Goal: Task Accomplishment & Management: Manage account settings

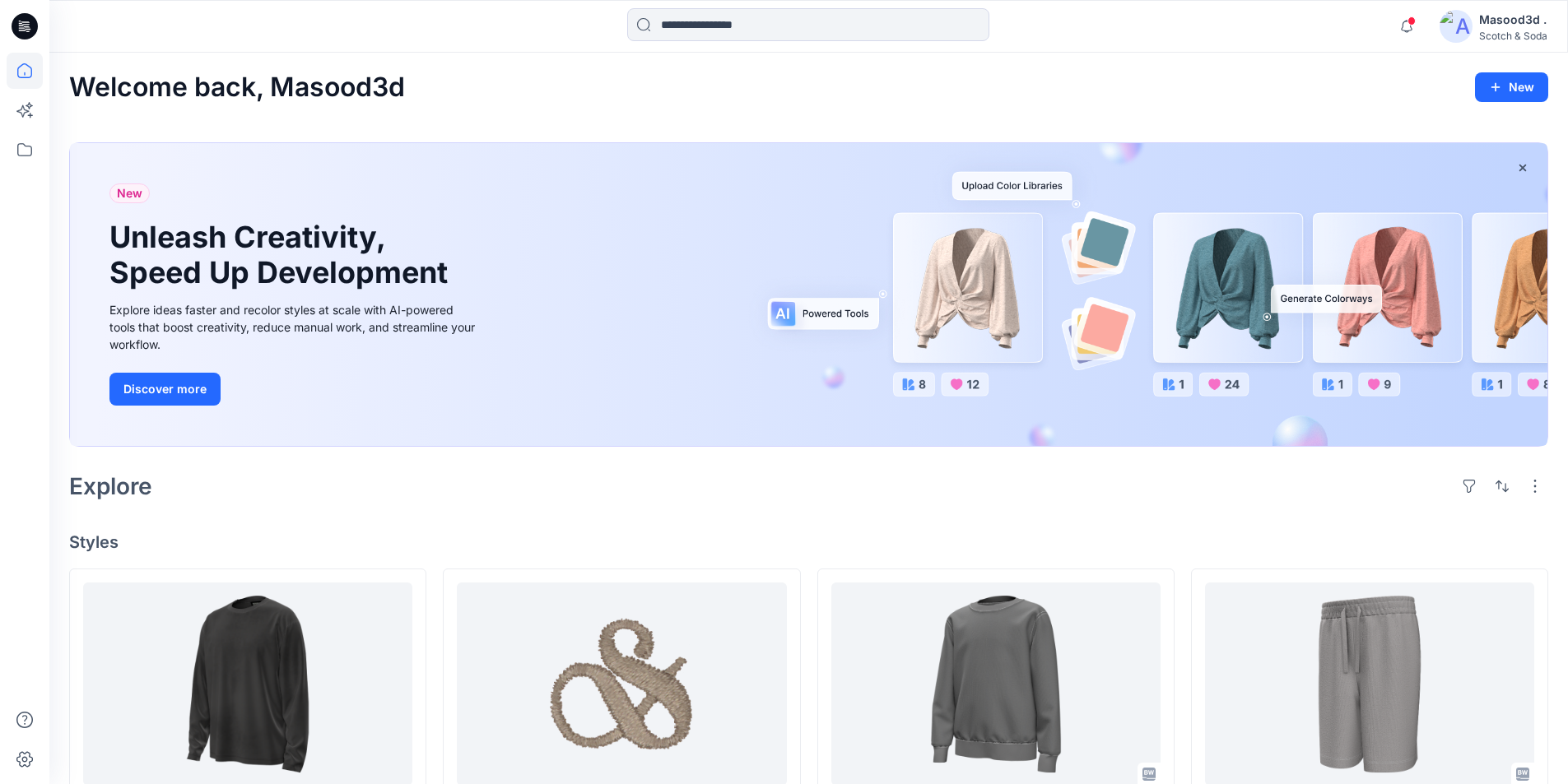
click at [1545, 20] on div "Masood3d ." at bounding box center [1513, 19] width 68 height 20
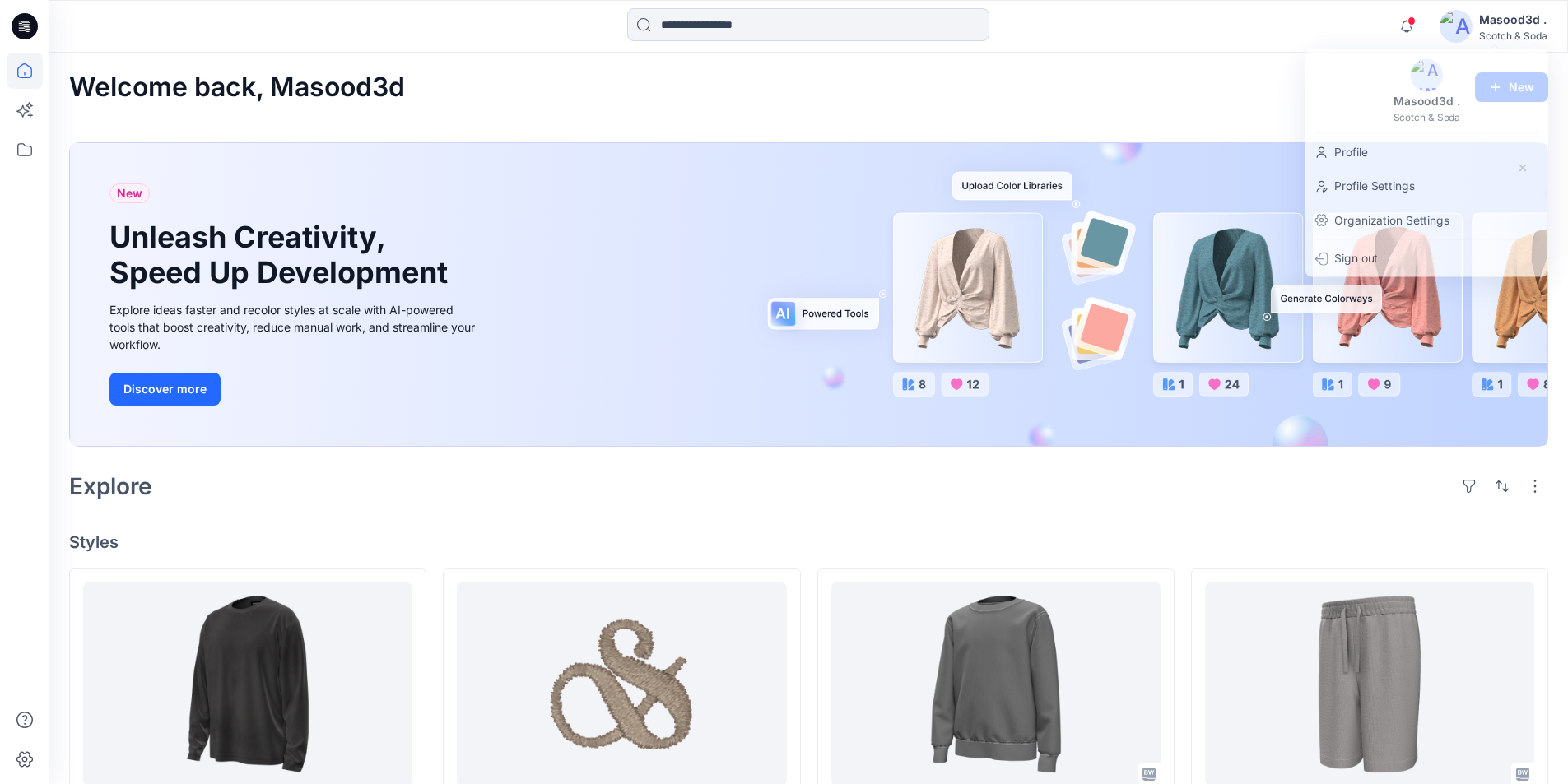
click at [1212, 79] on div "Welcome back, Masood3d New" at bounding box center [809, 87] width 1479 height 30
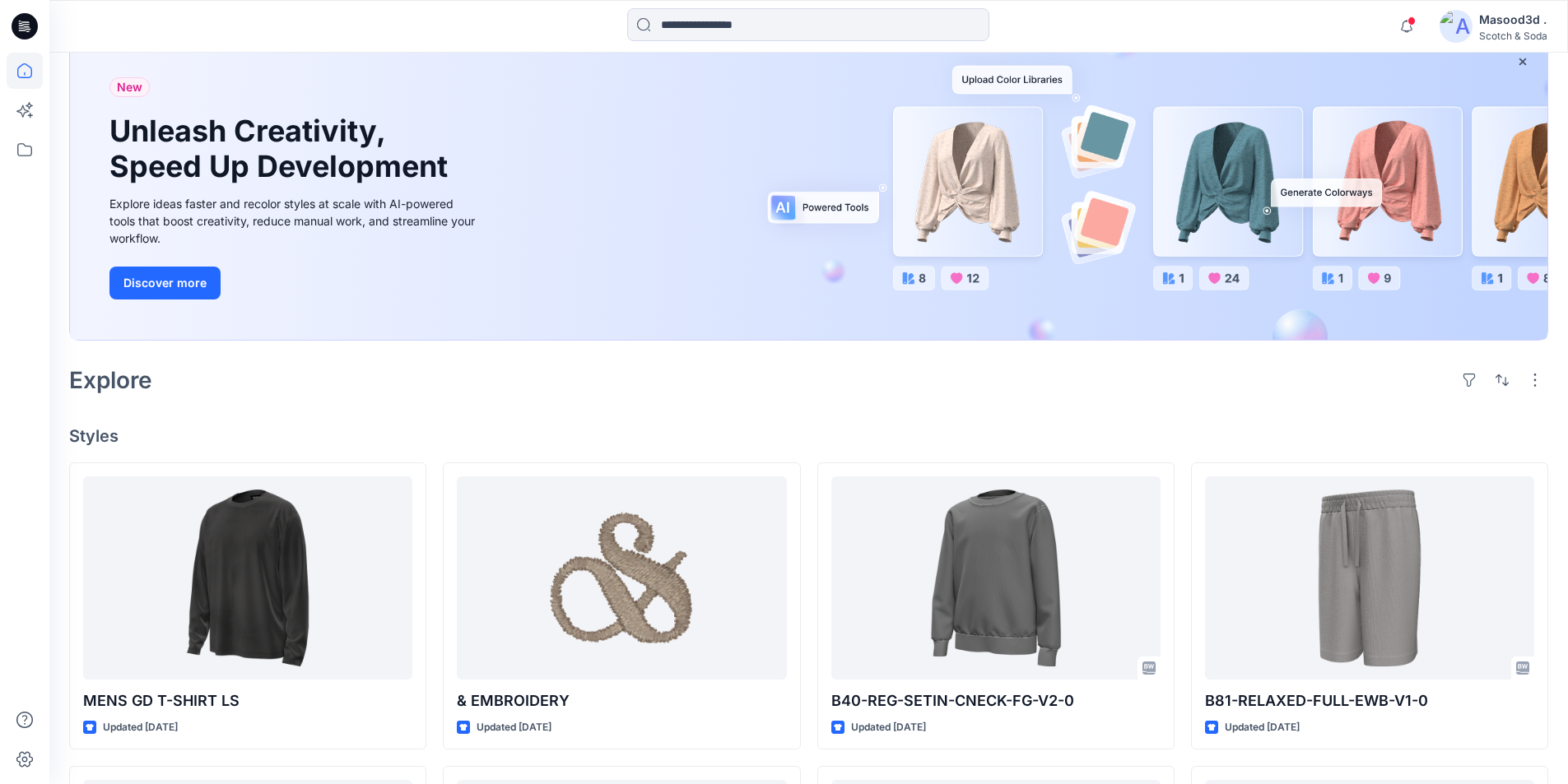
scroll to position [130, 0]
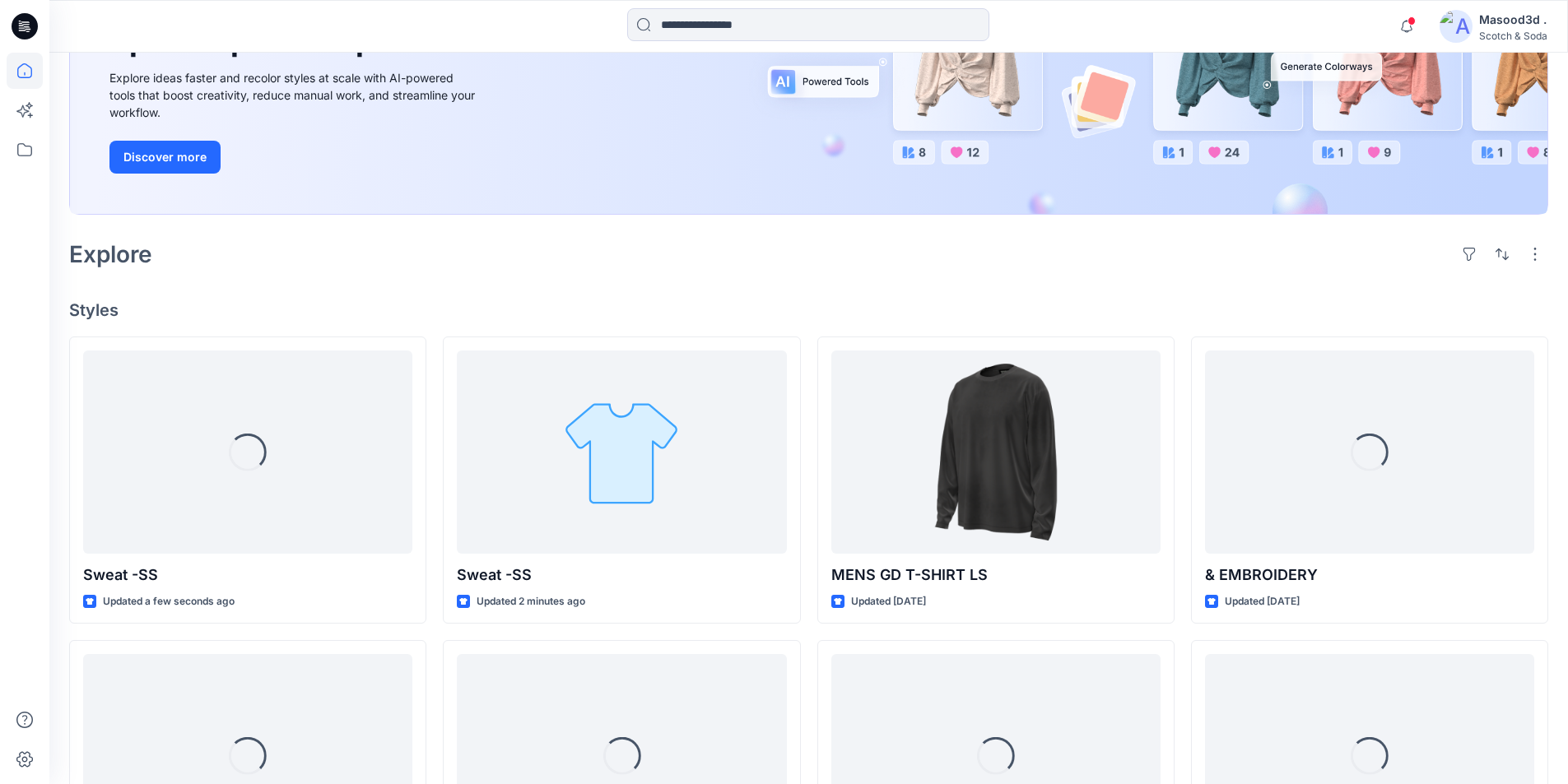
scroll to position [234, 0]
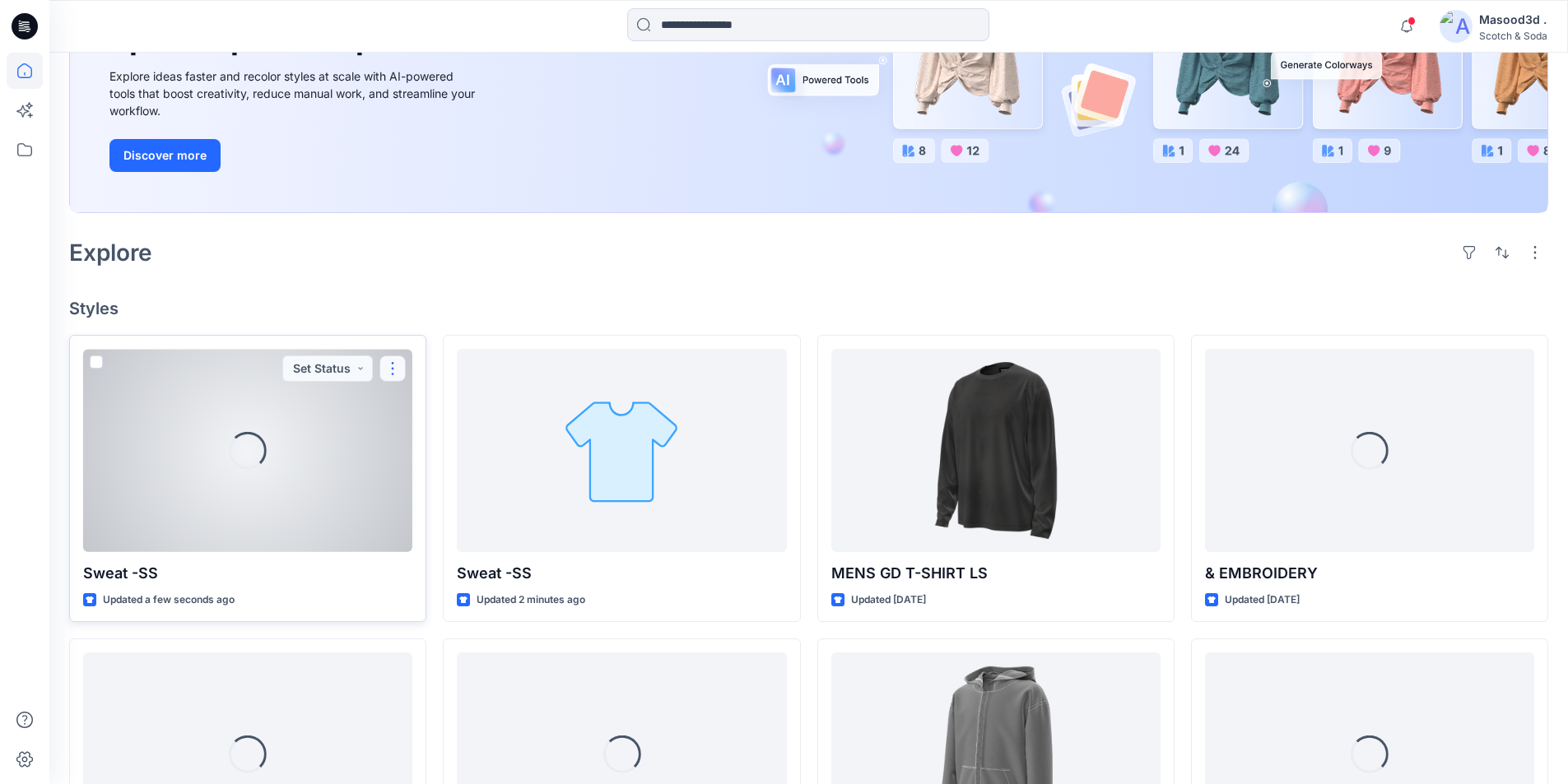
drag, startPoint x: 397, startPoint y: 371, endPoint x: 398, endPoint y: 361, distance: 10.0
click at [396, 371] on button "button" at bounding box center [393, 368] width 27 height 27
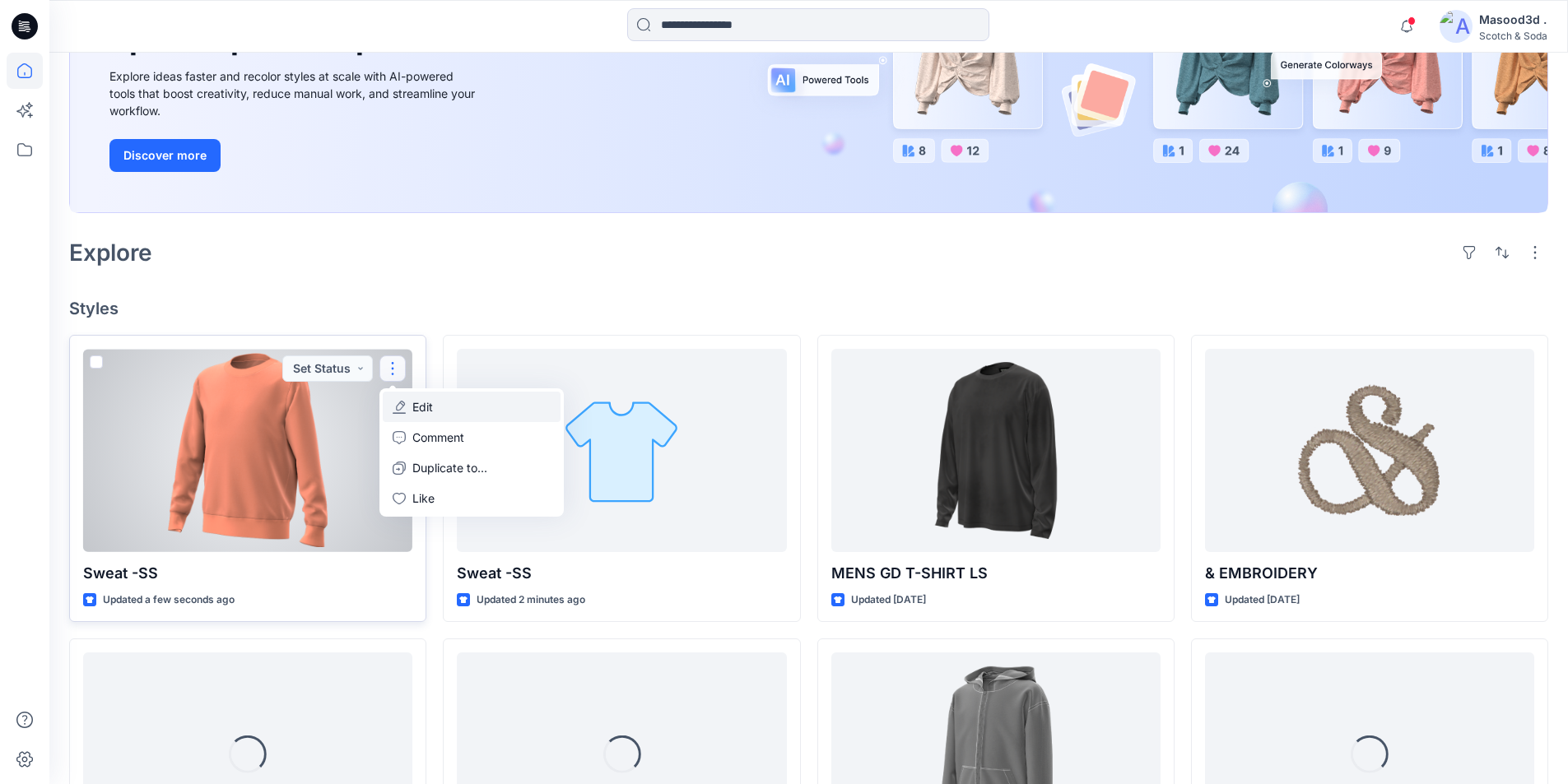
click at [425, 411] on p "Edit" at bounding box center [423, 407] width 21 height 17
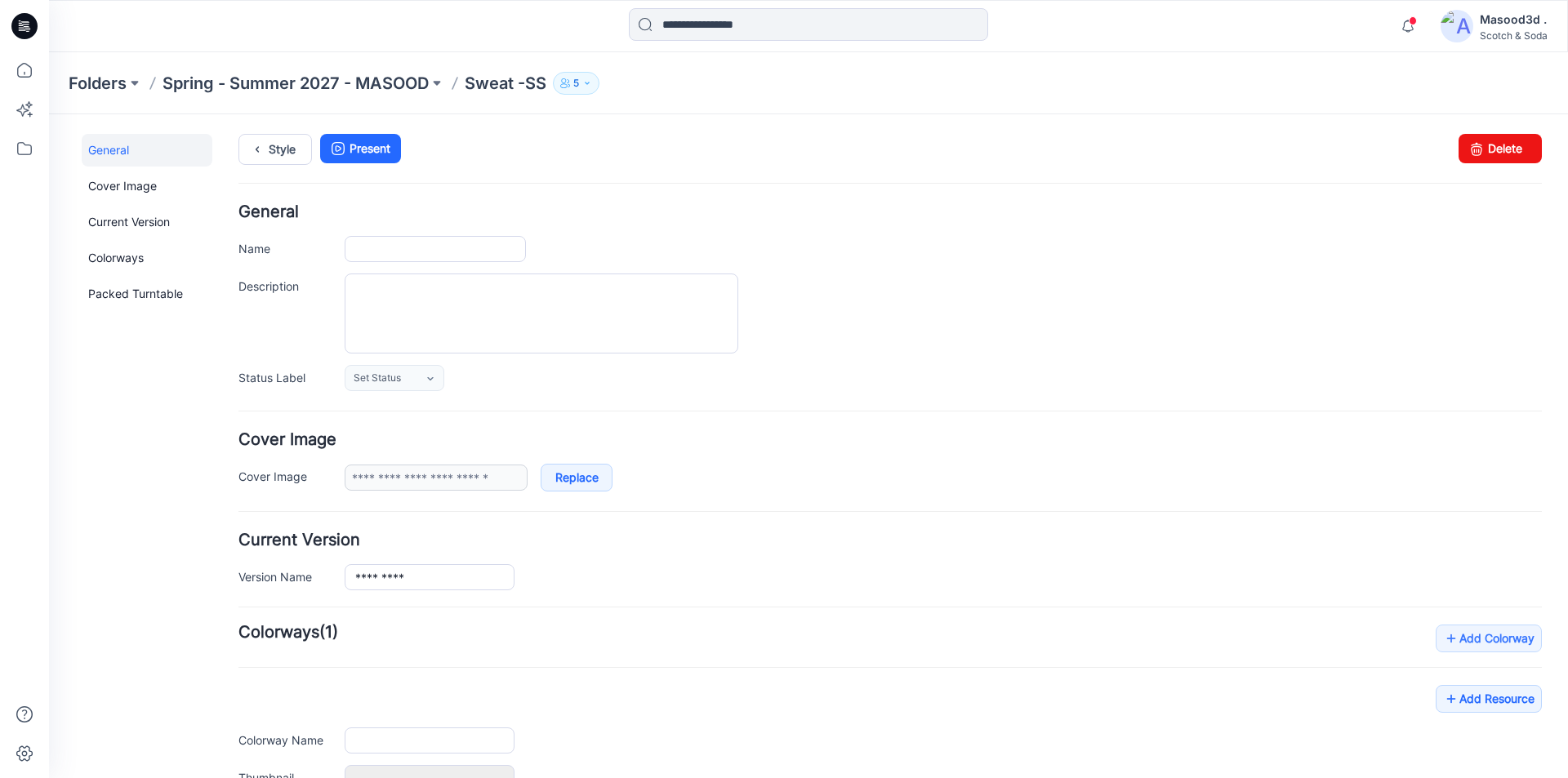
type input "*********"
type input "**********"
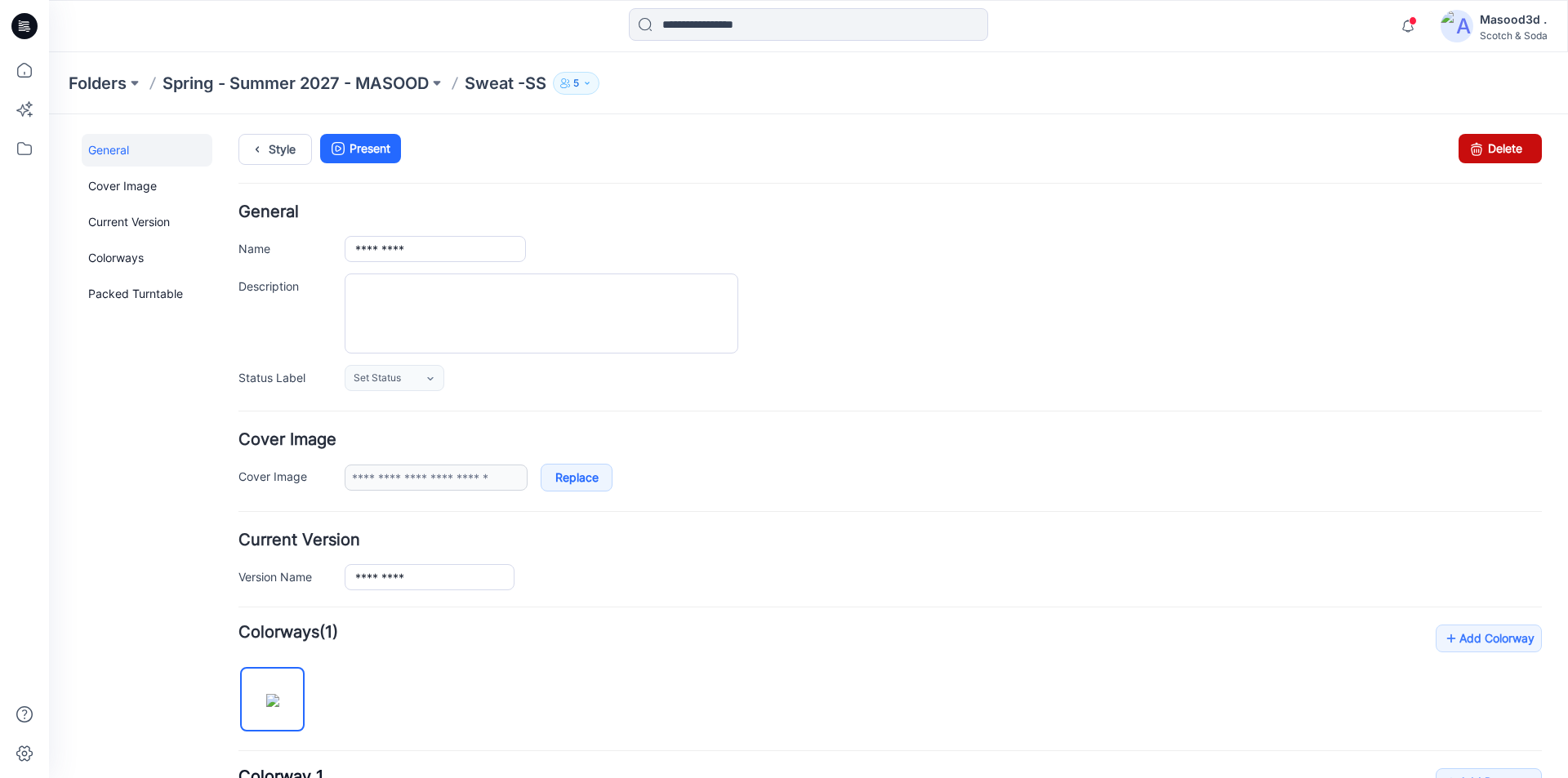
drag, startPoint x: 1472, startPoint y: 151, endPoint x: 891, endPoint y: 200, distance: 583.1
click at [1472, 151] on icon at bounding box center [1476, 148] width 23 height 29
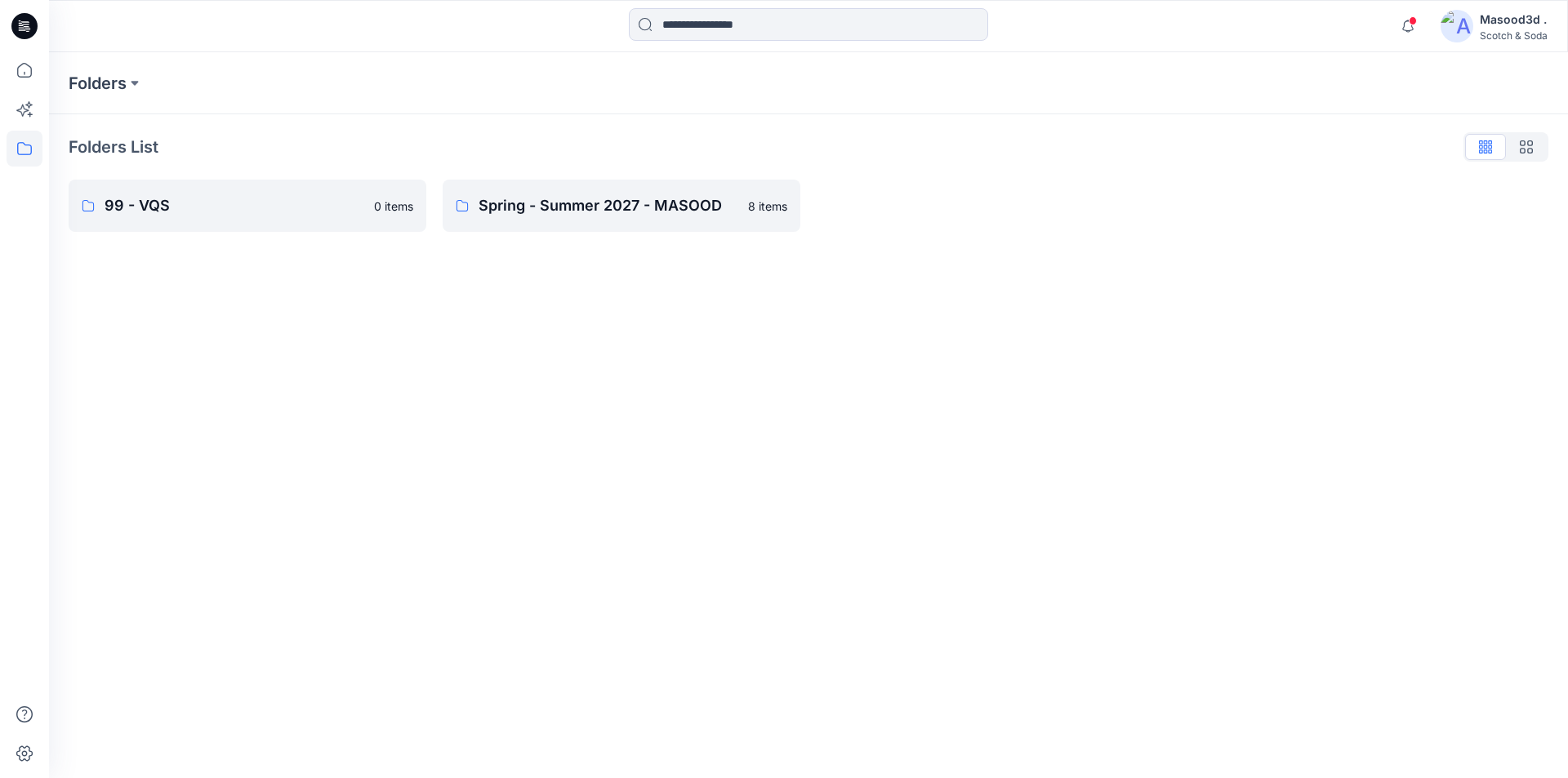
click at [573, 202] on p "Spring - Summer 2027 - MASOOD" at bounding box center [608, 205] width 259 height 23
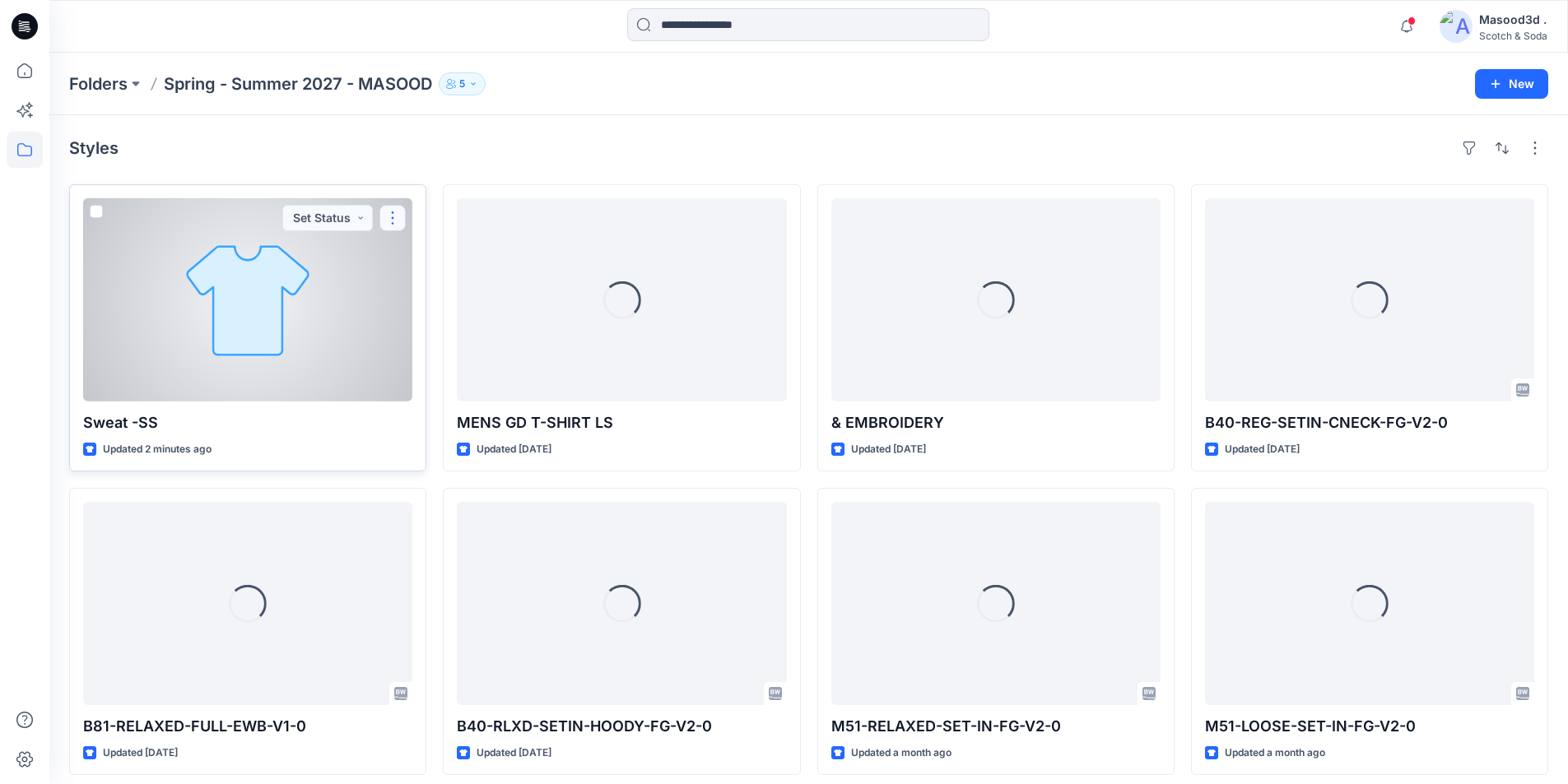
click at [395, 221] on button "button" at bounding box center [393, 217] width 27 height 27
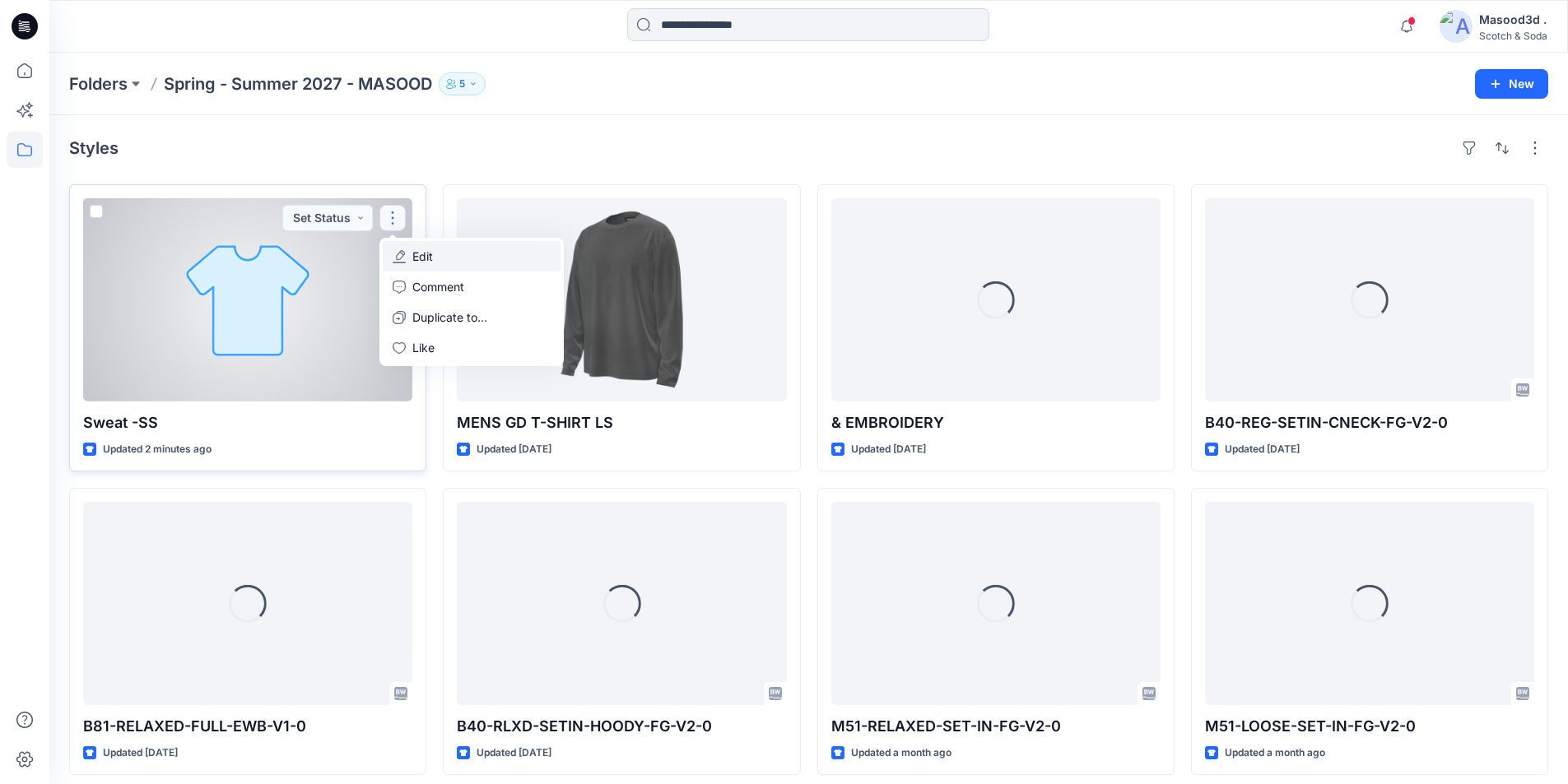
click at [437, 256] on button "Edit" at bounding box center [471, 255] width 178 height 30
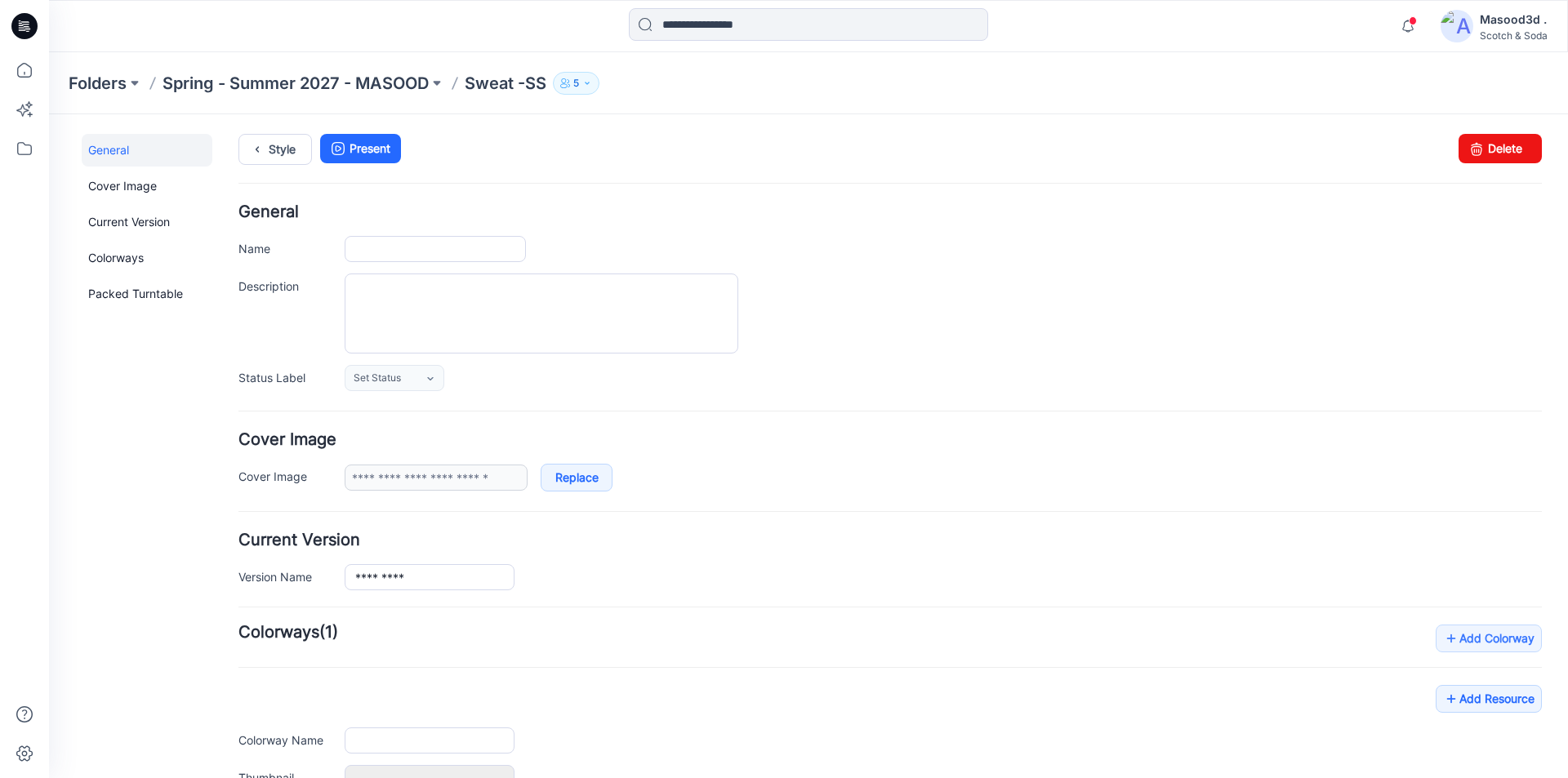
type input "*********"
type input "**********"
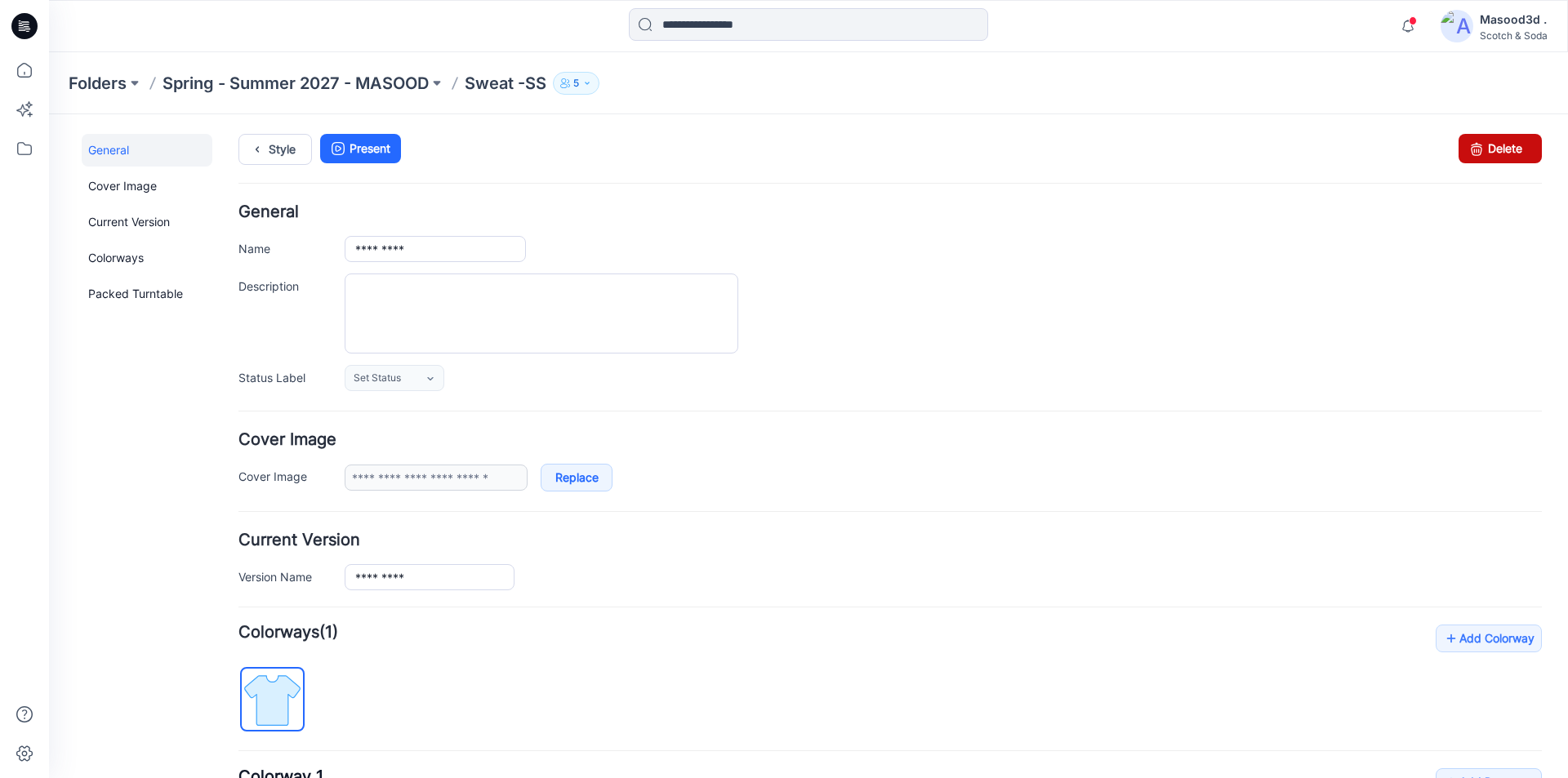
click at [1475, 160] on icon at bounding box center [1476, 148] width 23 height 29
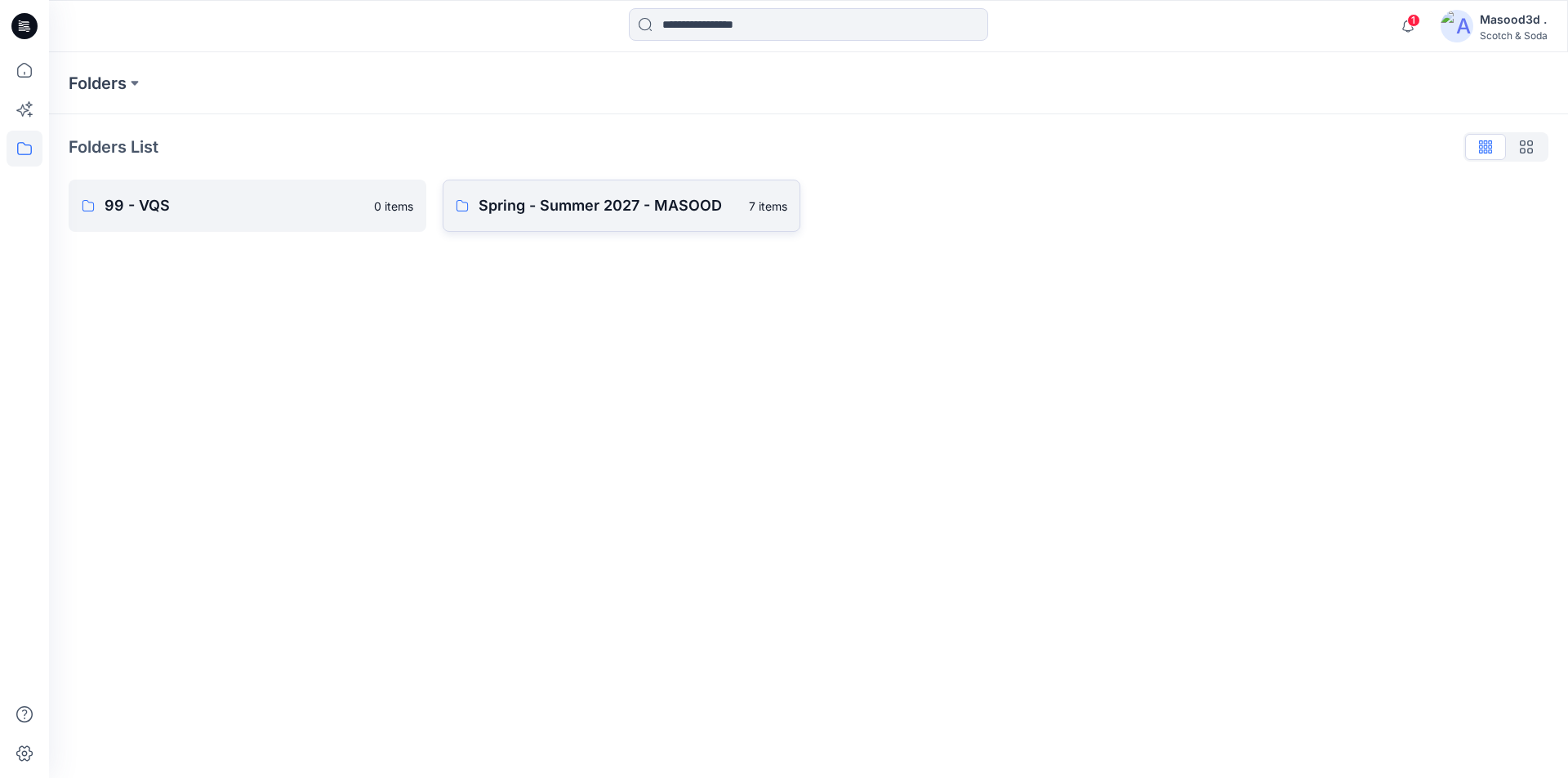
click at [535, 199] on p "Spring - Summer 2027 - MASOOD" at bounding box center [609, 205] width 260 height 23
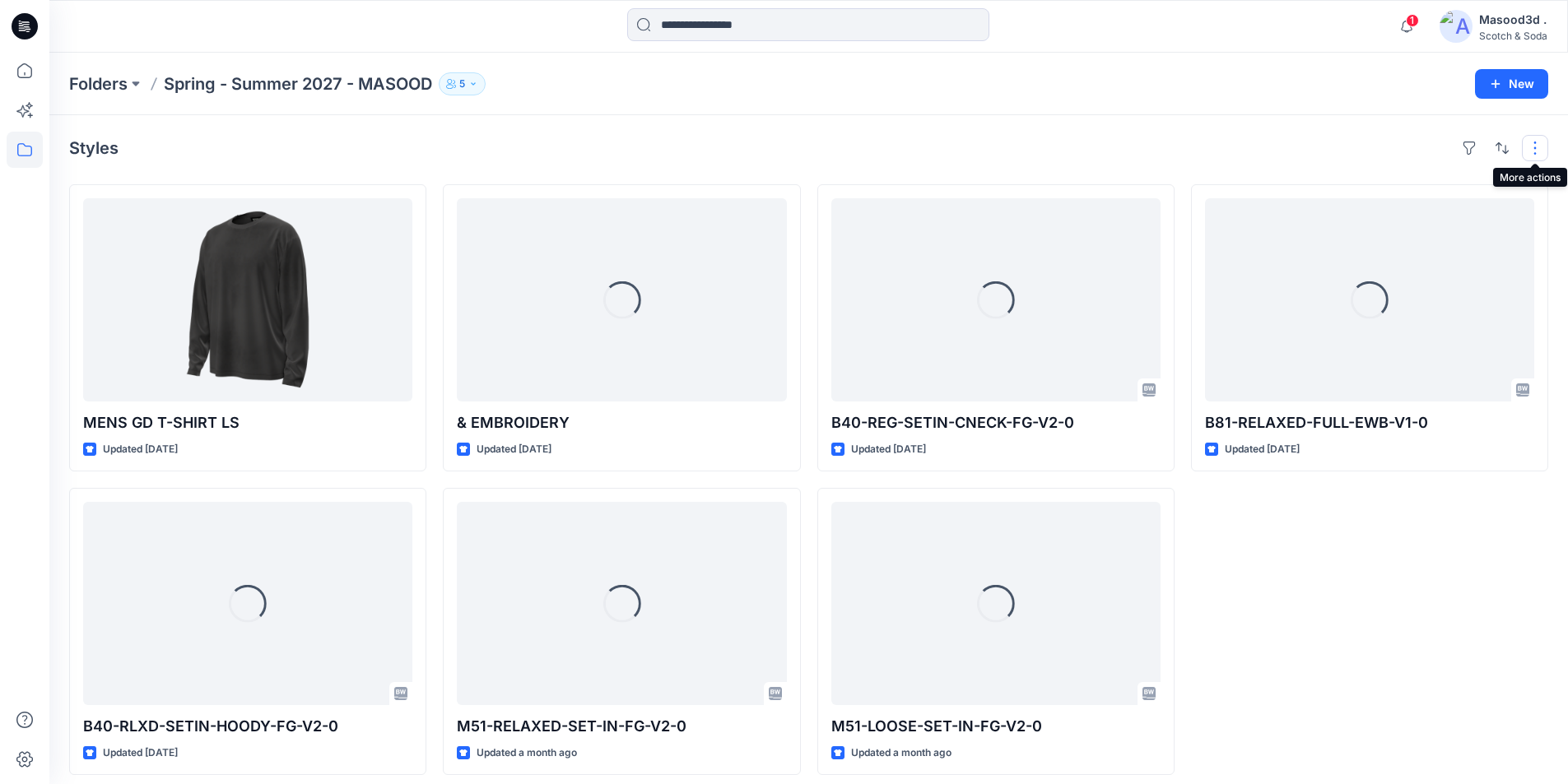
click at [1542, 151] on button "button" at bounding box center [1534, 147] width 27 height 27
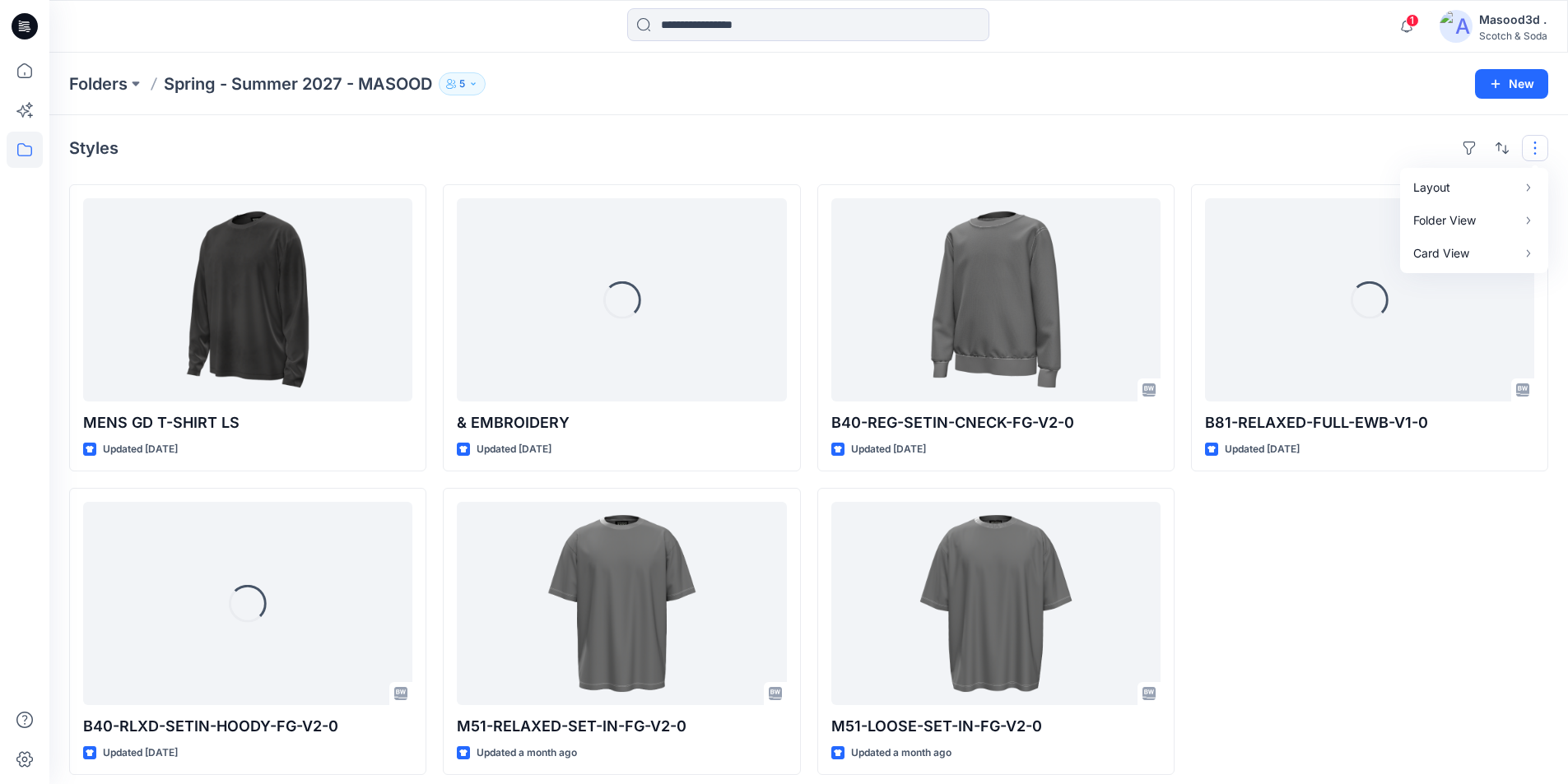
click at [1248, 137] on div "Styles Layout Grid Large Grid Folder View Compact Card Card View Card Info" at bounding box center [809, 147] width 1479 height 27
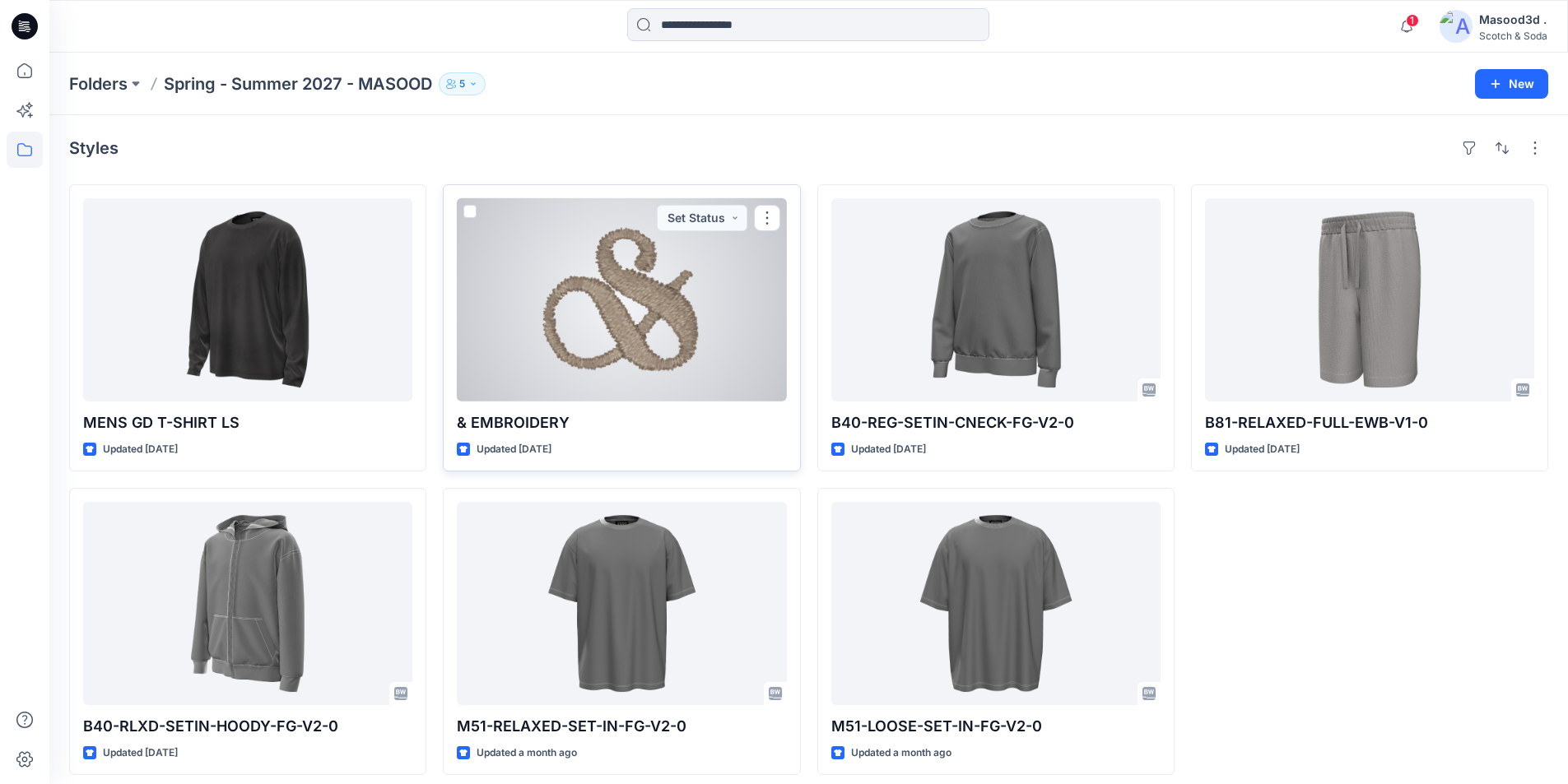
scroll to position [10, 0]
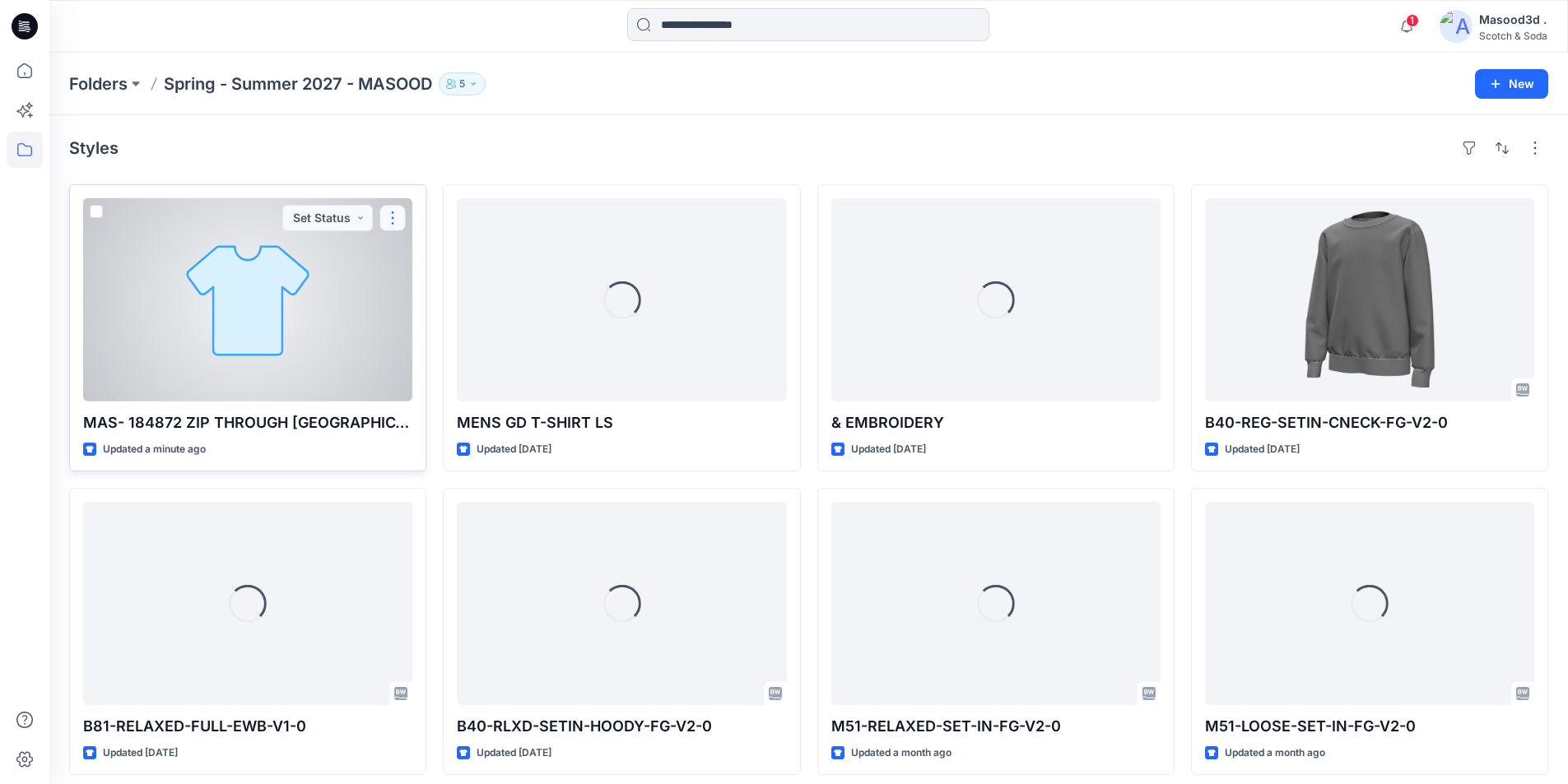
click at [394, 216] on button "button" at bounding box center [393, 217] width 27 height 27
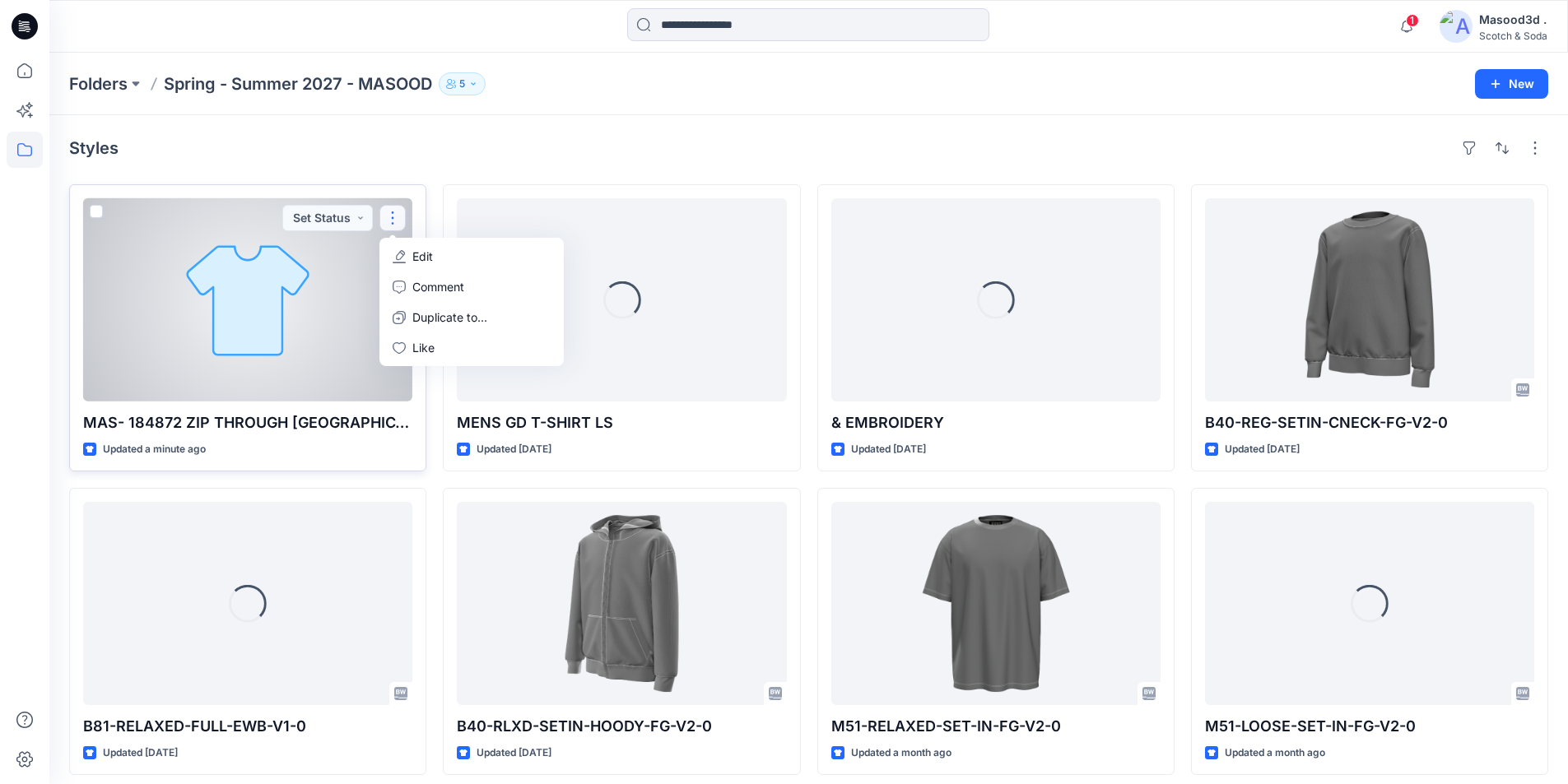
click at [408, 251] on button "Edit" at bounding box center [471, 255] width 178 height 30
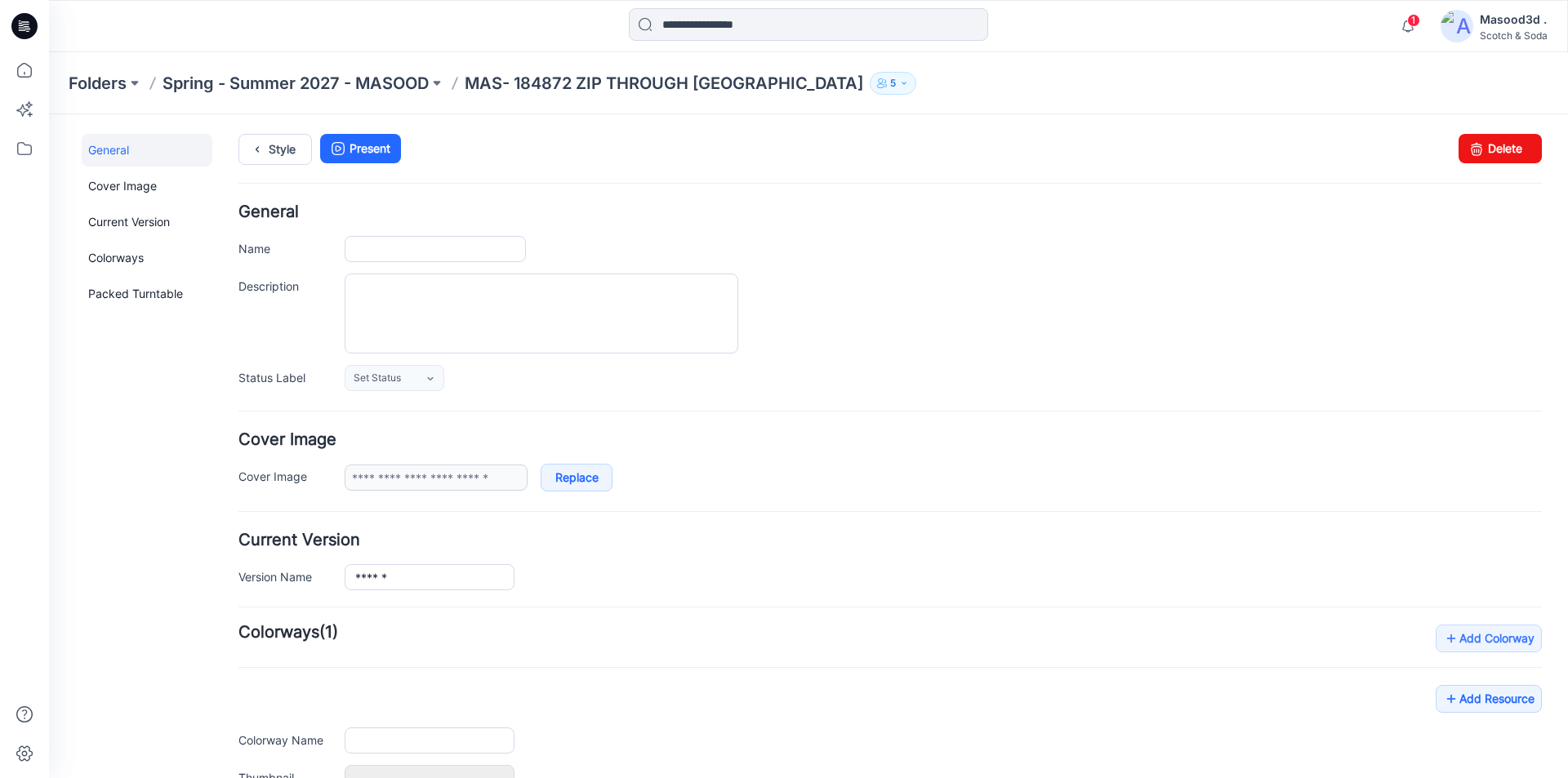
type input "**********"
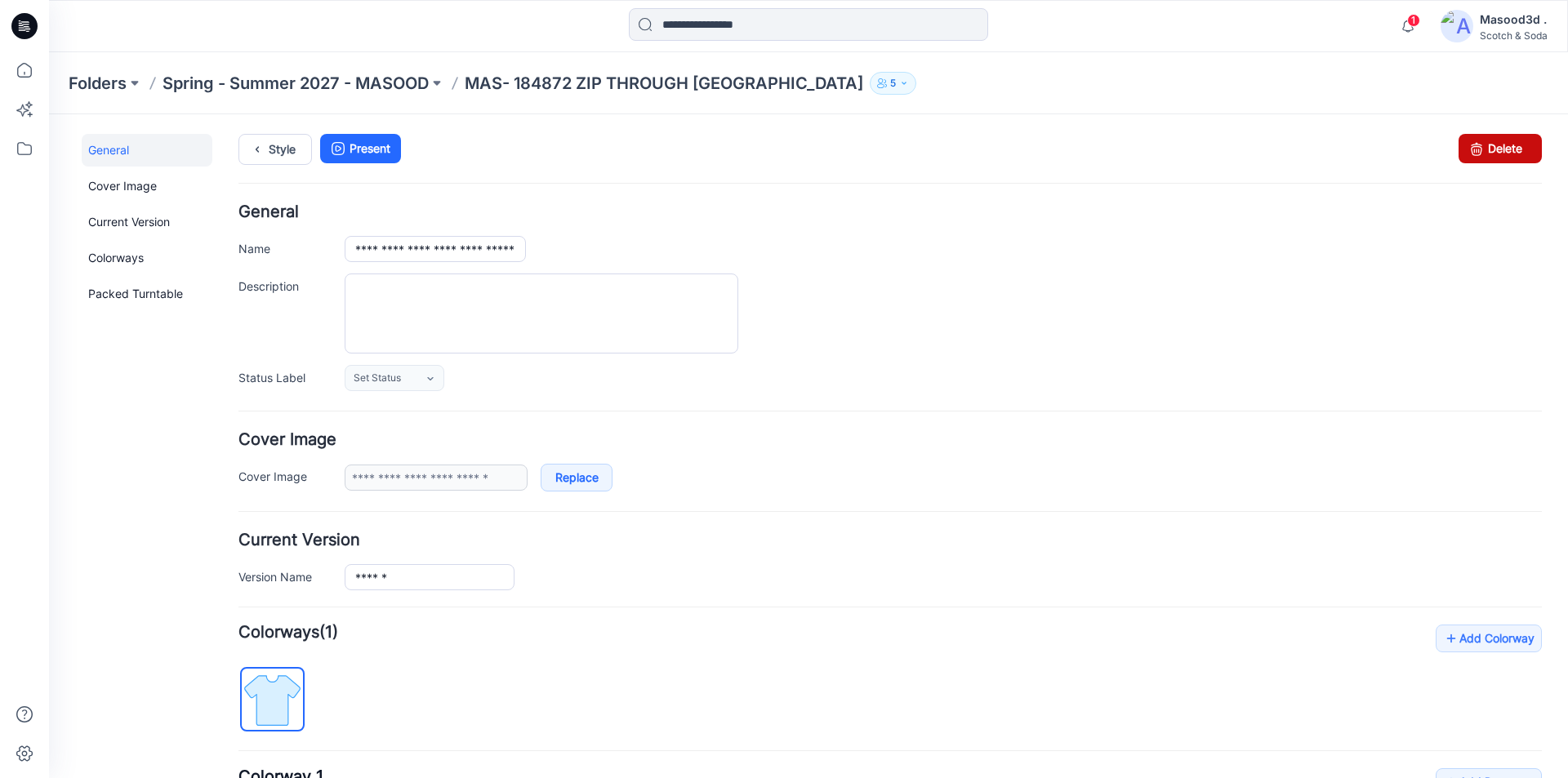
click at [1484, 145] on link "Delete" at bounding box center [1499, 148] width 83 height 29
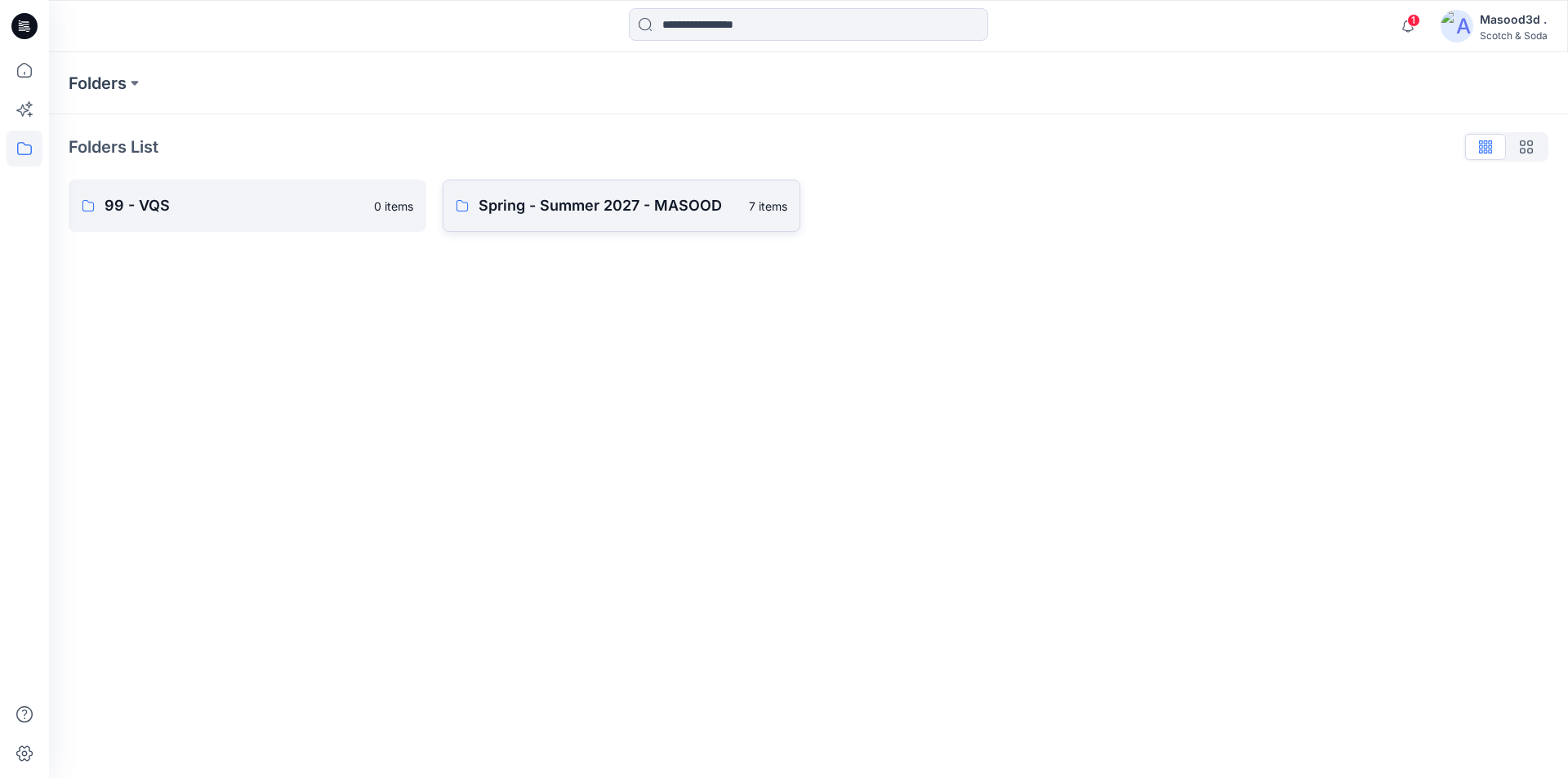
click at [516, 200] on p "Spring - Summer 2027 - MASOOD" at bounding box center [609, 205] width 260 height 23
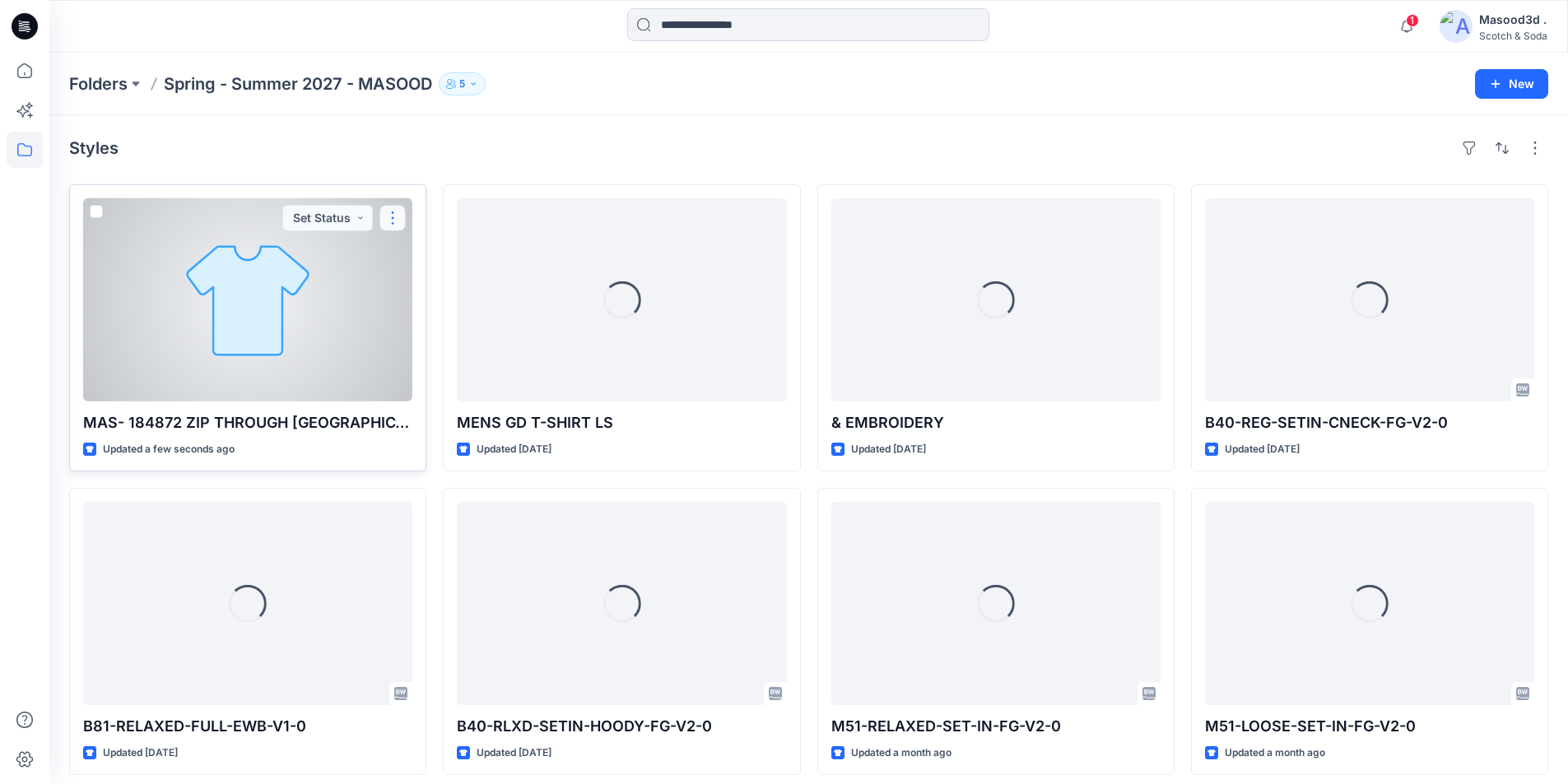
click at [400, 210] on button "button" at bounding box center [393, 217] width 27 height 27
click at [434, 260] on button "Edit" at bounding box center [471, 255] width 178 height 30
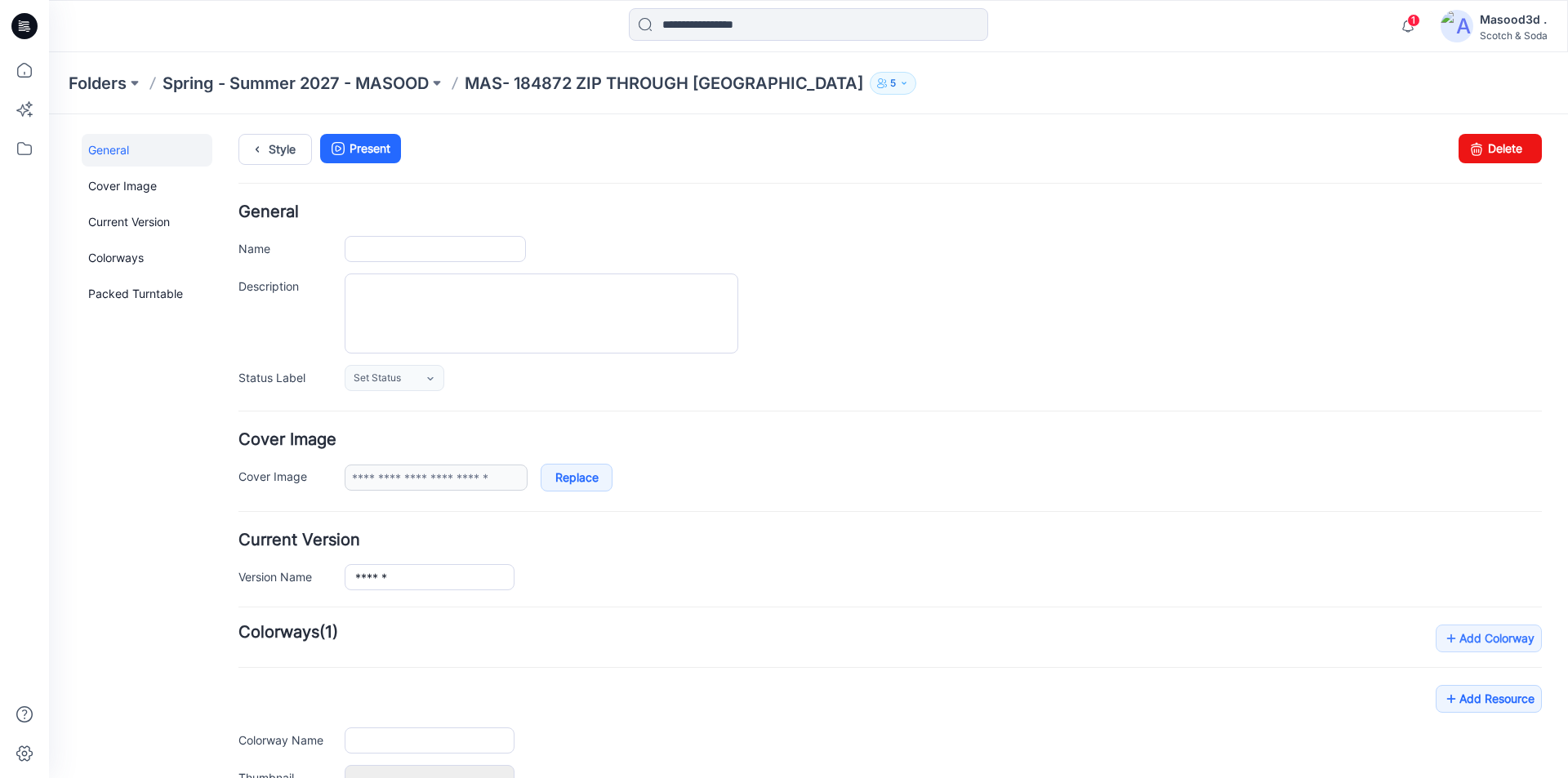
type input "**********"
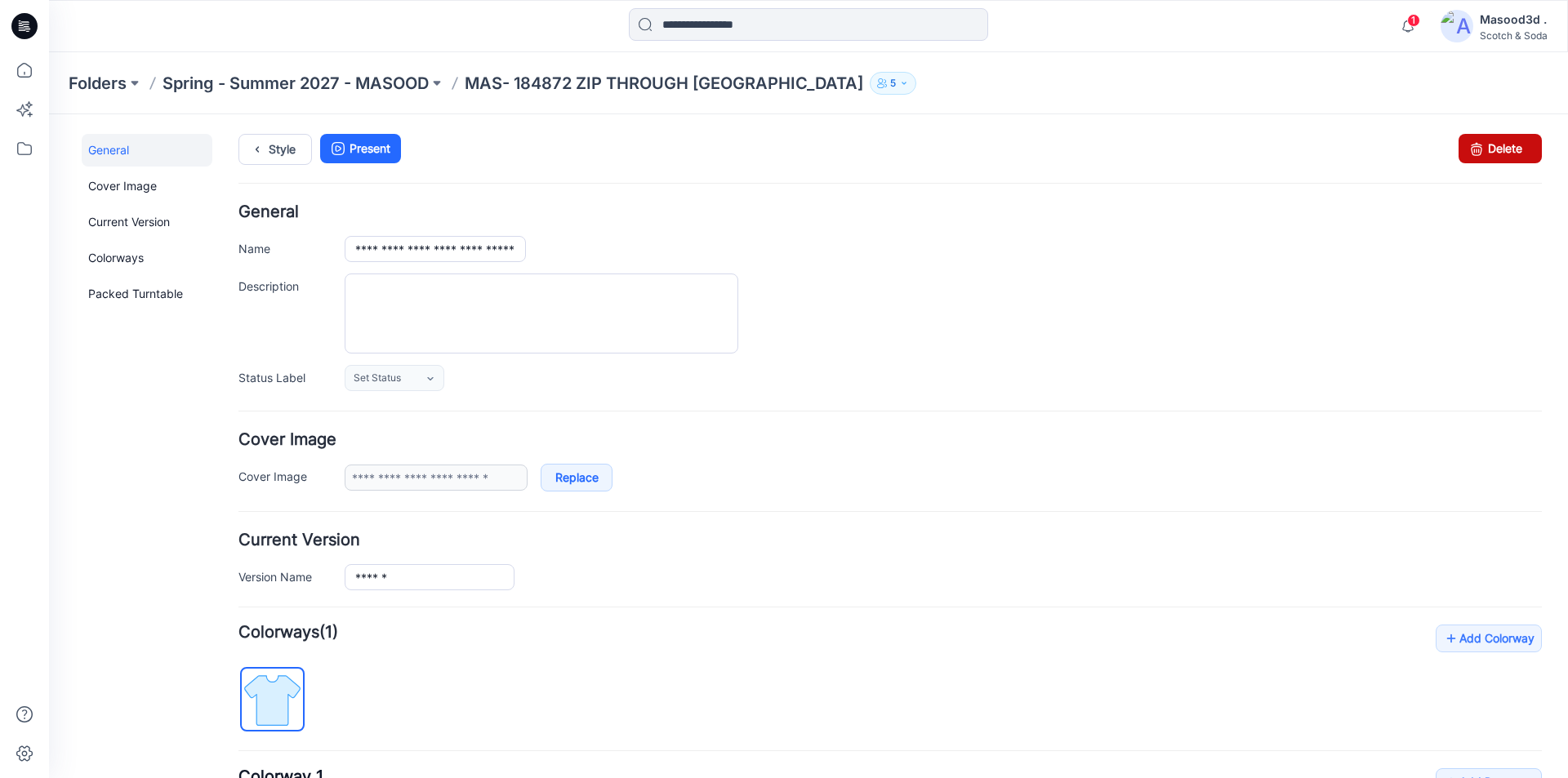
drag, startPoint x: 1486, startPoint y: 150, endPoint x: 912, endPoint y: 211, distance: 577.2
click at [1486, 150] on link "Delete" at bounding box center [1499, 148] width 83 height 29
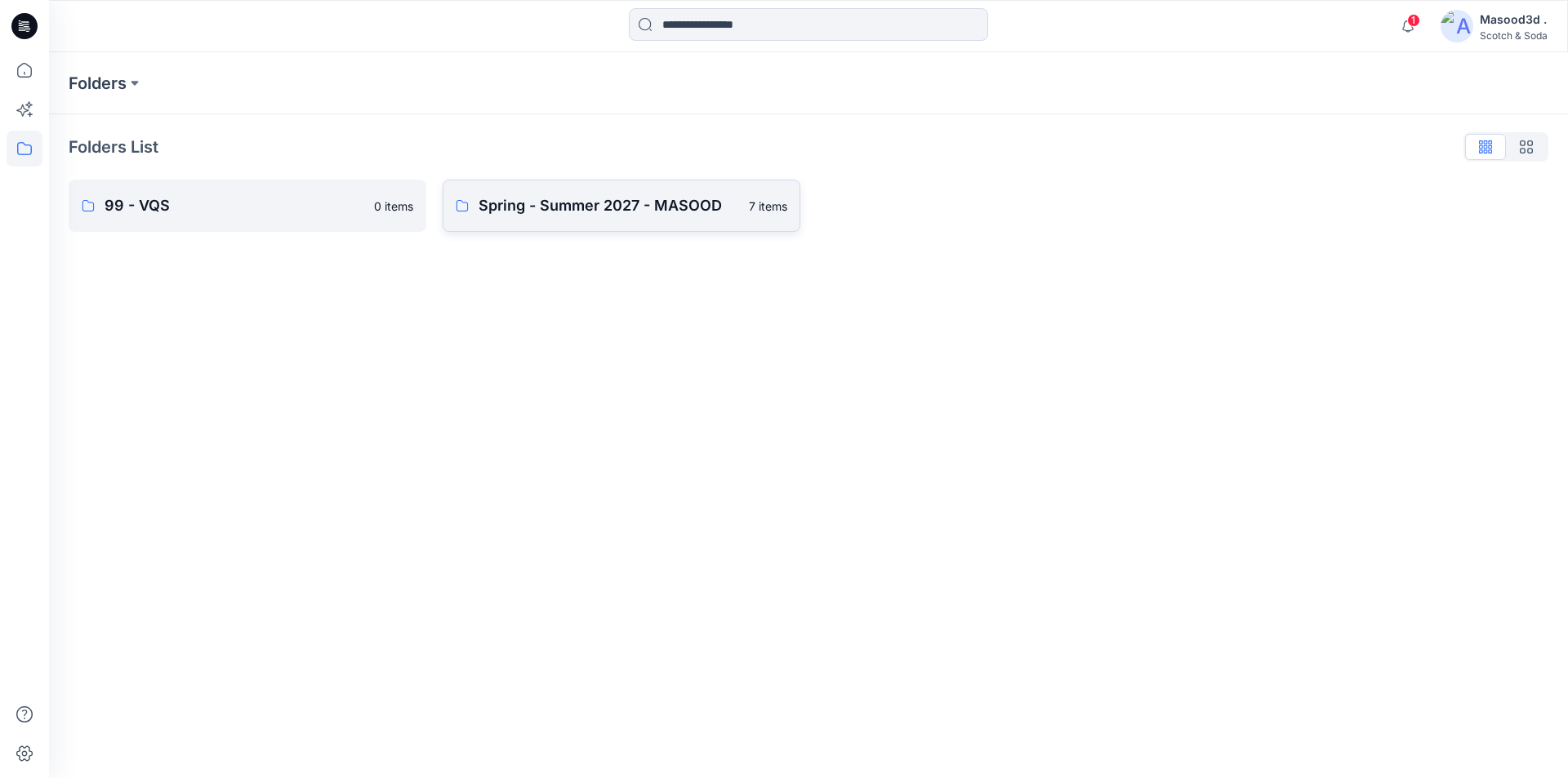
click at [687, 206] on p "Spring - Summer 2027 - MASOOD" at bounding box center [609, 205] width 260 height 23
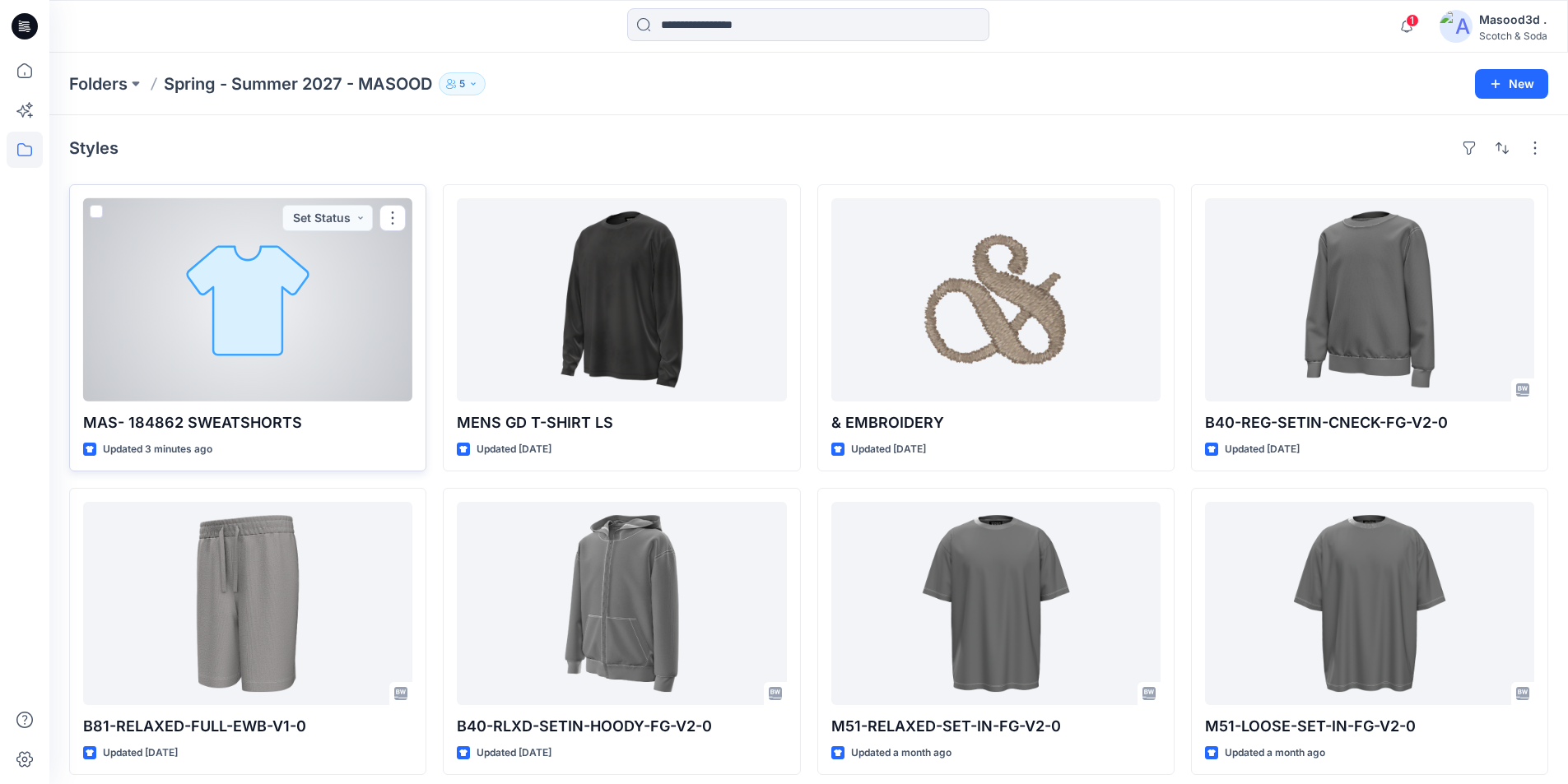
click at [226, 327] on div at bounding box center [247, 300] width 329 height 204
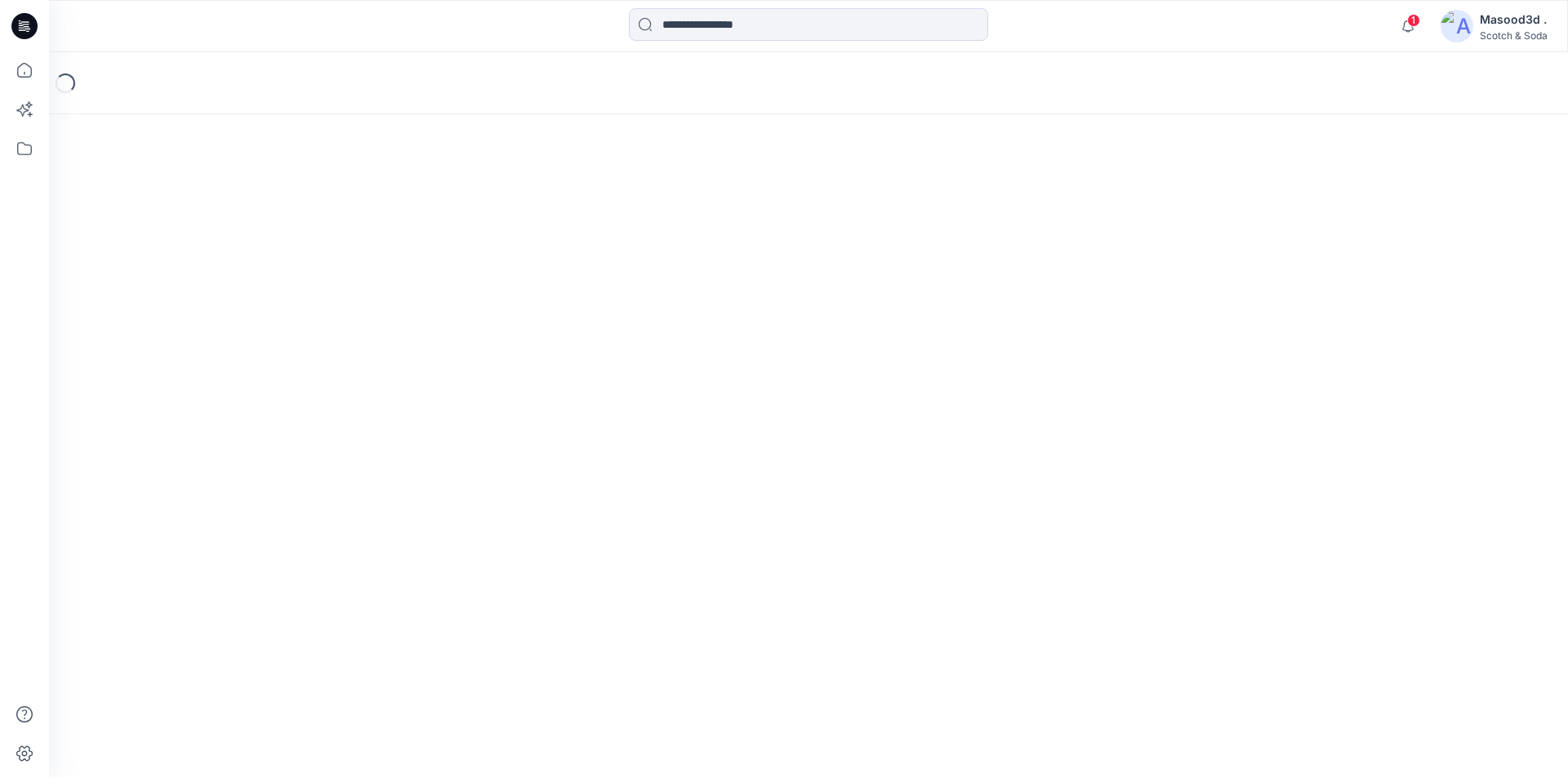
click at [224, 324] on div "Loading..." at bounding box center [808, 415] width 1519 height 726
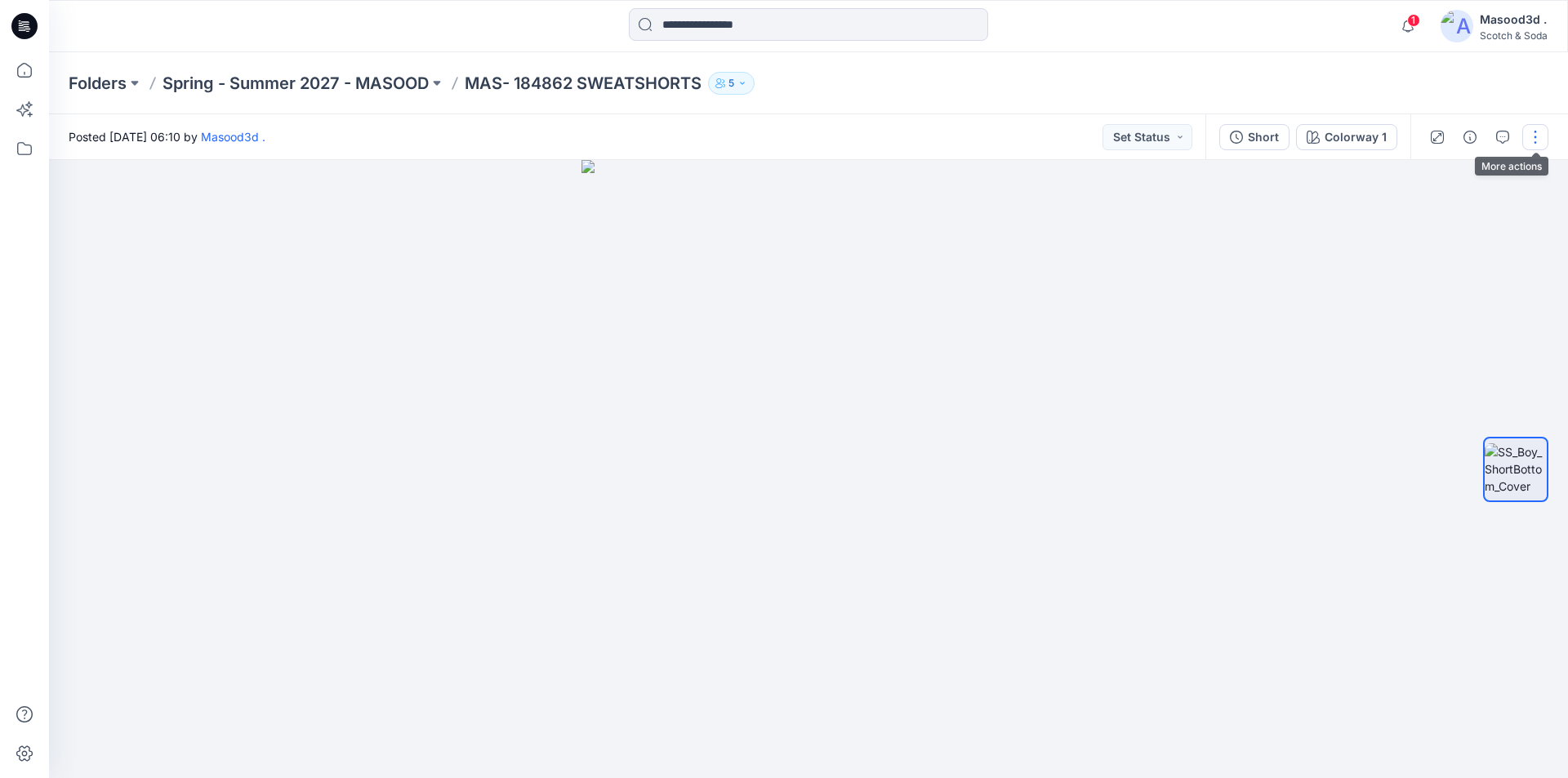
click at [1539, 134] on button "button" at bounding box center [1535, 137] width 27 height 27
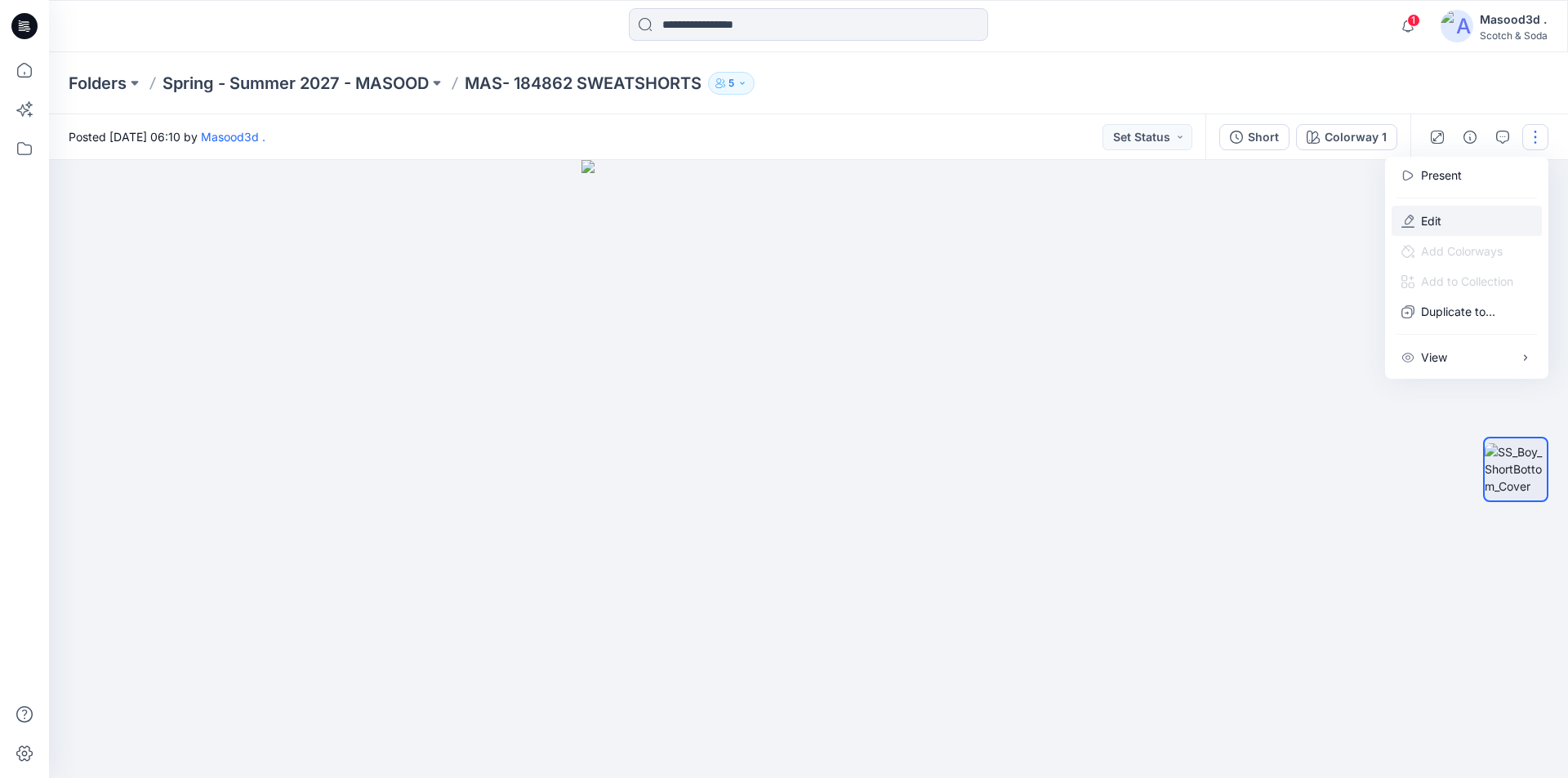
click at [1443, 221] on button "Edit" at bounding box center [1466, 220] width 150 height 30
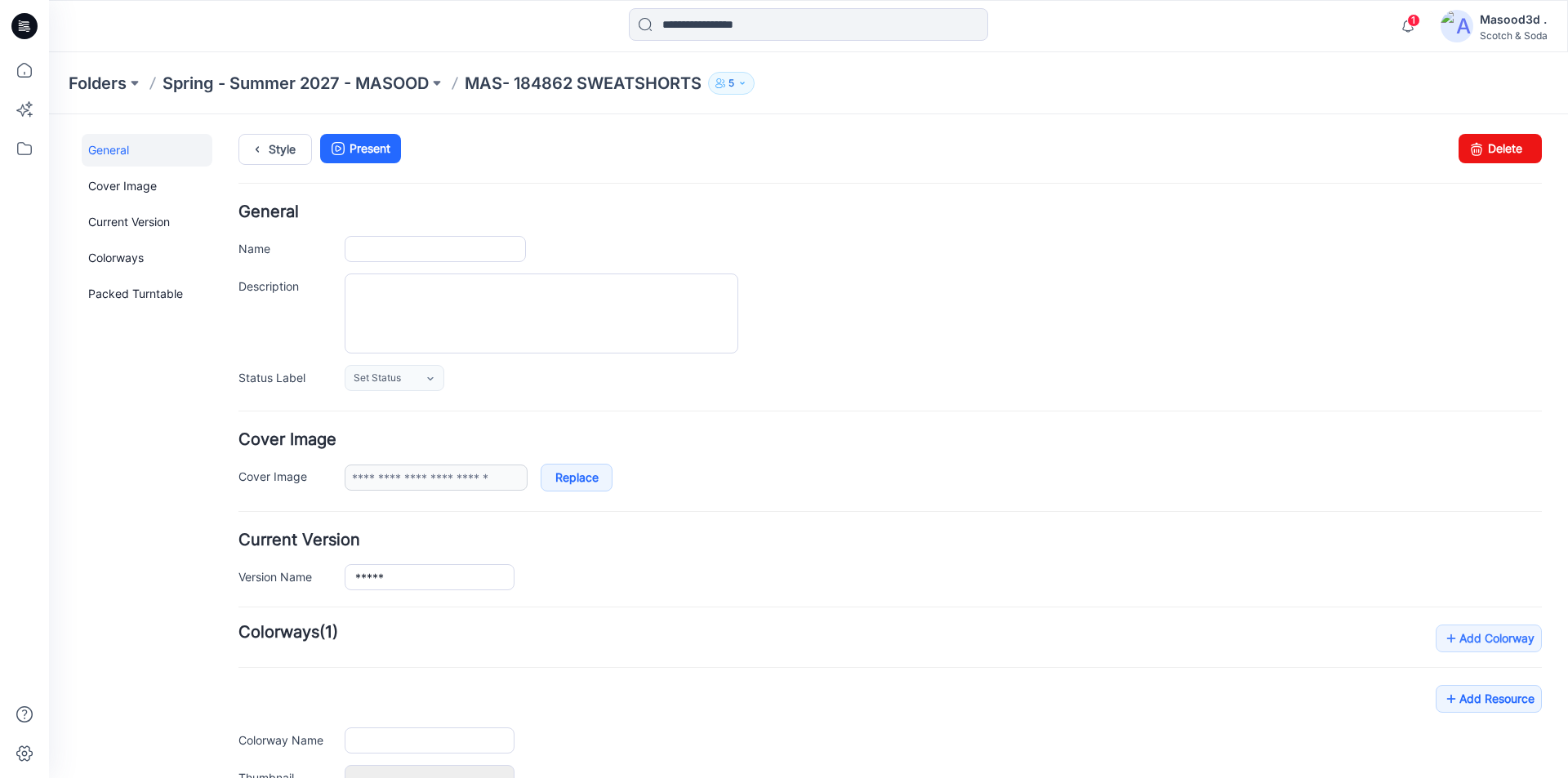
type input "**********"
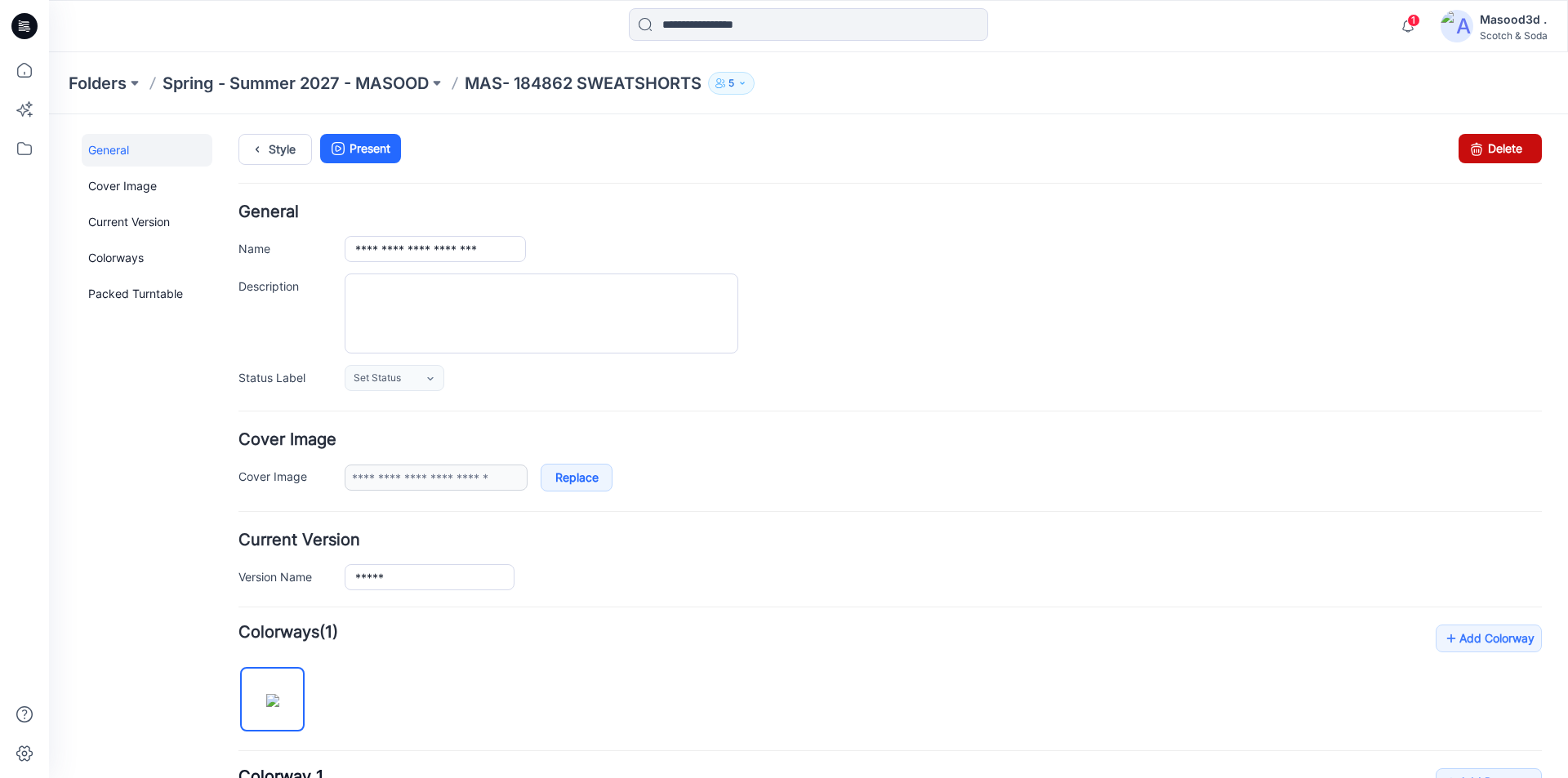
drag, startPoint x: 1502, startPoint y: 157, endPoint x: 904, endPoint y: 209, distance: 600.3
click at [1502, 157] on link "Delete" at bounding box center [1499, 148] width 83 height 29
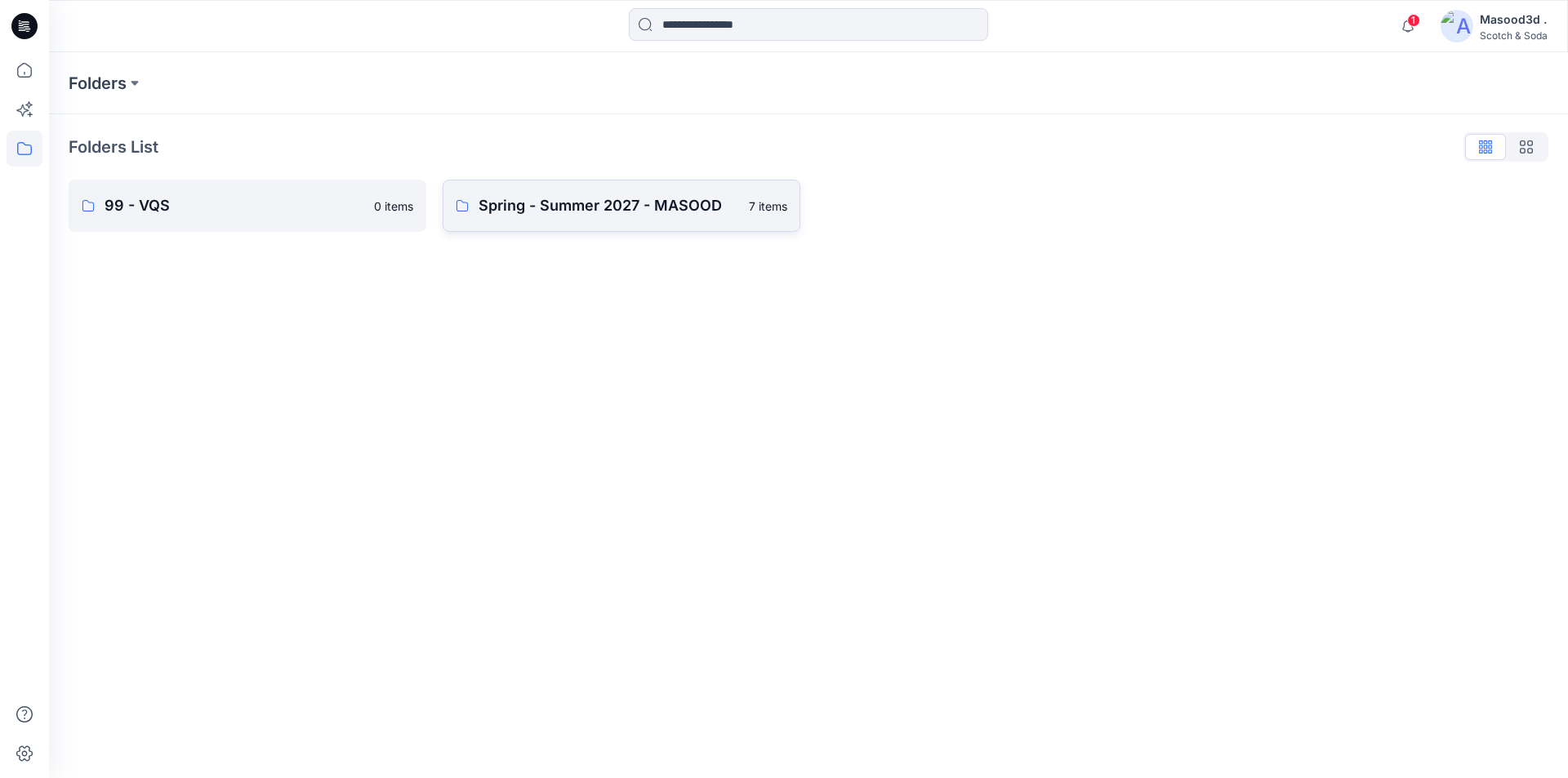
click at [535, 213] on p "Spring - Summer 2027 - MASOOD" at bounding box center [609, 205] width 260 height 23
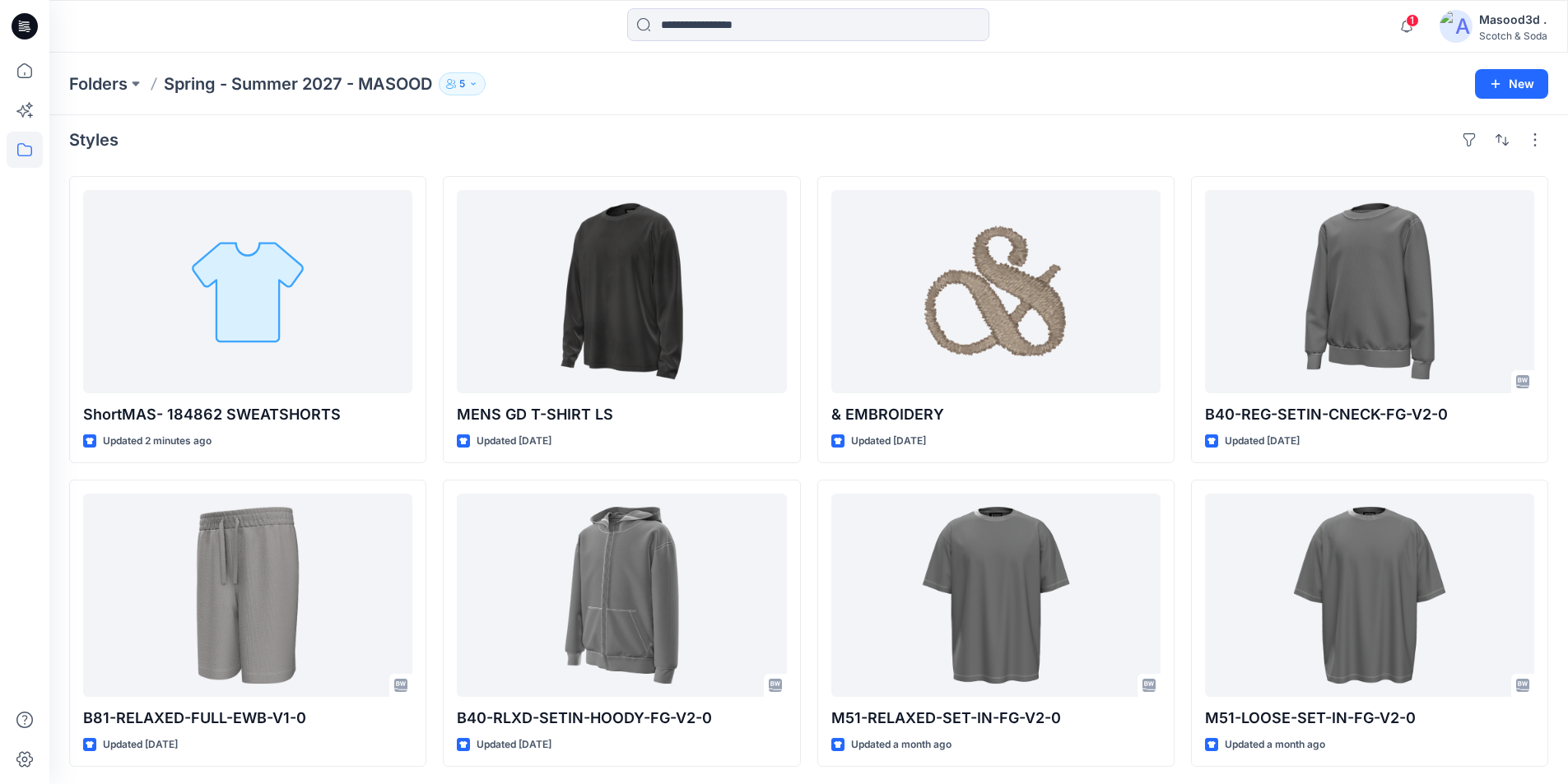
scroll to position [10, 0]
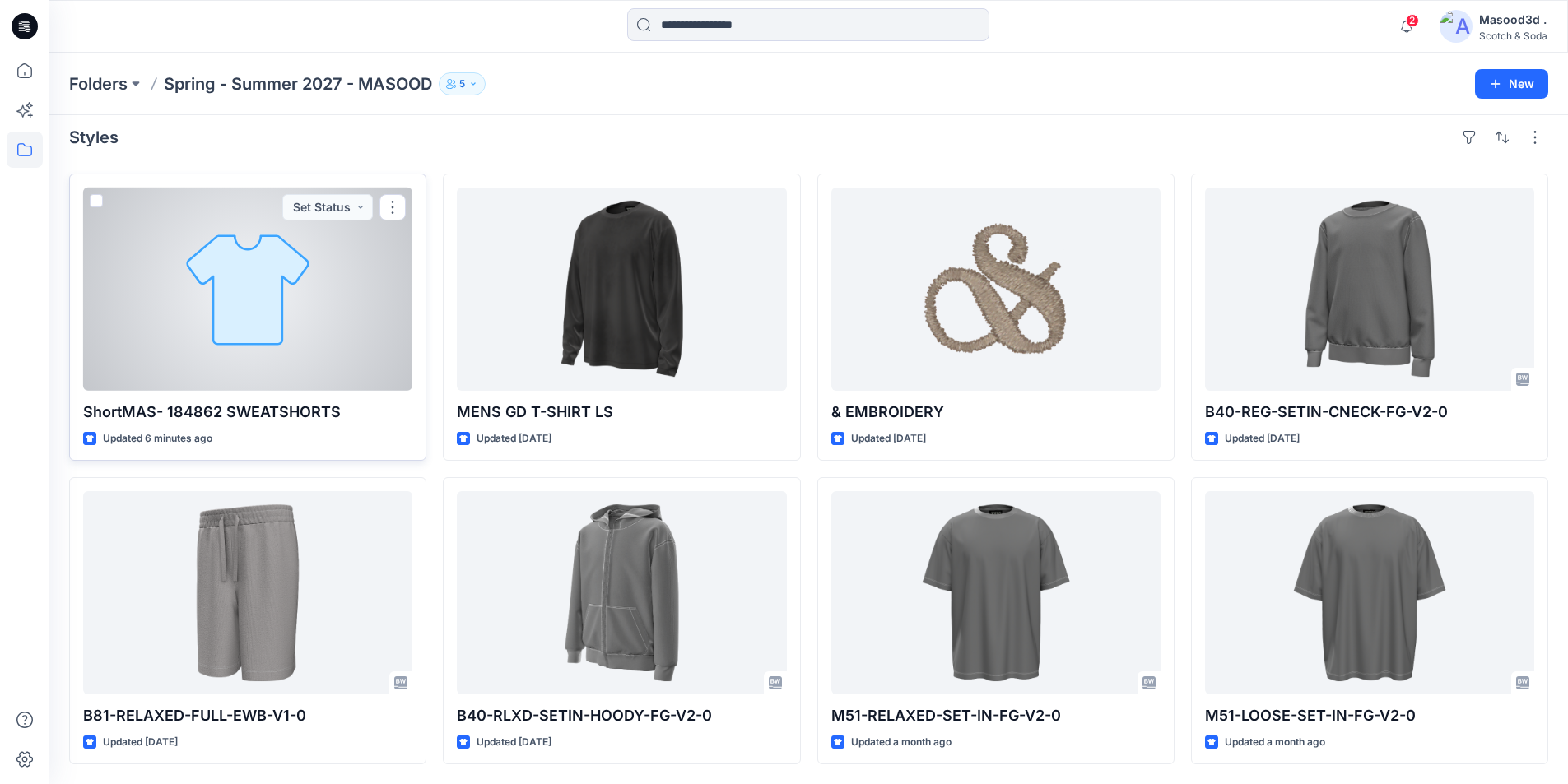
click at [314, 286] on div at bounding box center [247, 289] width 329 height 204
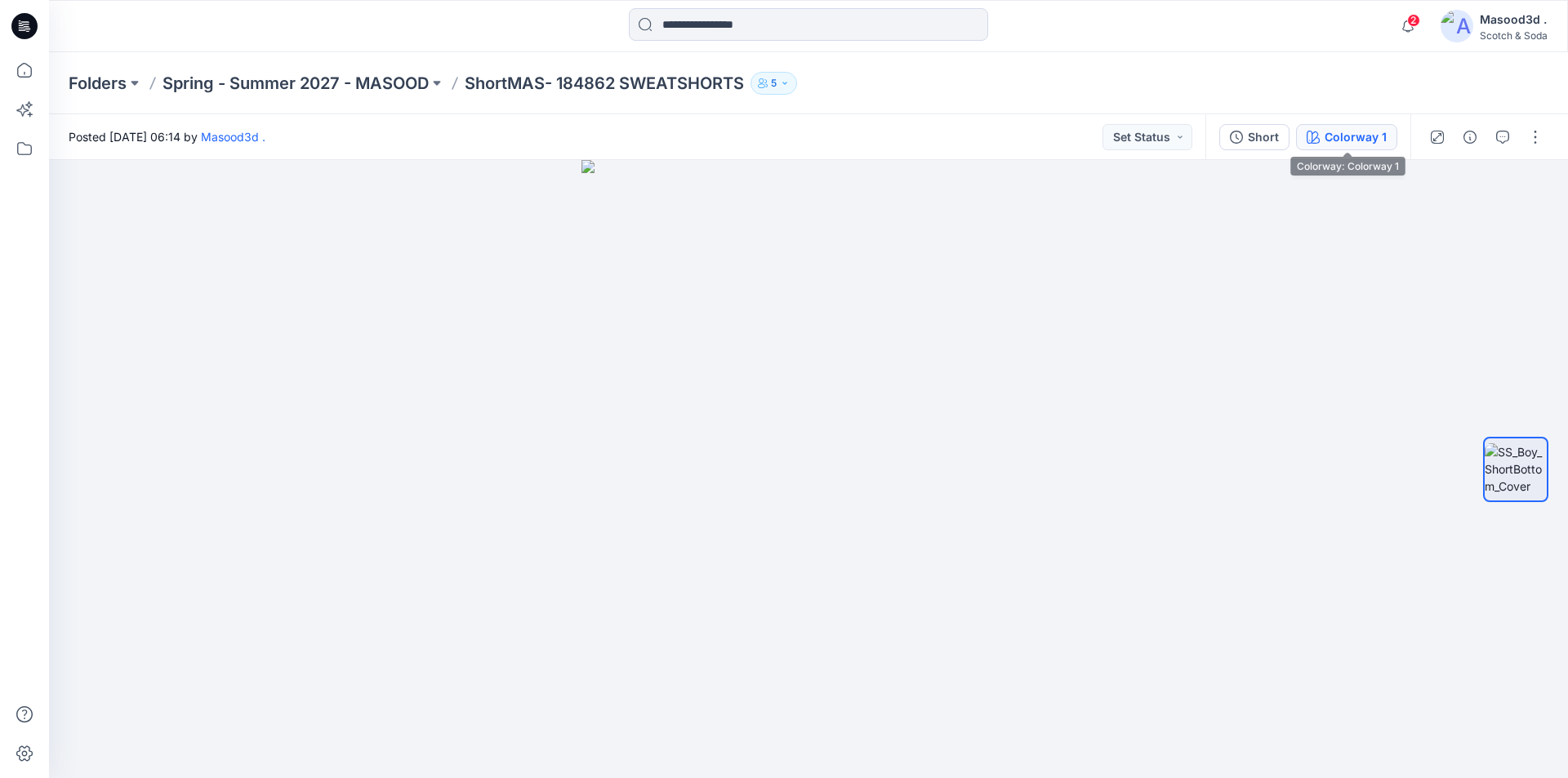
click at [1336, 127] on button "Colorway 1" at bounding box center [1346, 137] width 101 height 27
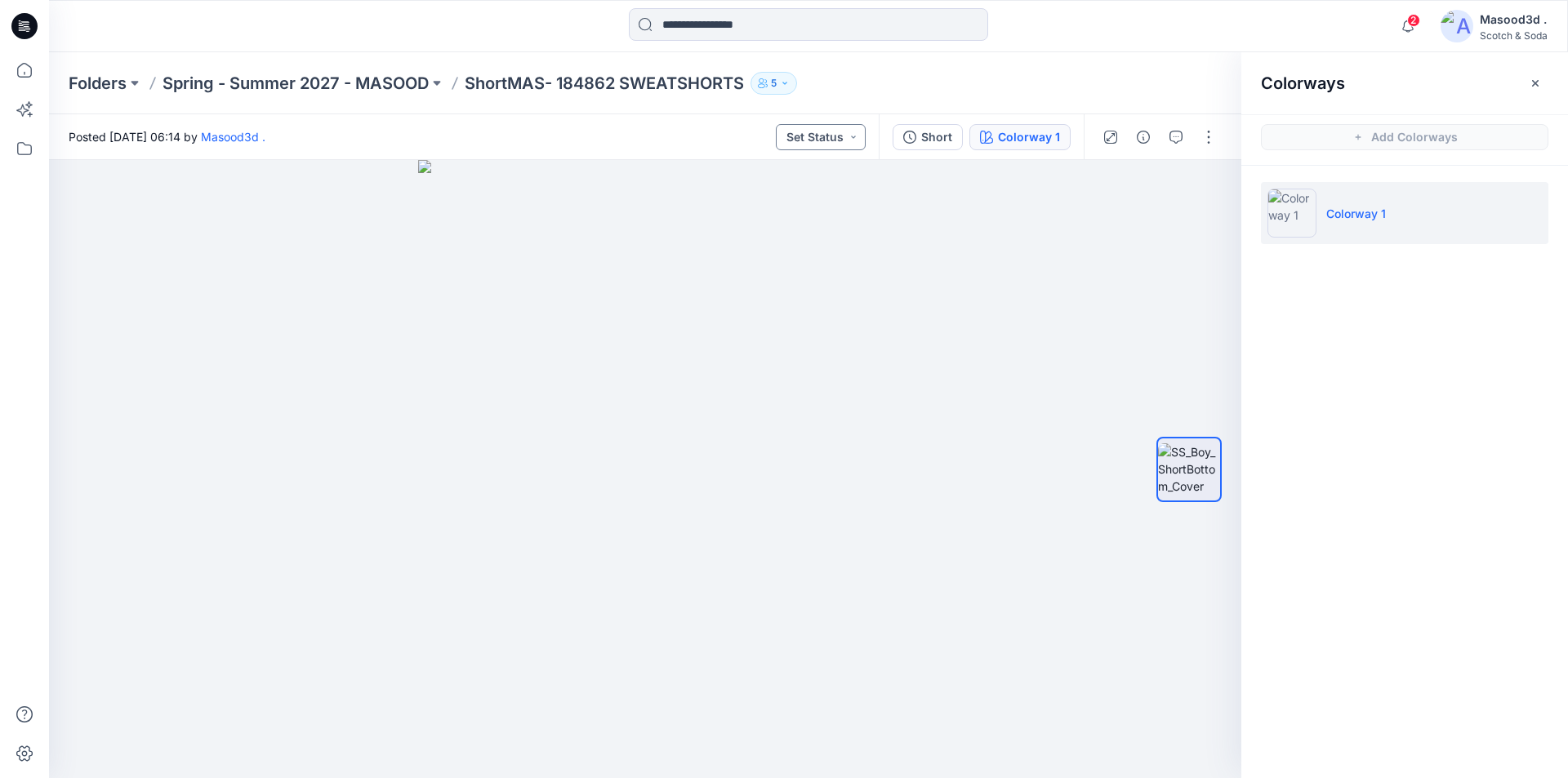
click at [832, 142] on button "Set Status" at bounding box center [820, 137] width 90 height 27
click at [933, 98] on div "Folders Spring - Summer 2027 - MASOOD ShortMAS- 184862 SWEATSHORTS 5" at bounding box center [808, 83] width 1519 height 62
click at [890, 303] on div at bounding box center [645, 469] width 1192 height 618
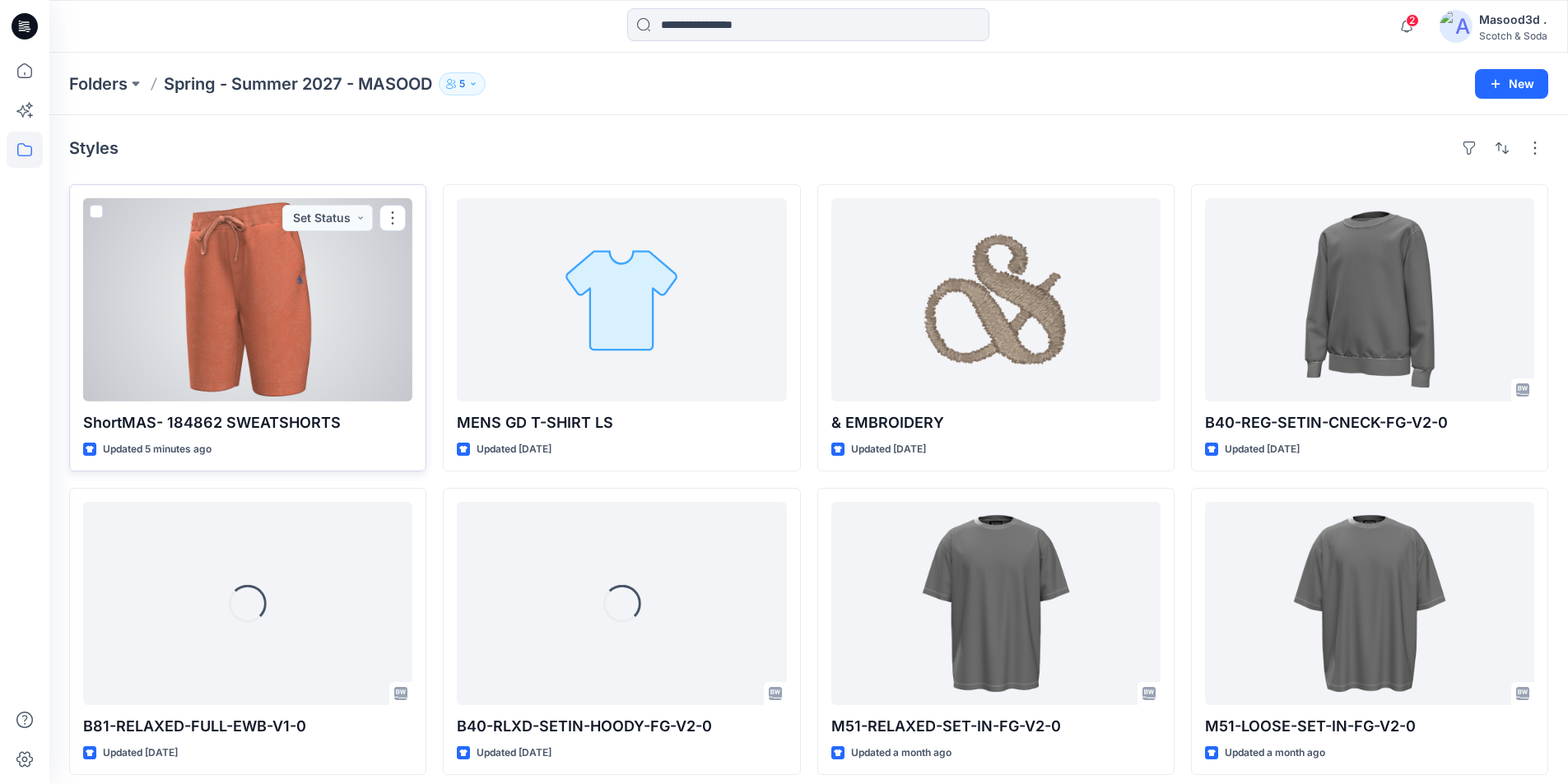
click at [250, 314] on div at bounding box center [247, 300] width 329 height 204
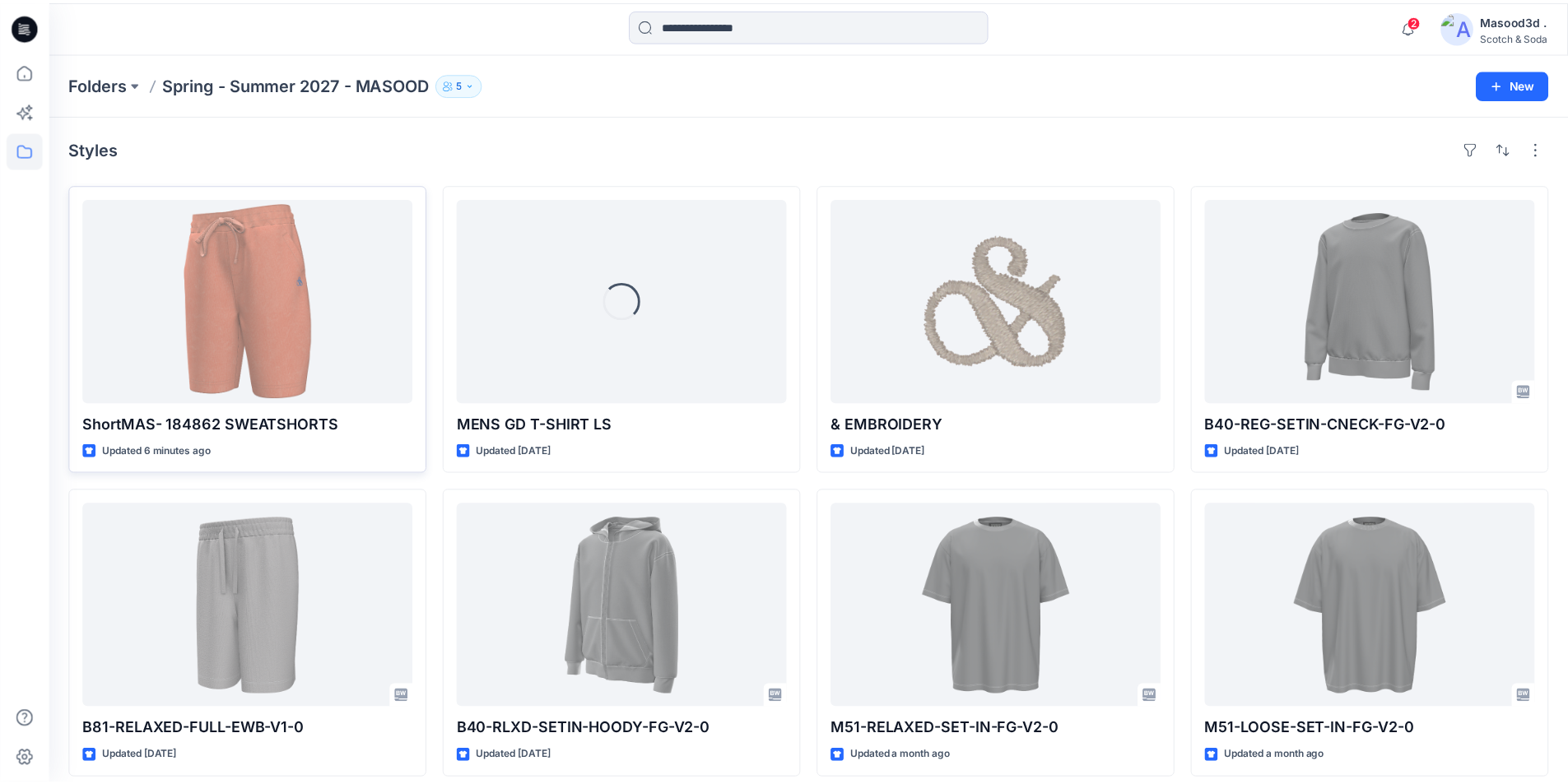
scroll to position [10, 0]
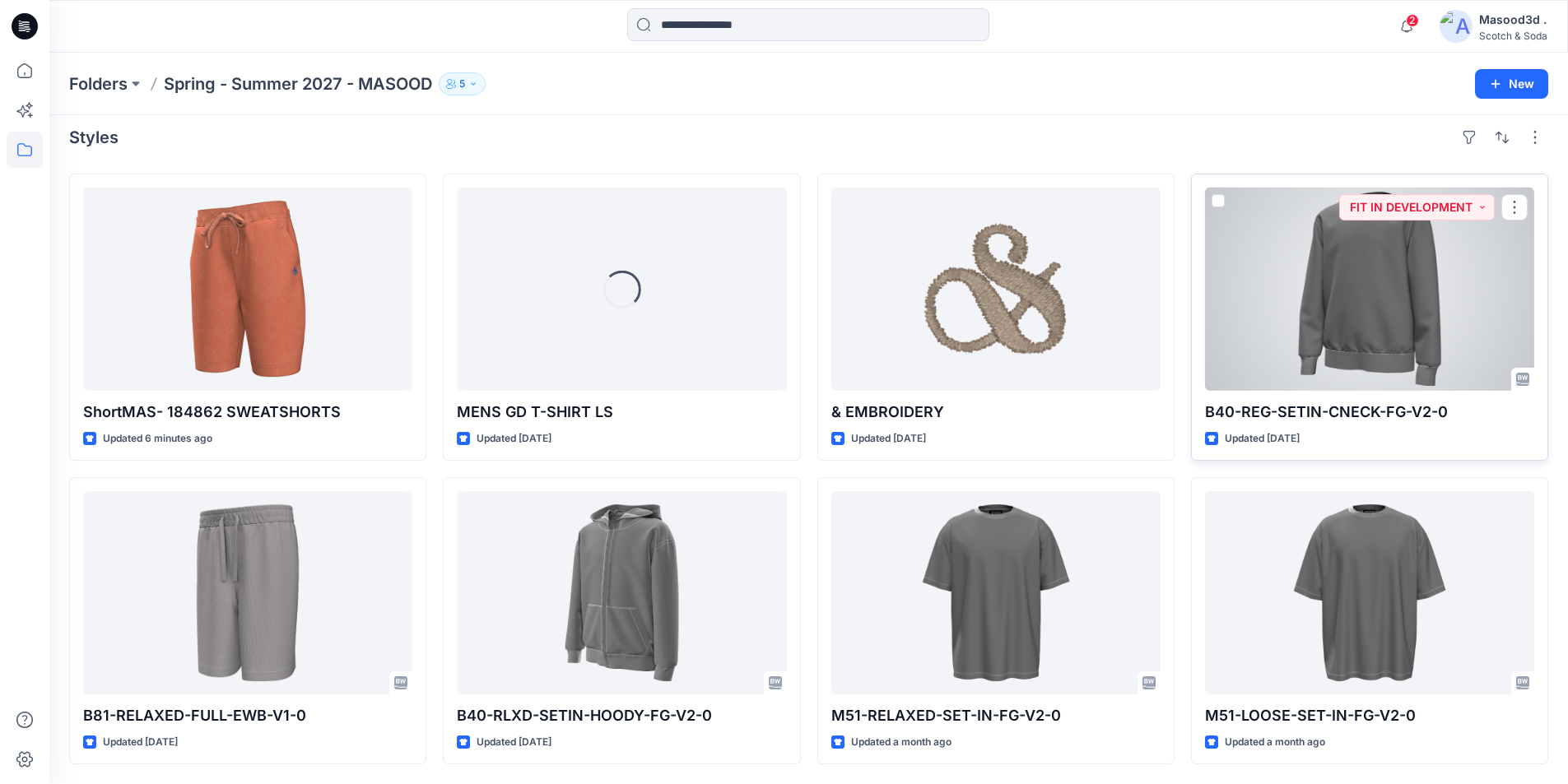
click at [1344, 296] on div at bounding box center [1369, 289] width 329 height 204
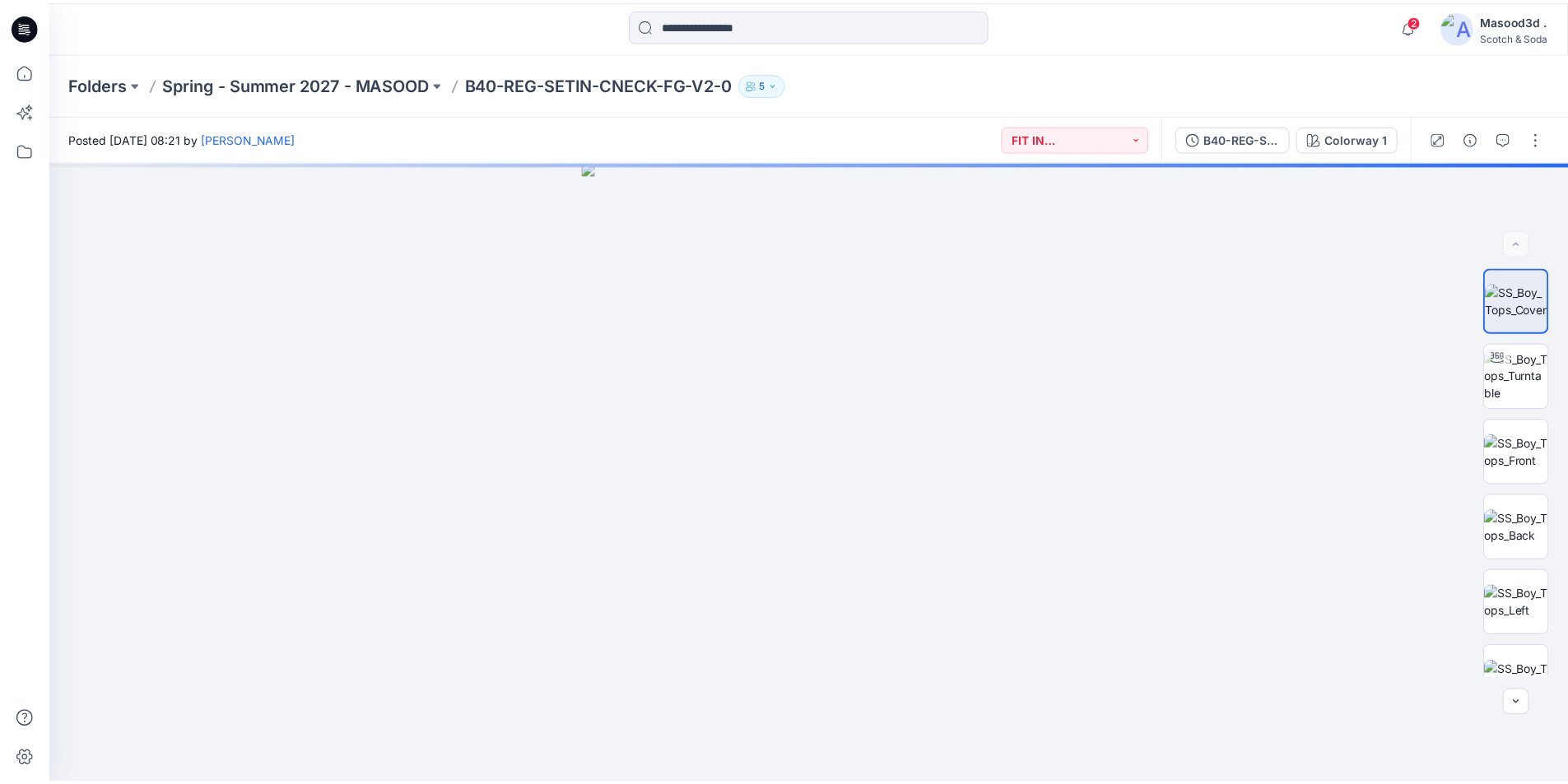
scroll to position [10, 0]
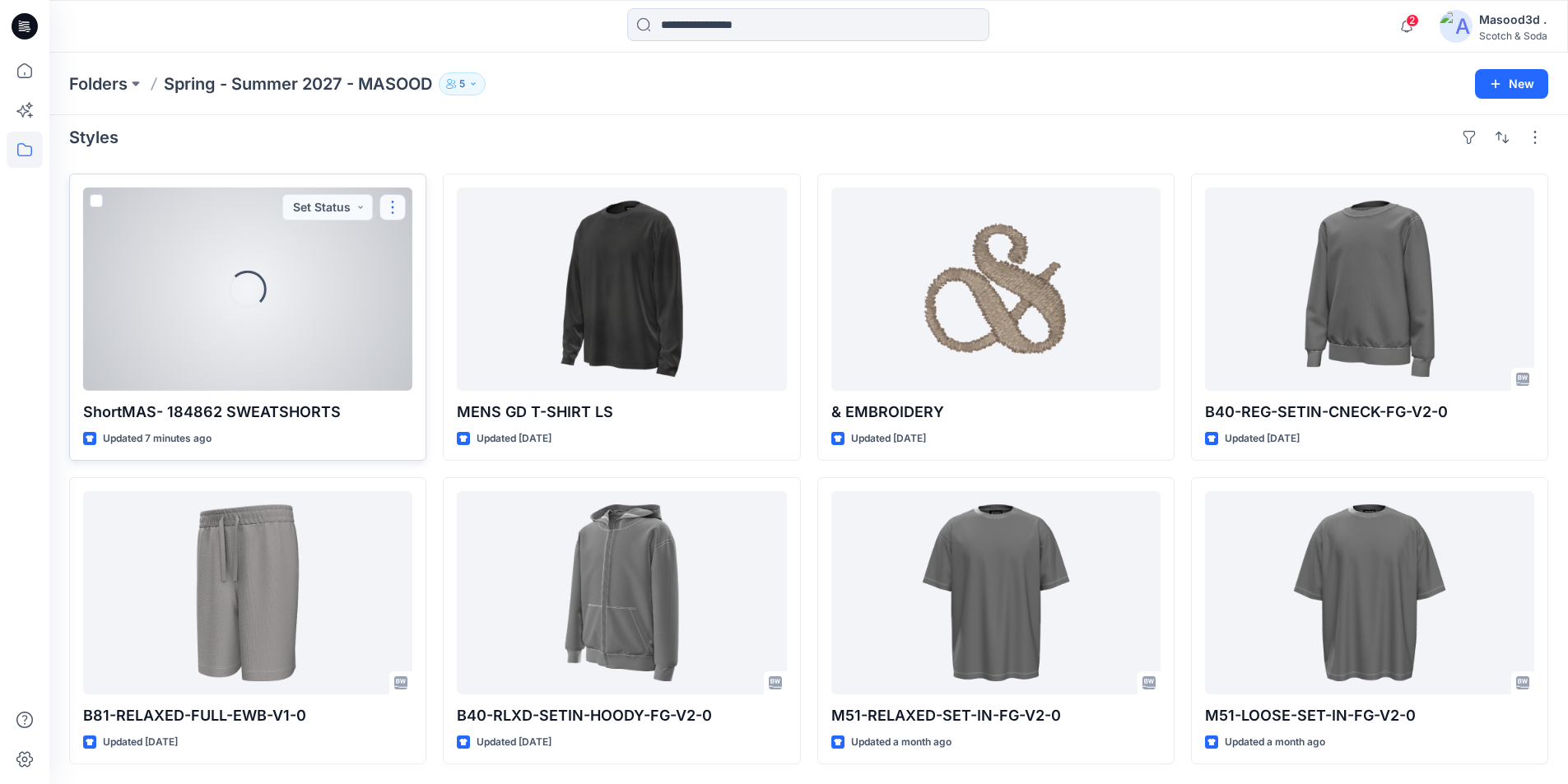
click at [393, 208] on button "button" at bounding box center [393, 207] width 27 height 27
click at [444, 249] on button "Edit" at bounding box center [471, 245] width 178 height 30
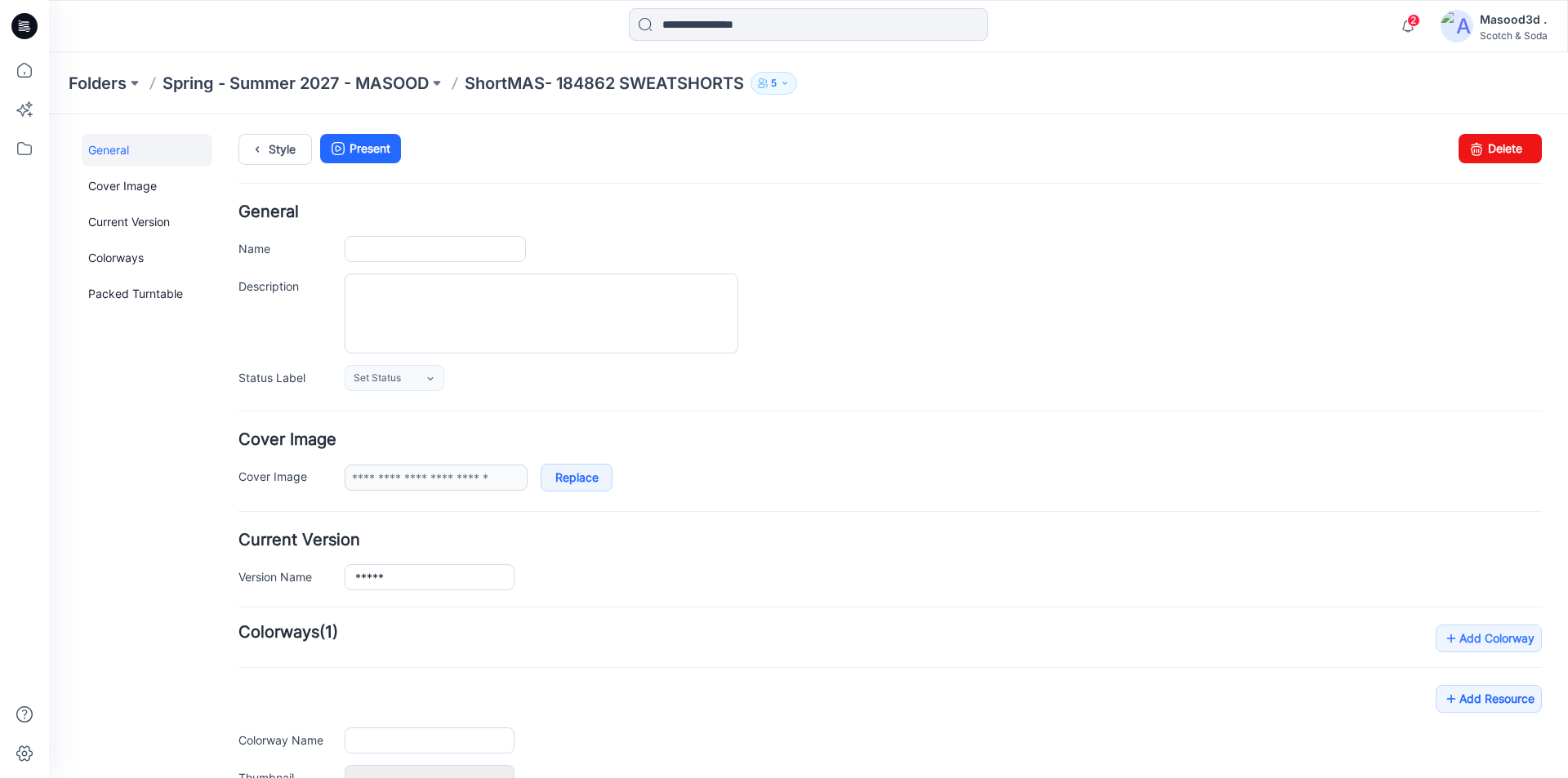
type input "**********"
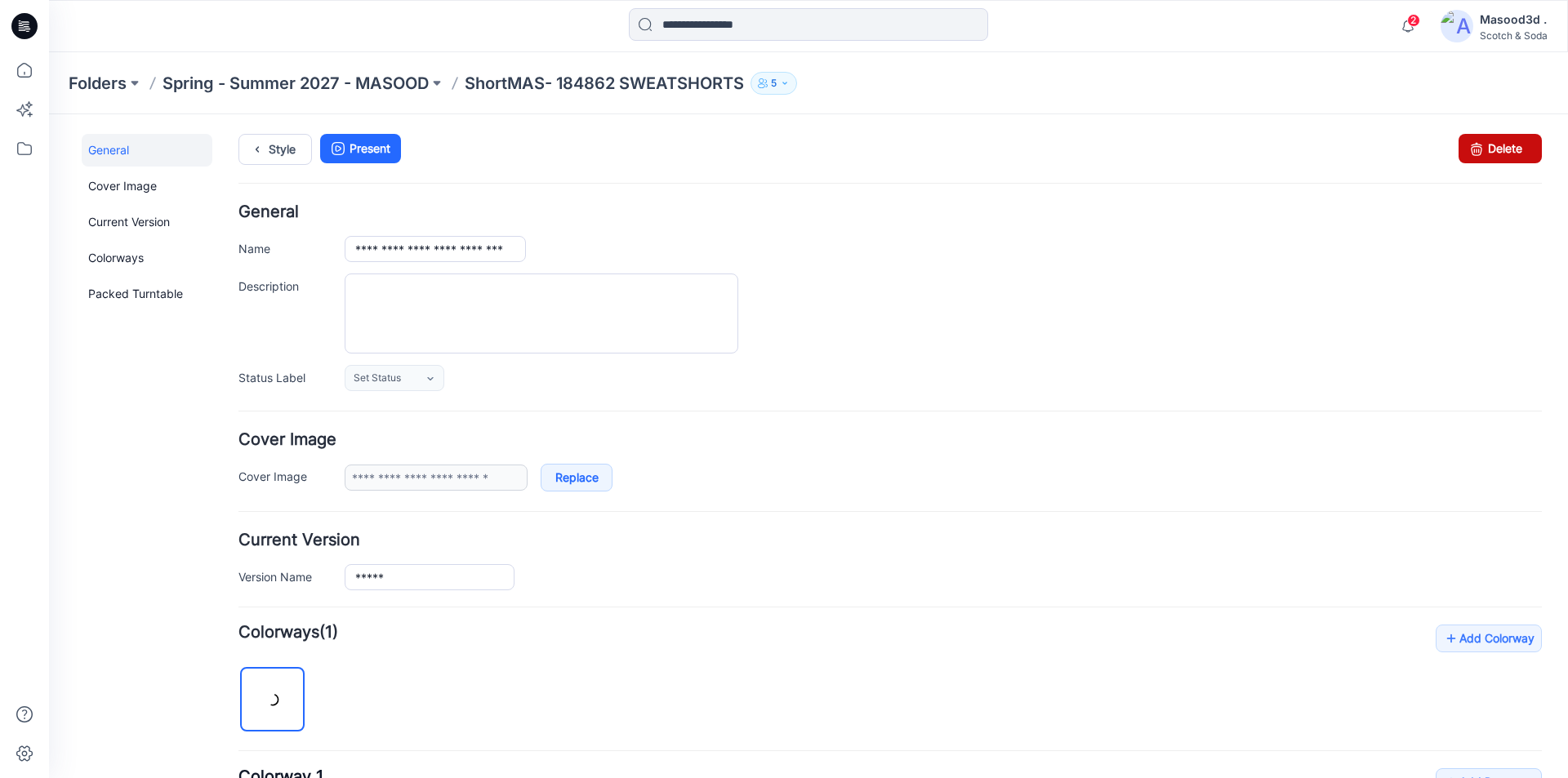
drag, startPoint x: 1496, startPoint y: 143, endPoint x: 890, endPoint y: 223, distance: 611.3
click at [1496, 143] on link "Delete" at bounding box center [1499, 148] width 83 height 29
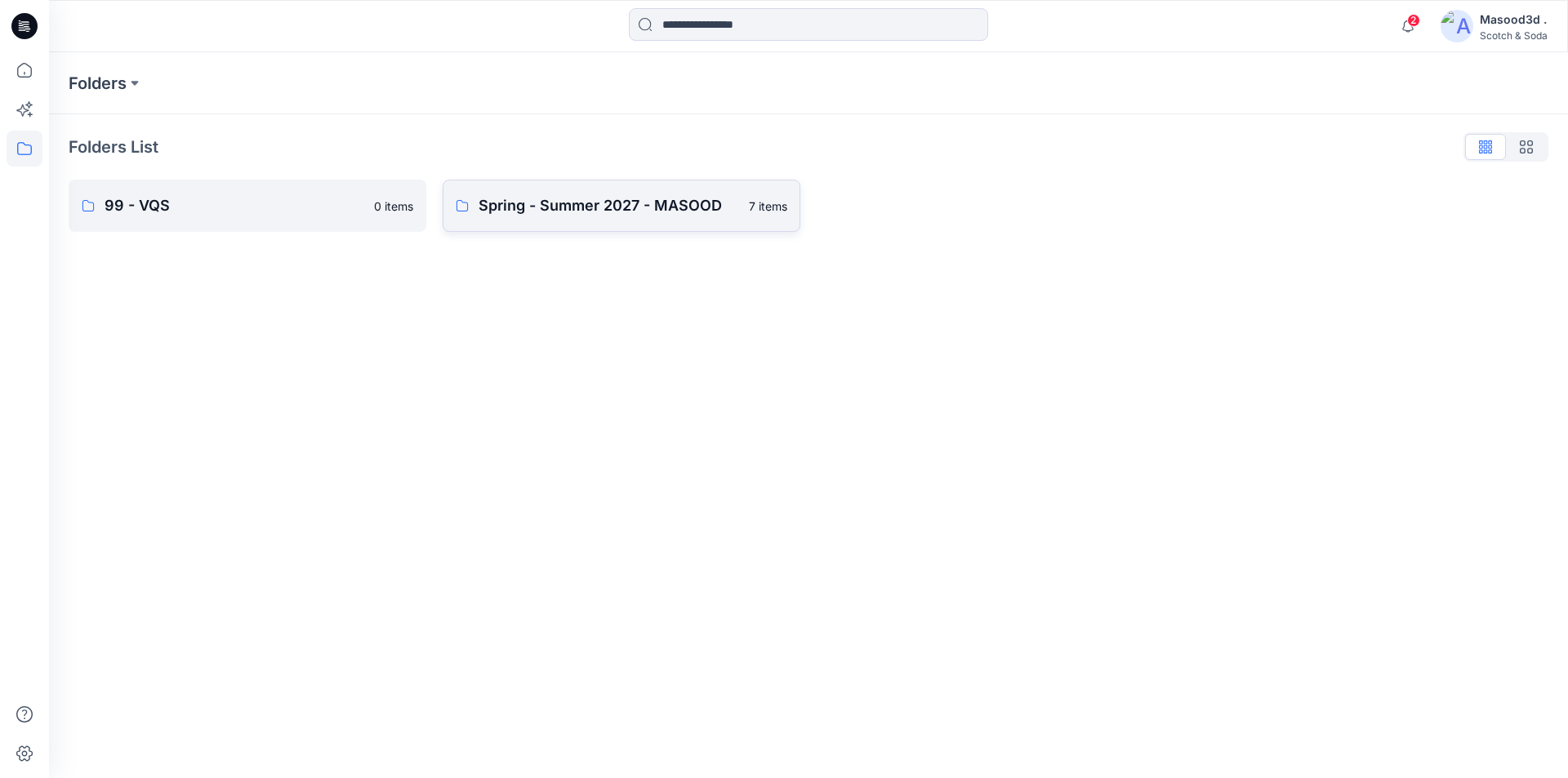
click at [670, 190] on link "Spring - Summer 2027 - MASOOD 7 items" at bounding box center [622, 205] width 358 height 52
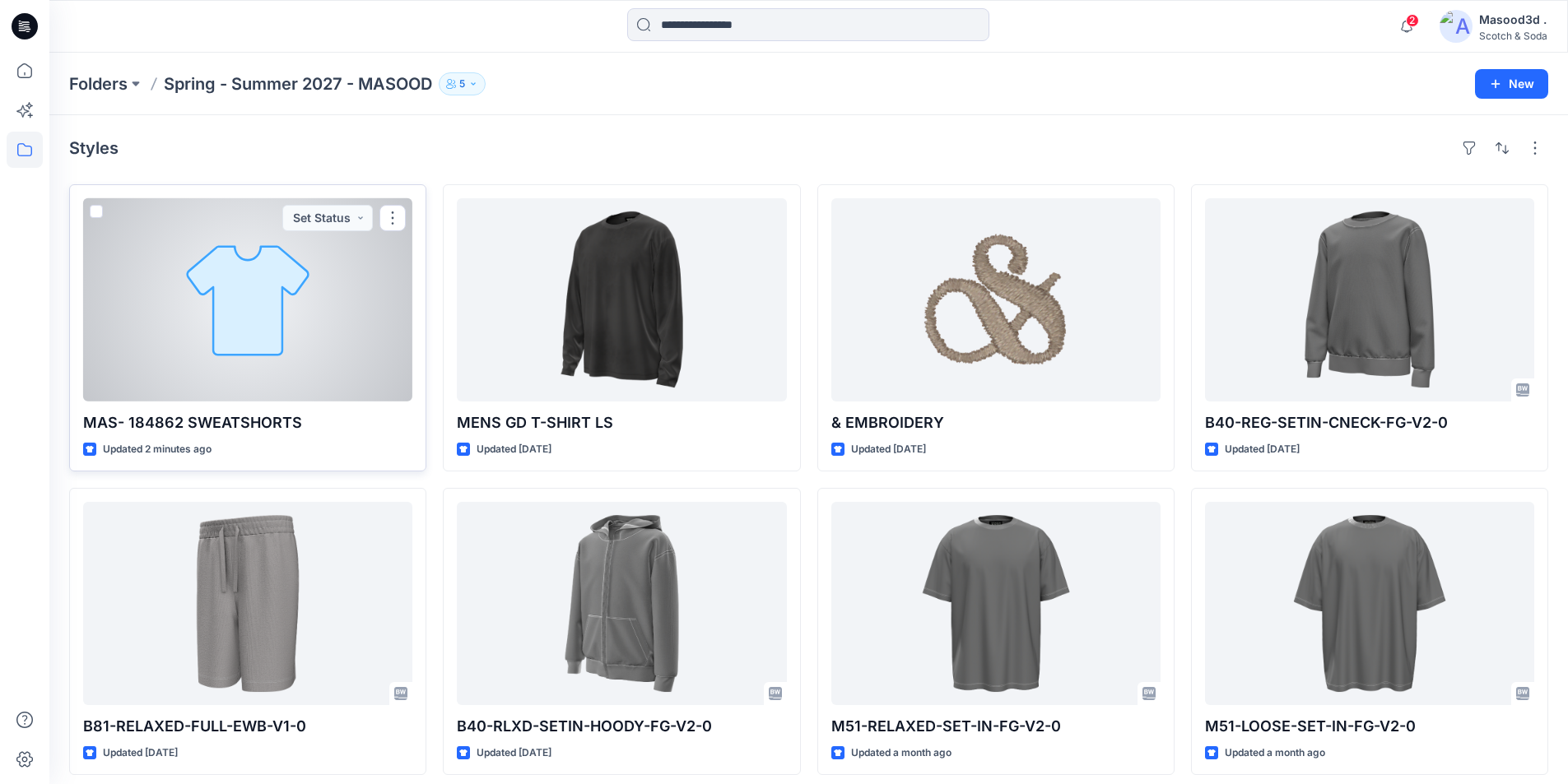
click at [320, 336] on div at bounding box center [247, 300] width 329 height 204
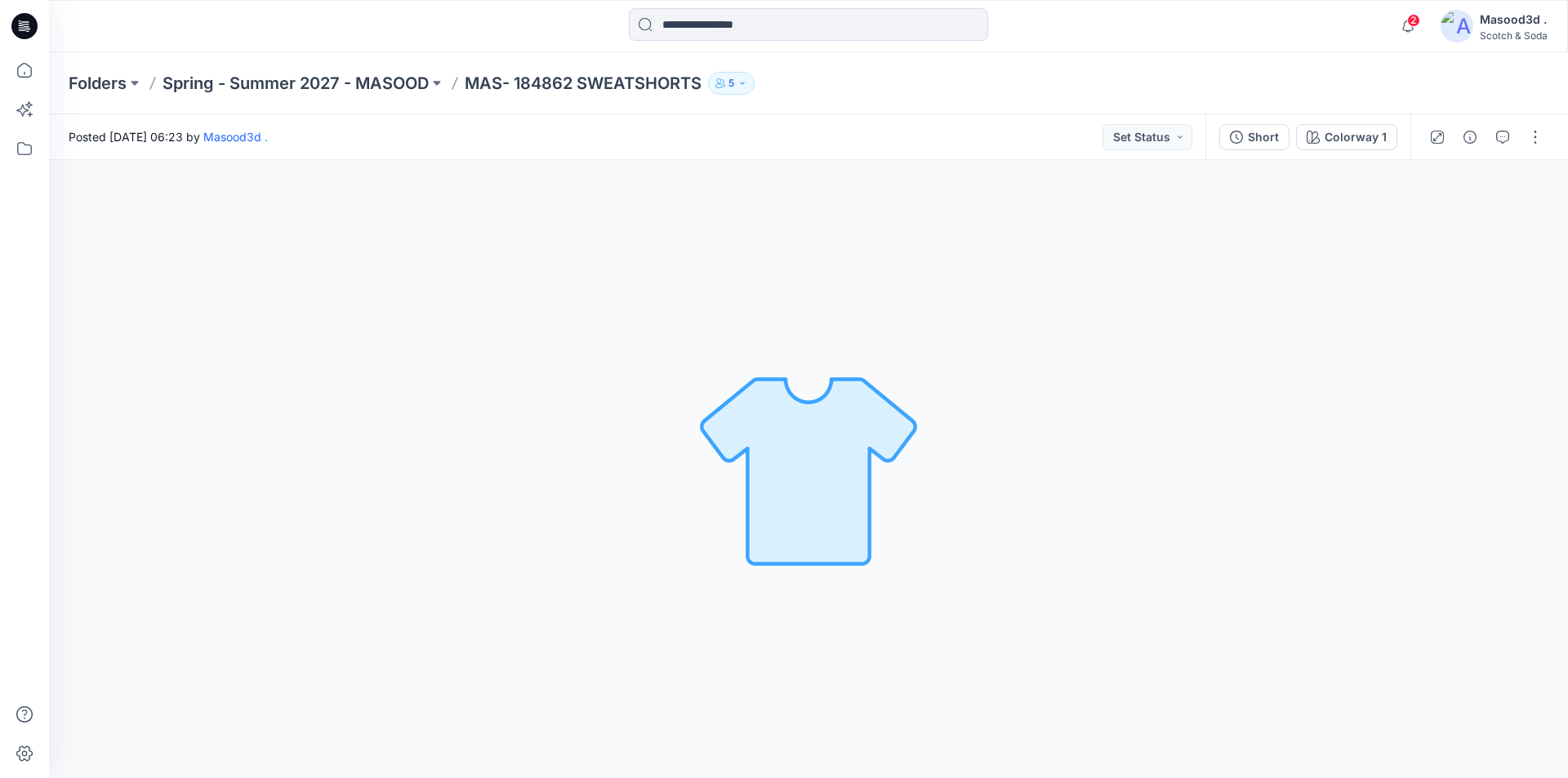
click at [945, 476] on div "Colorway 1 Loading... Material Properties Loading..." at bounding box center [808, 469] width 1519 height 618
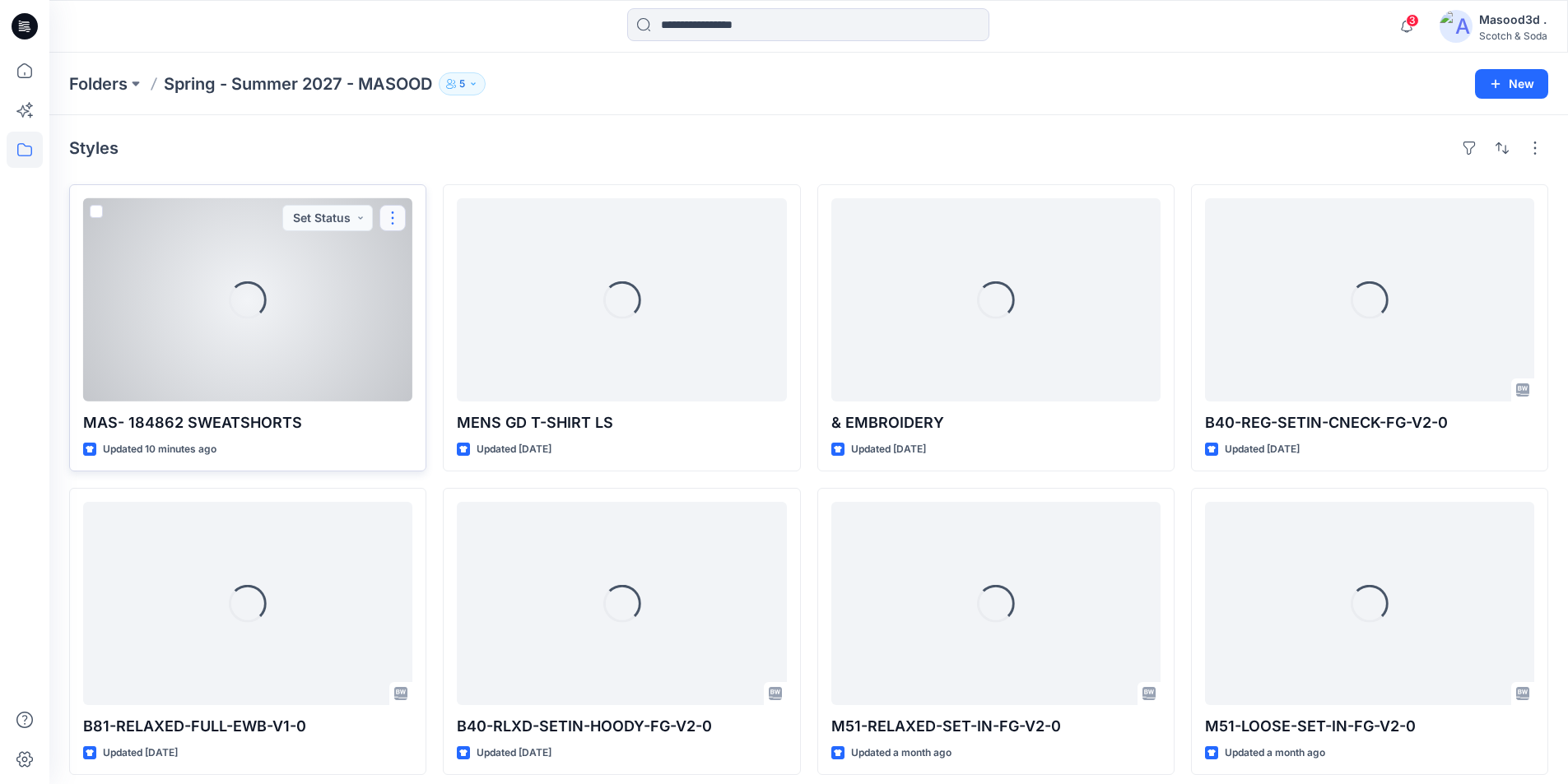
click at [394, 220] on button "button" at bounding box center [393, 217] width 27 height 27
click at [437, 261] on button "Edit" at bounding box center [471, 255] width 178 height 30
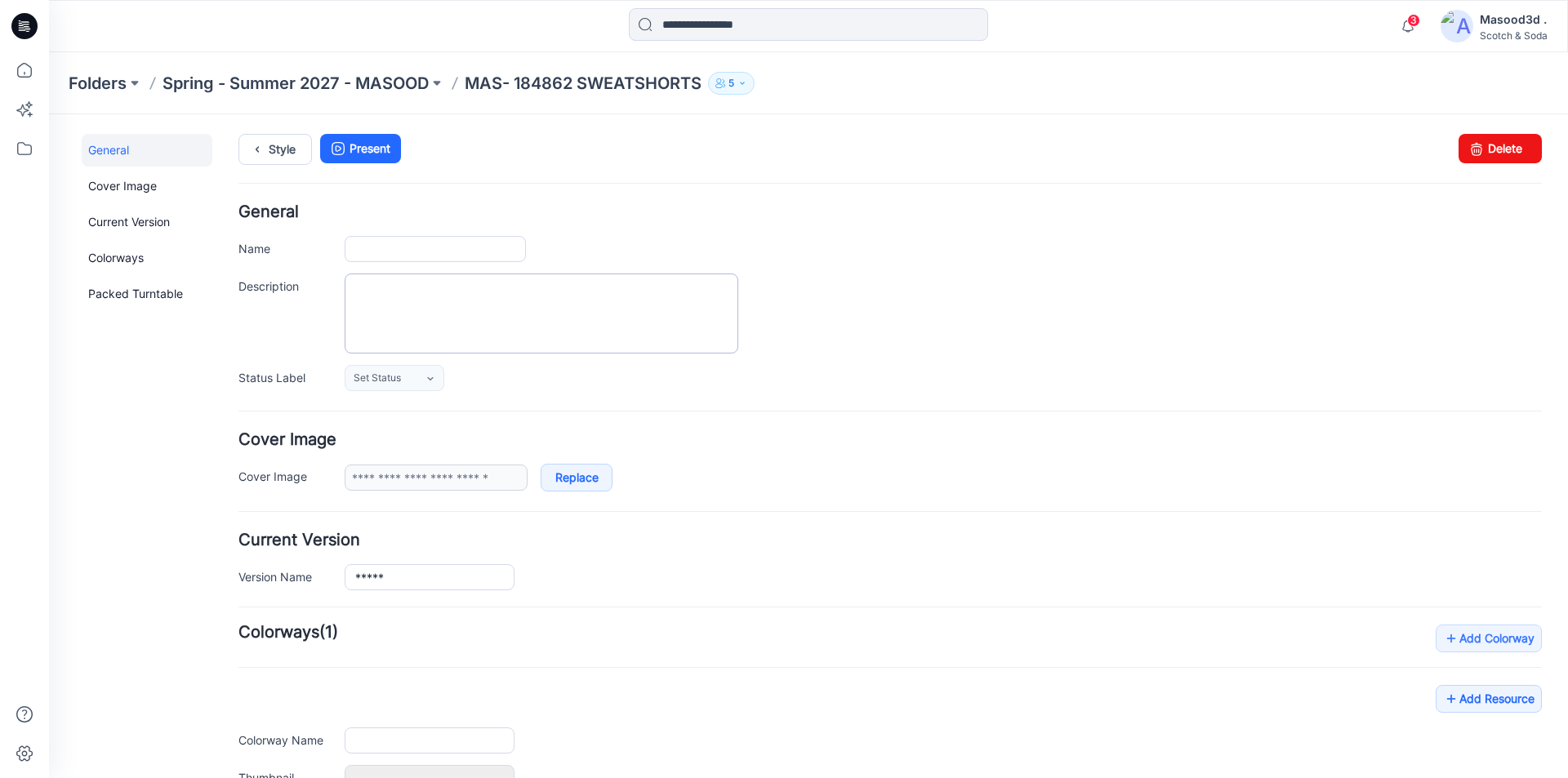
type input "**********"
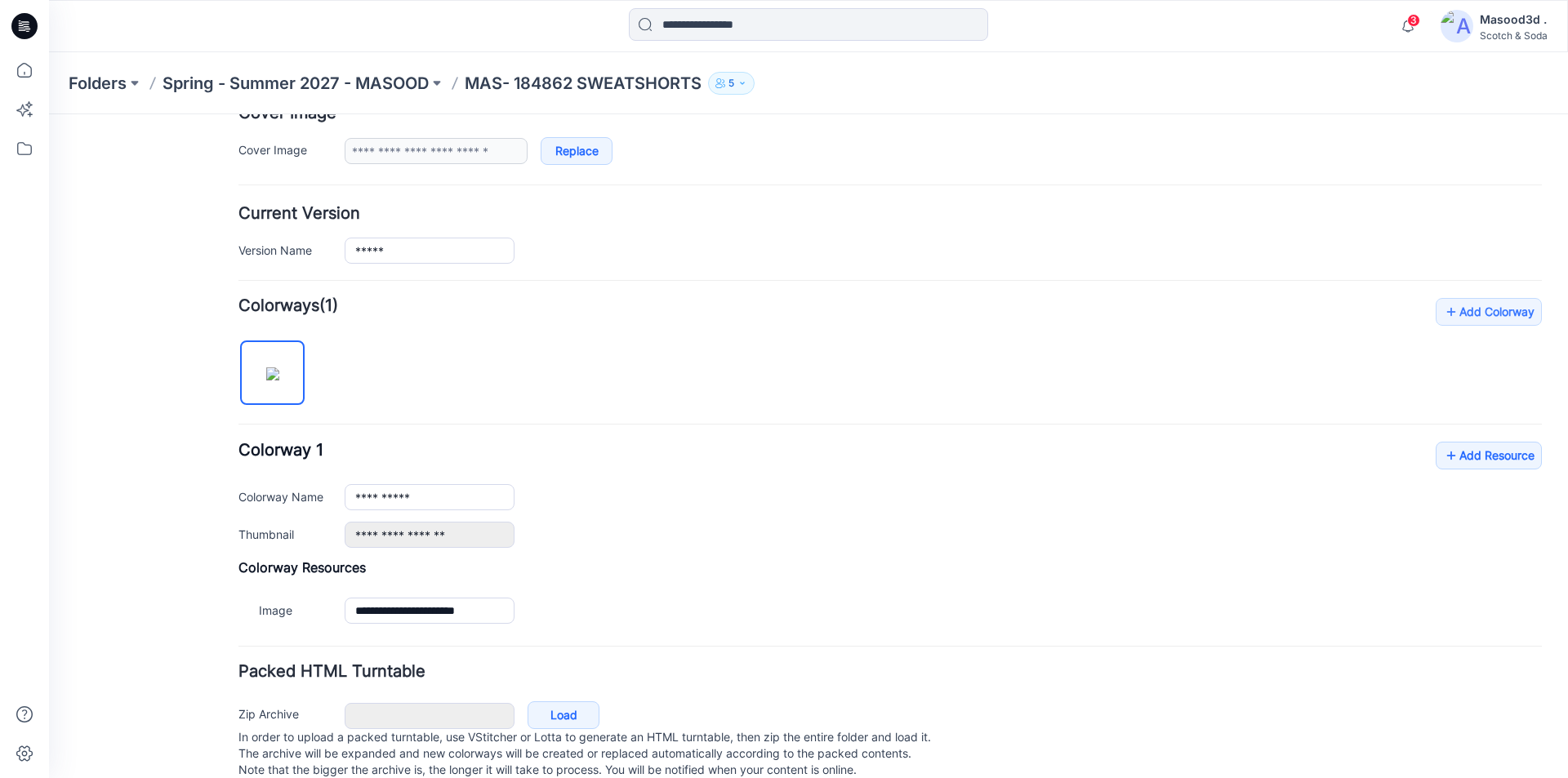
scroll to position [365, 0]
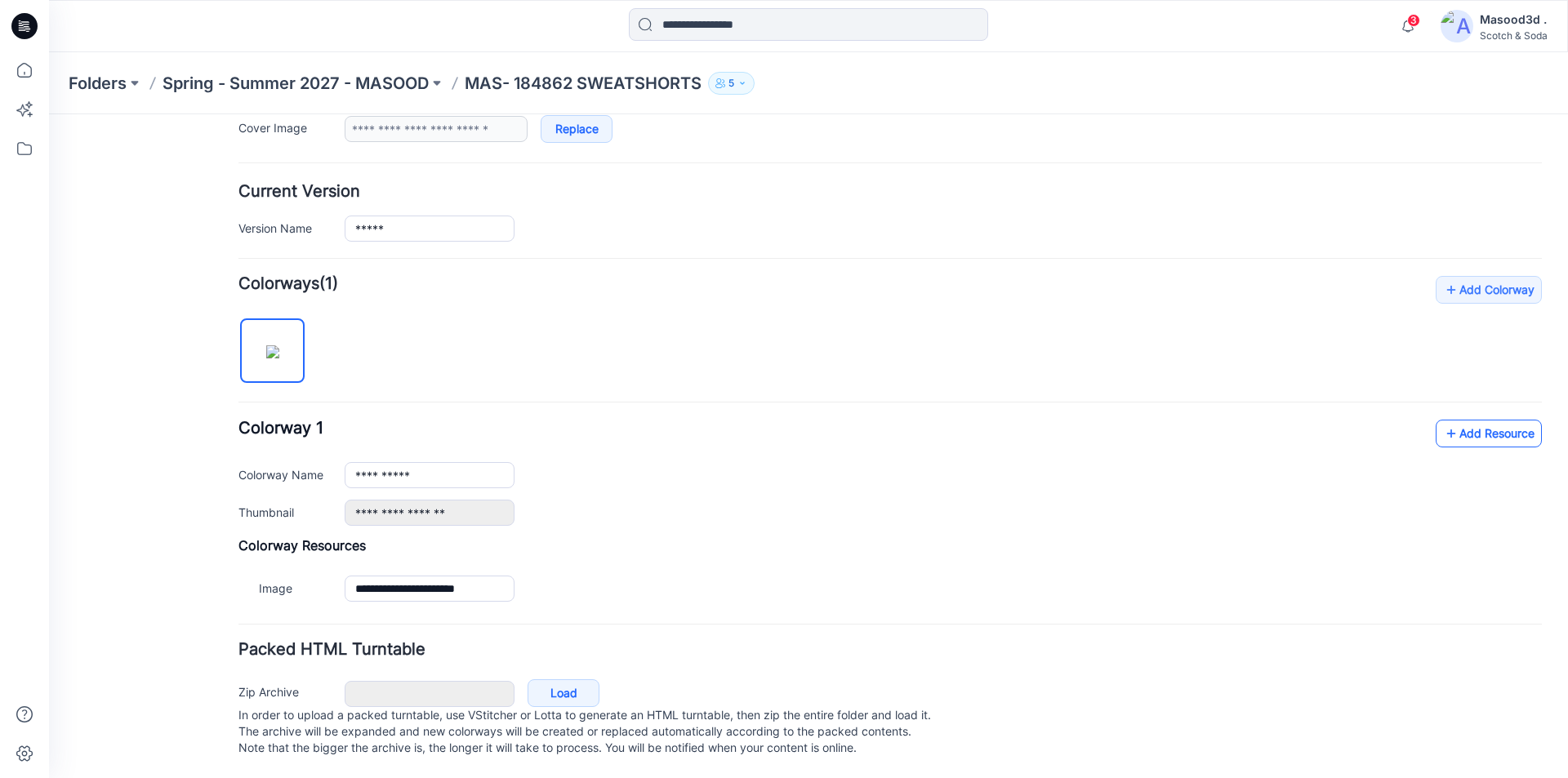
click at [1471, 419] on link "Add Resource" at bounding box center [1488, 433] width 106 height 27
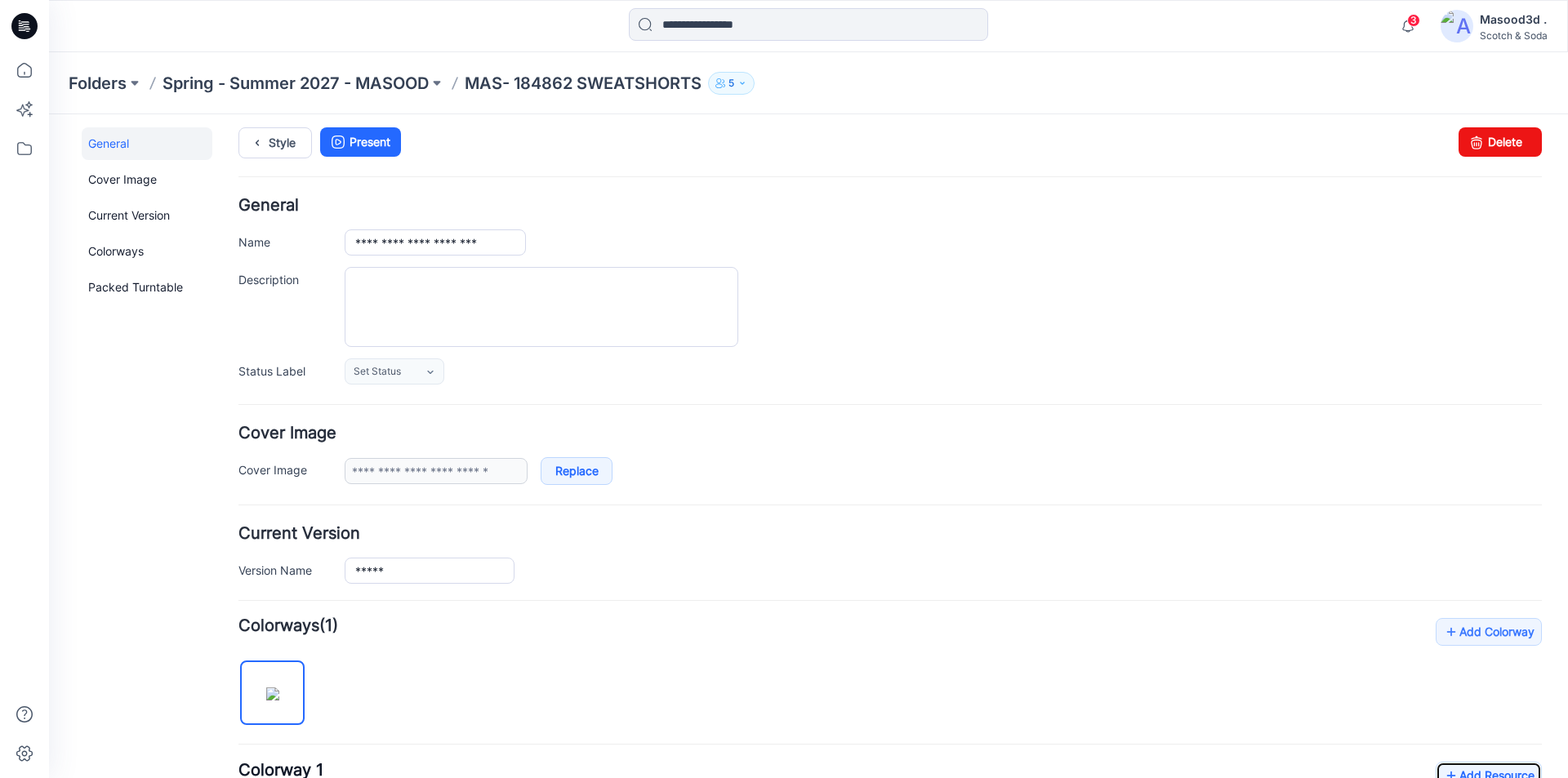
scroll to position [0, 0]
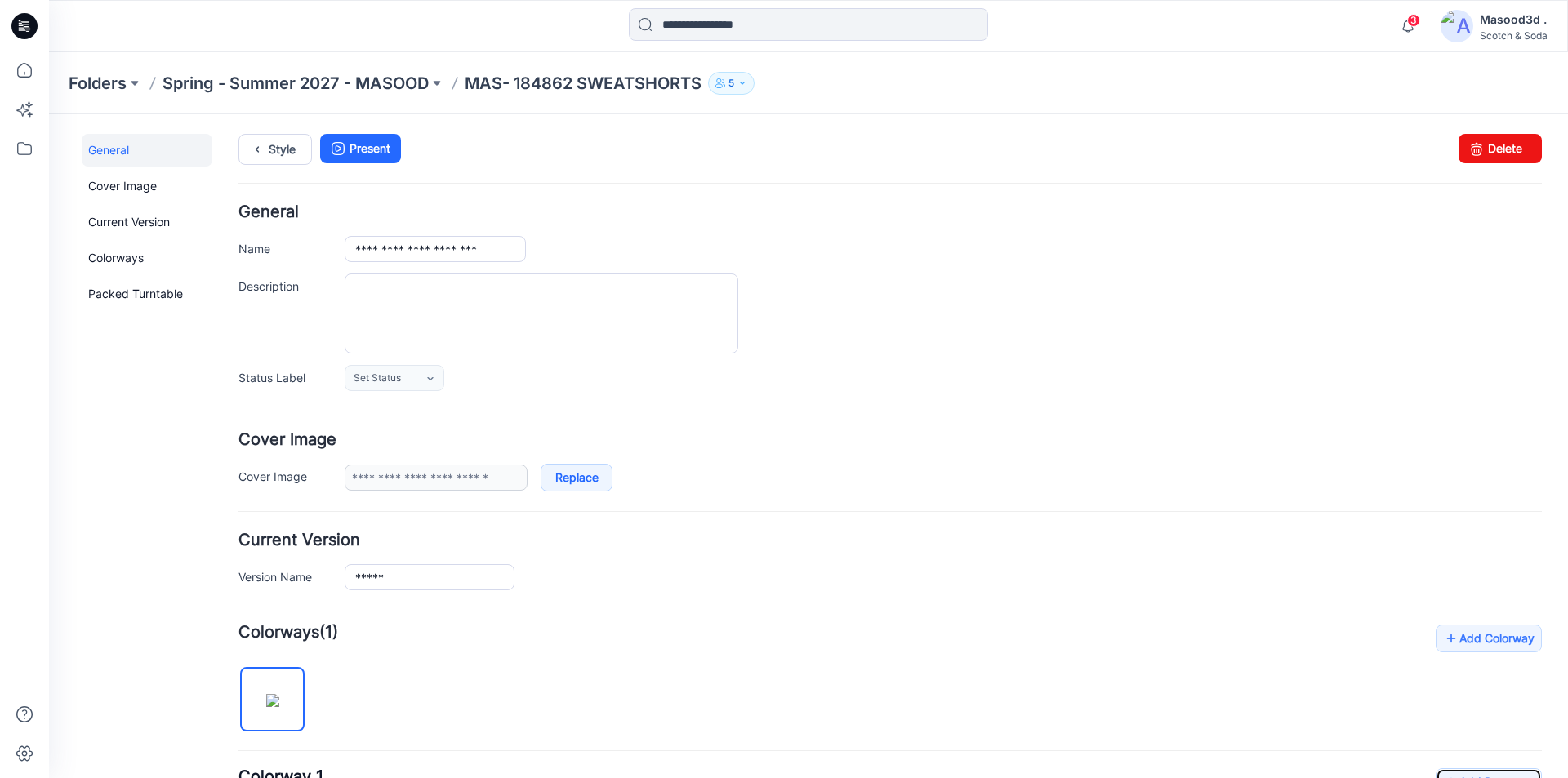
drag, startPoint x: 1561, startPoint y: 391, endPoint x: 1593, endPoint y: 222, distance: 172.0
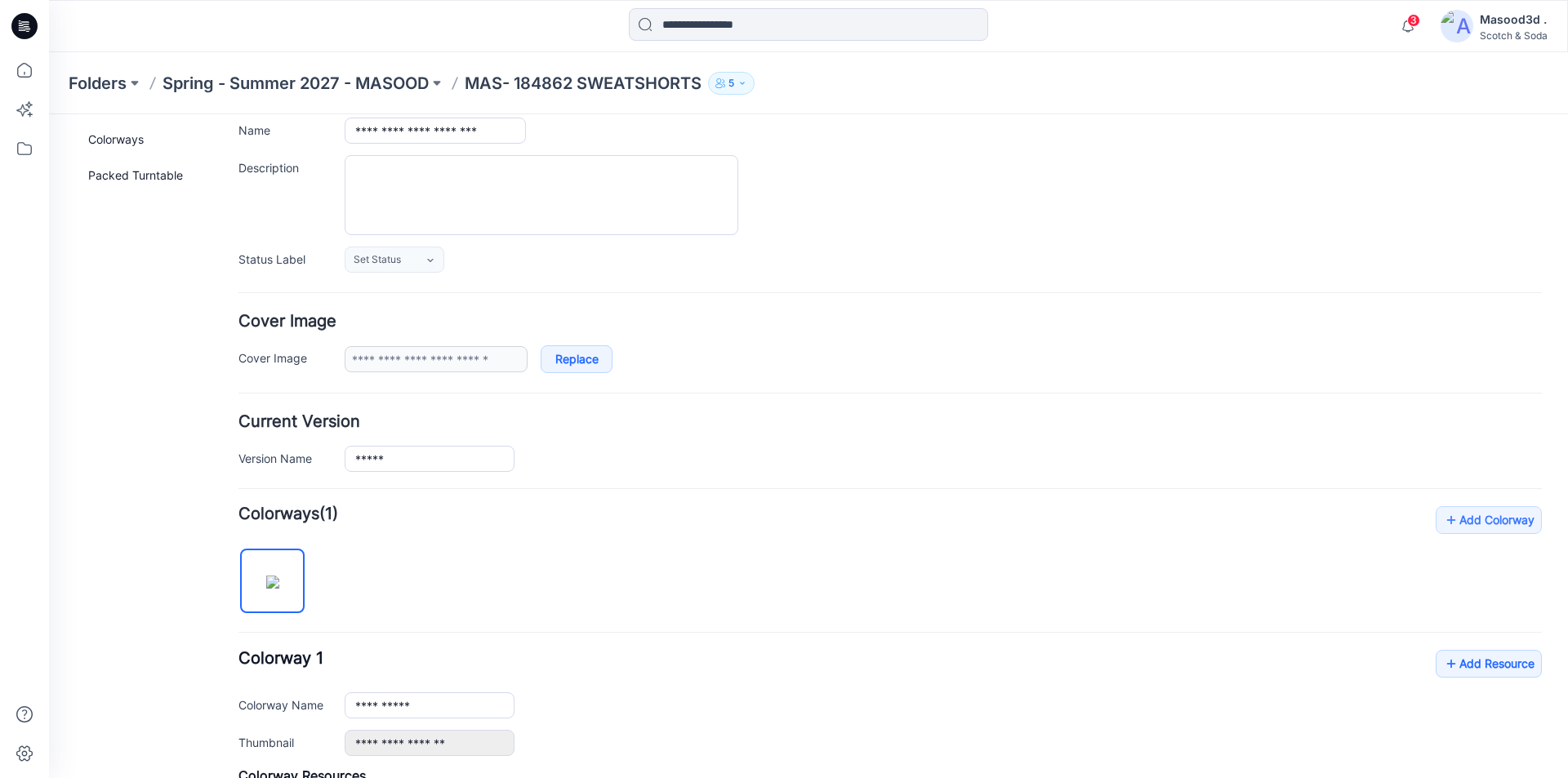
scroll to position [245, 0]
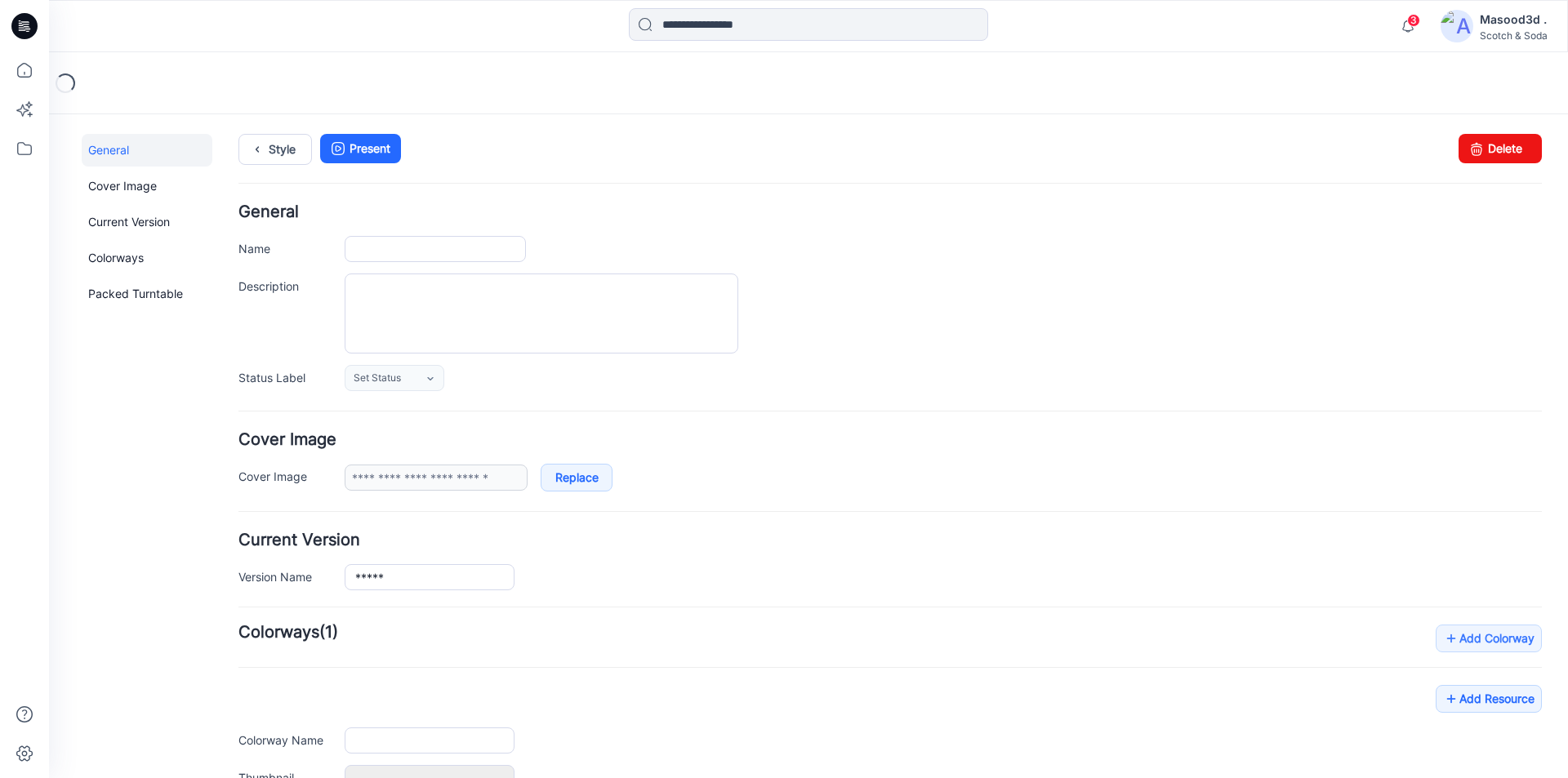
type input "**********"
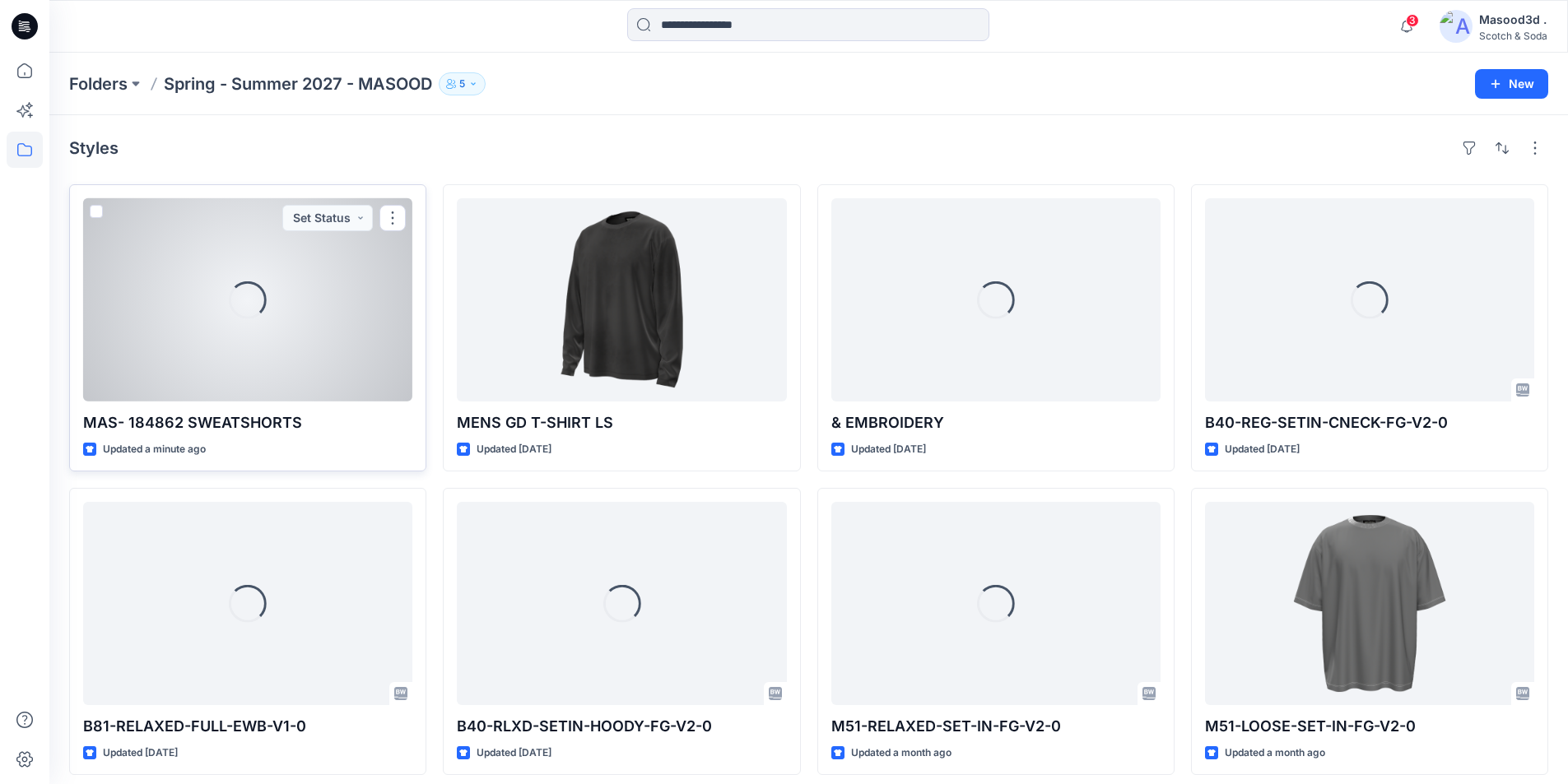
click at [324, 340] on div "Loading..." at bounding box center [247, 300] width 329 height 204
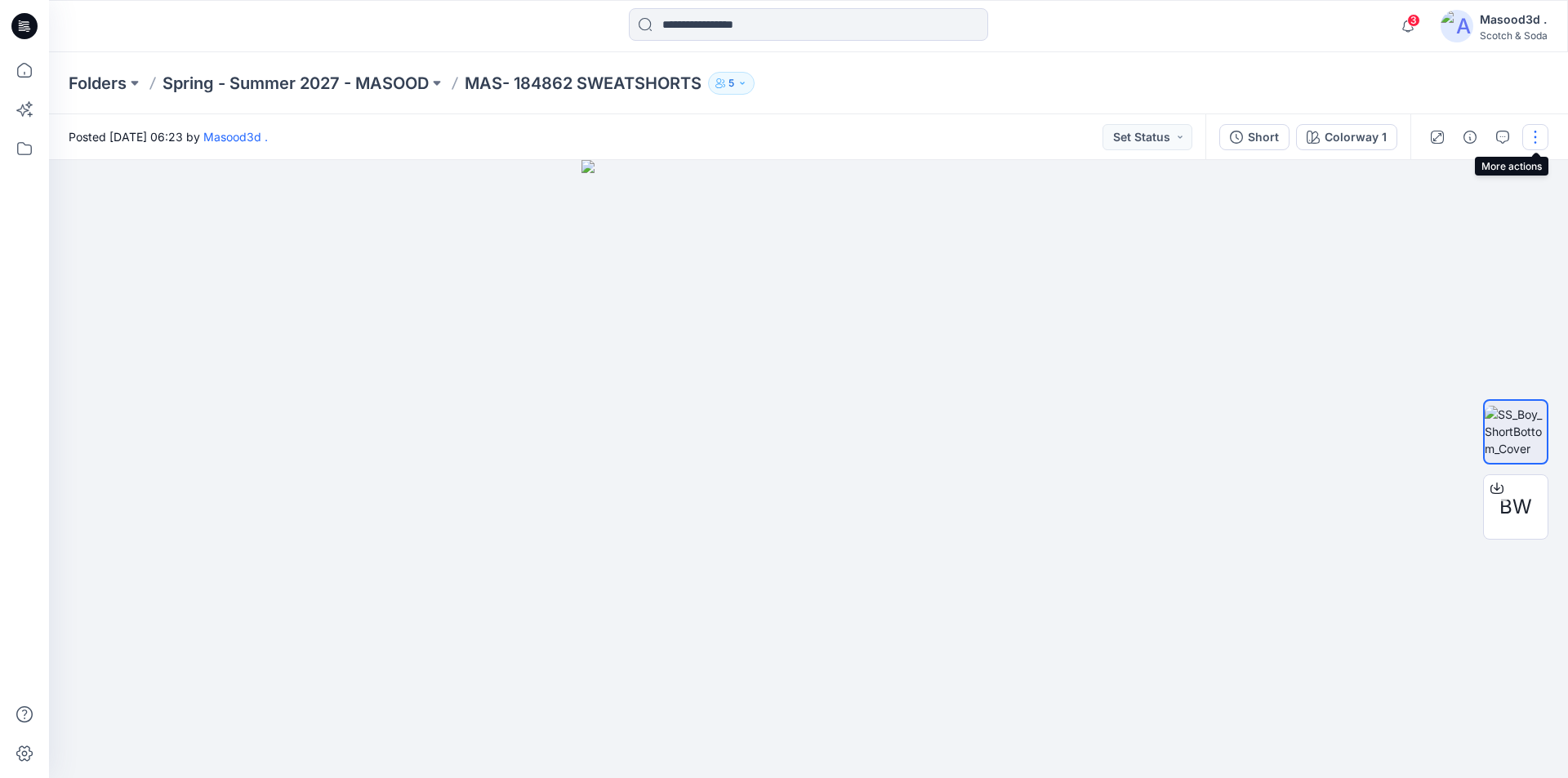
click at [1532, 134] on button "button" at bounding box center [1535, 137] width 27 height 27
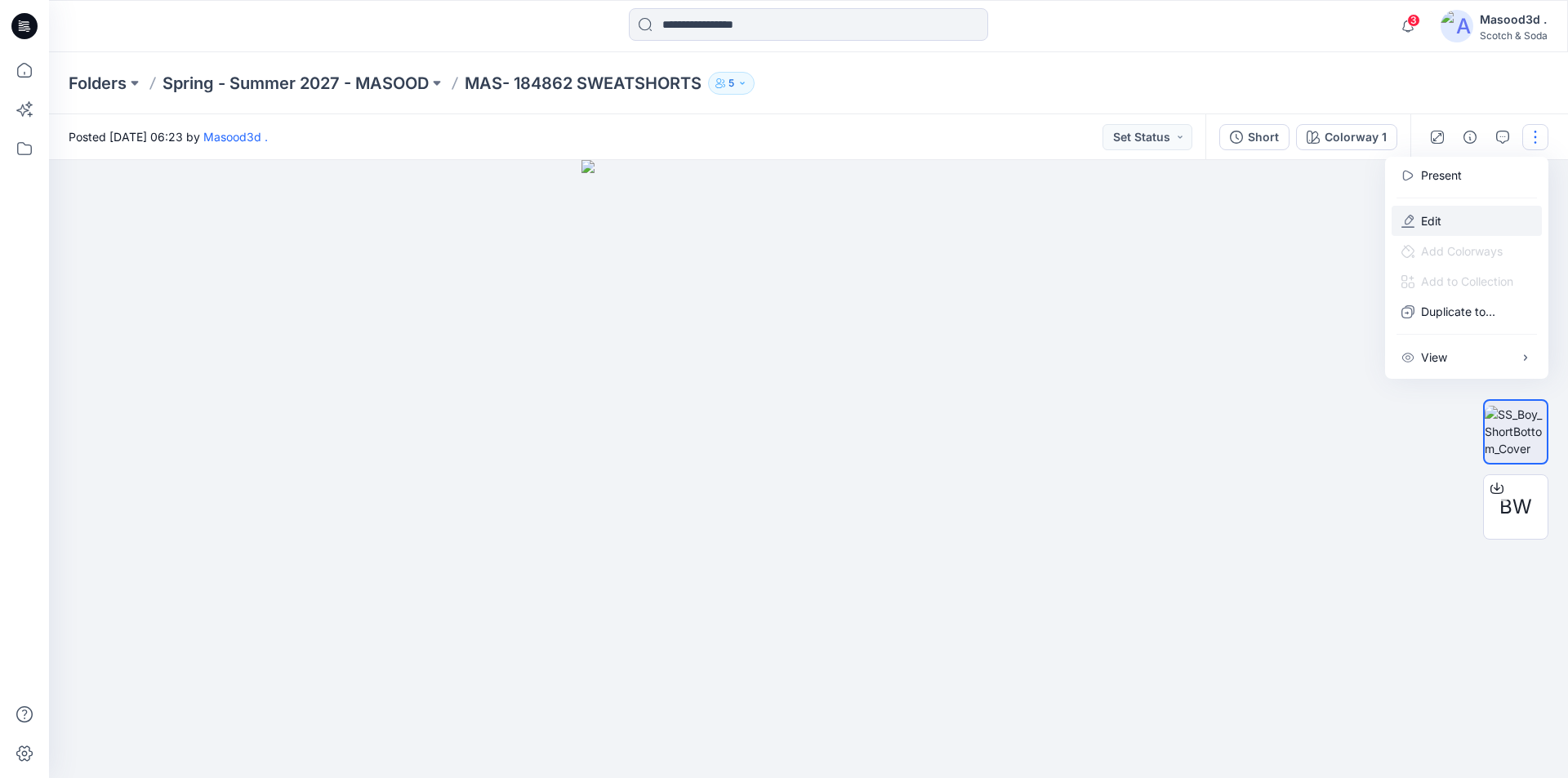
click at [1413, 228] on button "Edit" at bounding box center [1466, 220] width 150 height 30
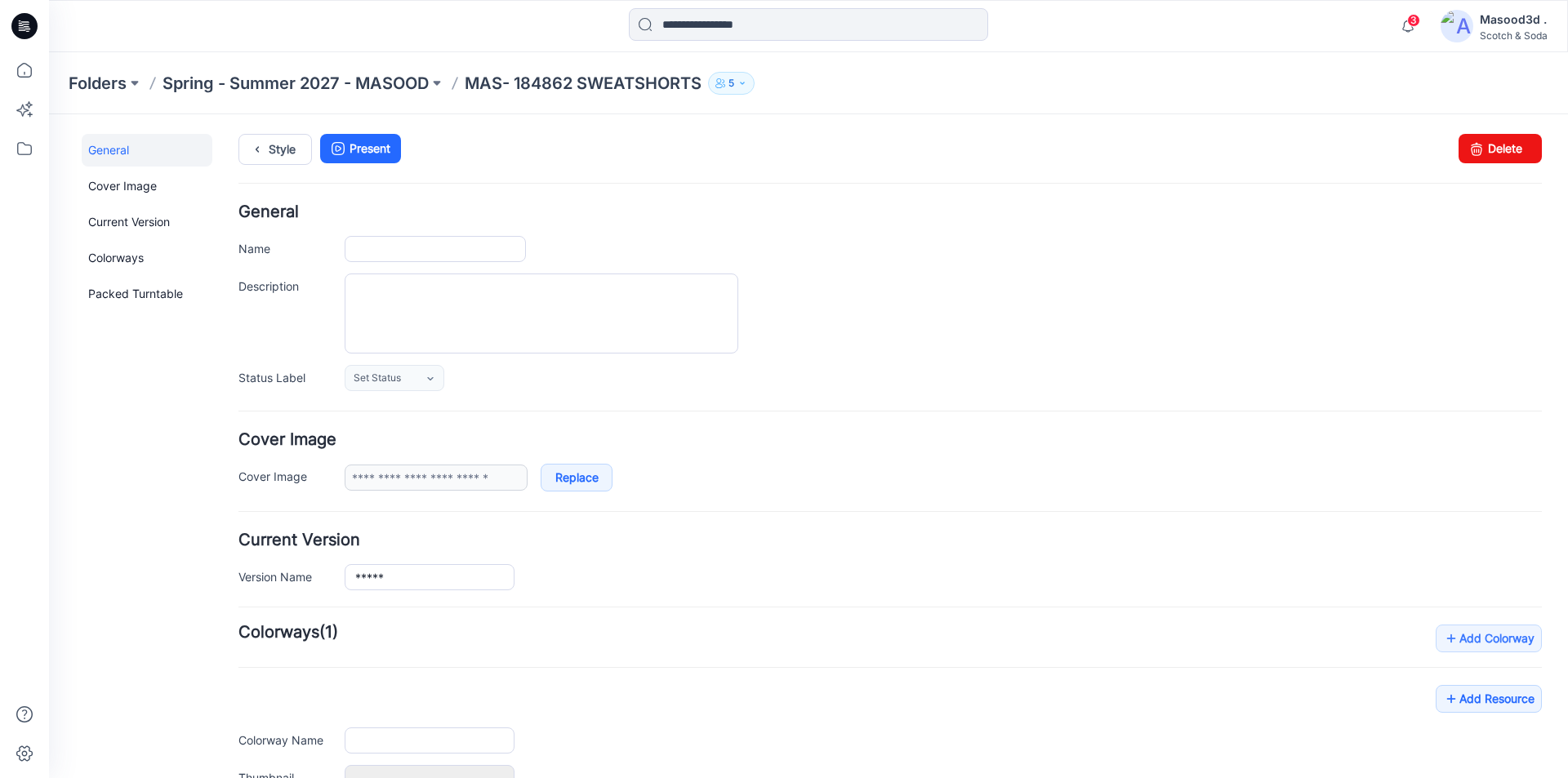
type input "**********"
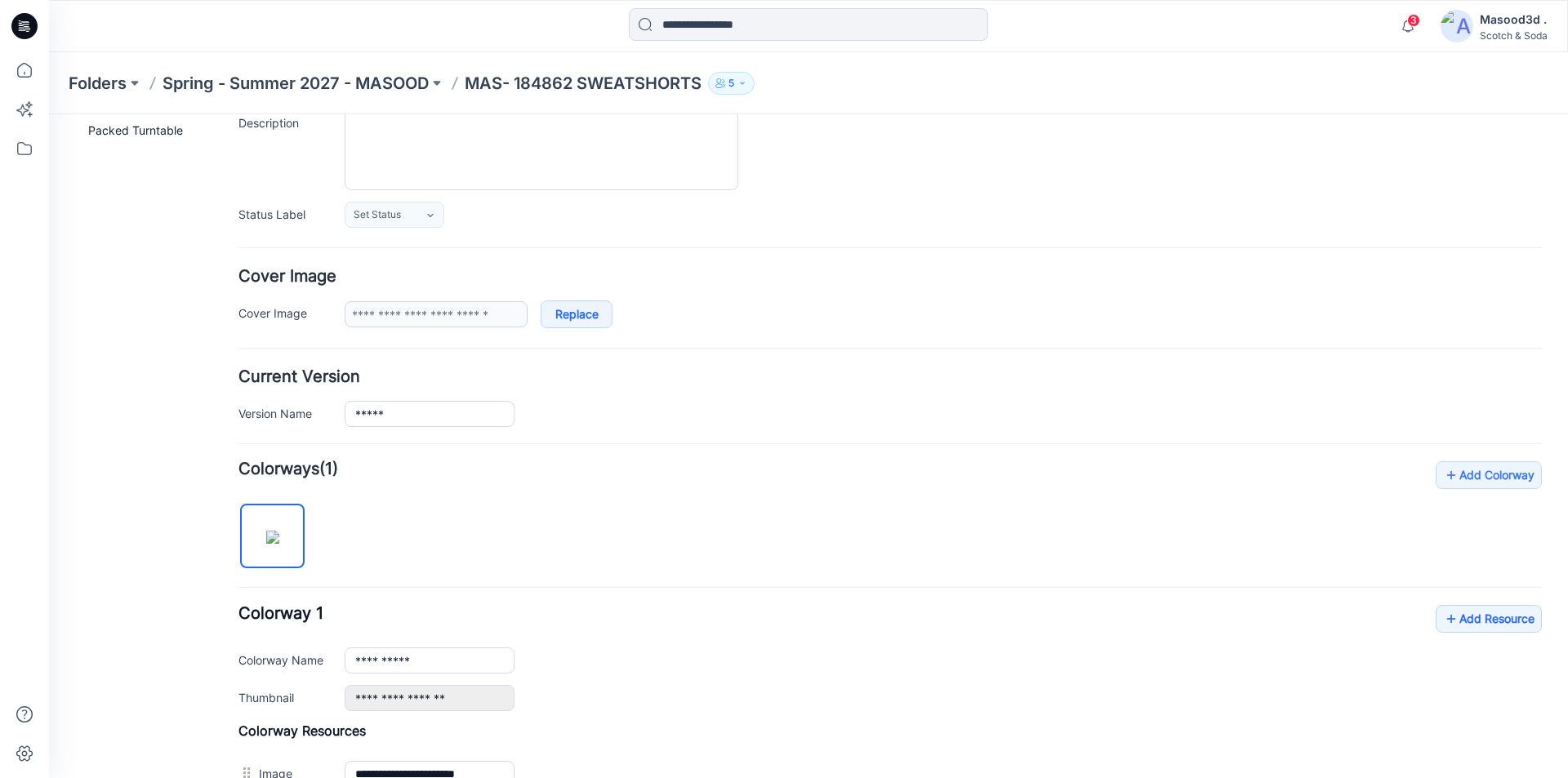
scroll to position [245, 0]
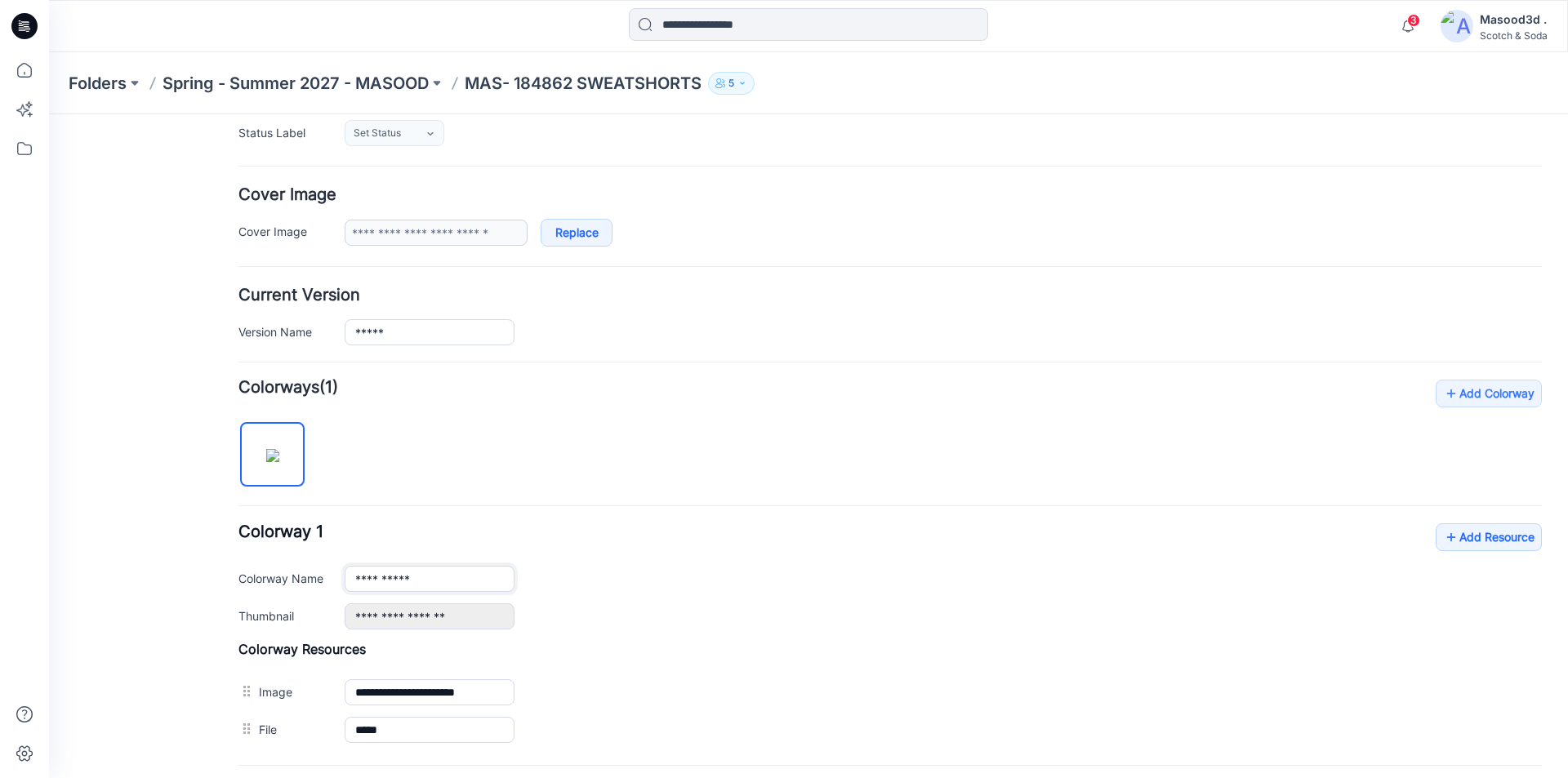
click at [430, 579] on input "**********" at bounding box center [429, 579] width 170 height 27
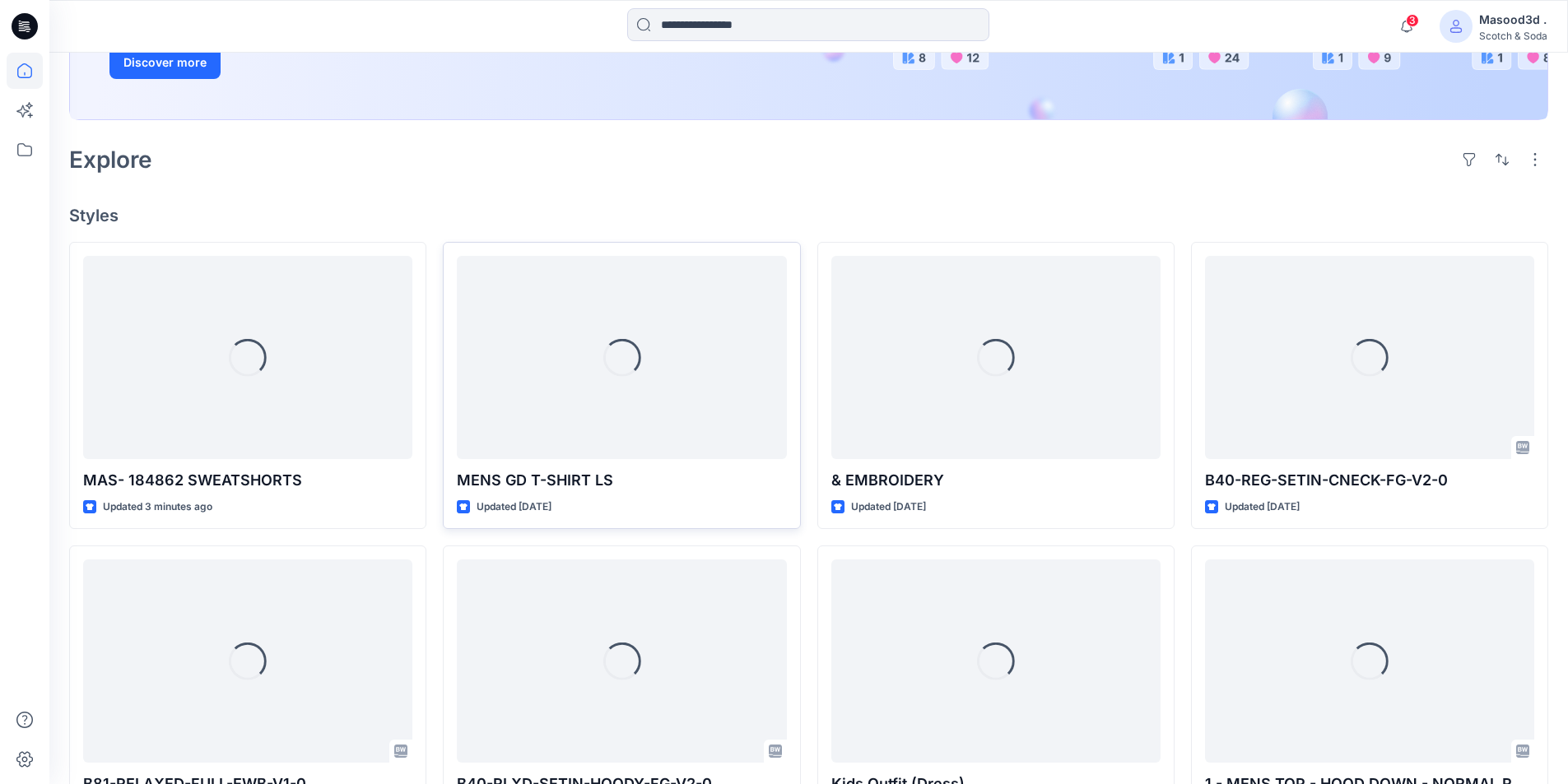
scroll to position [329, 0]
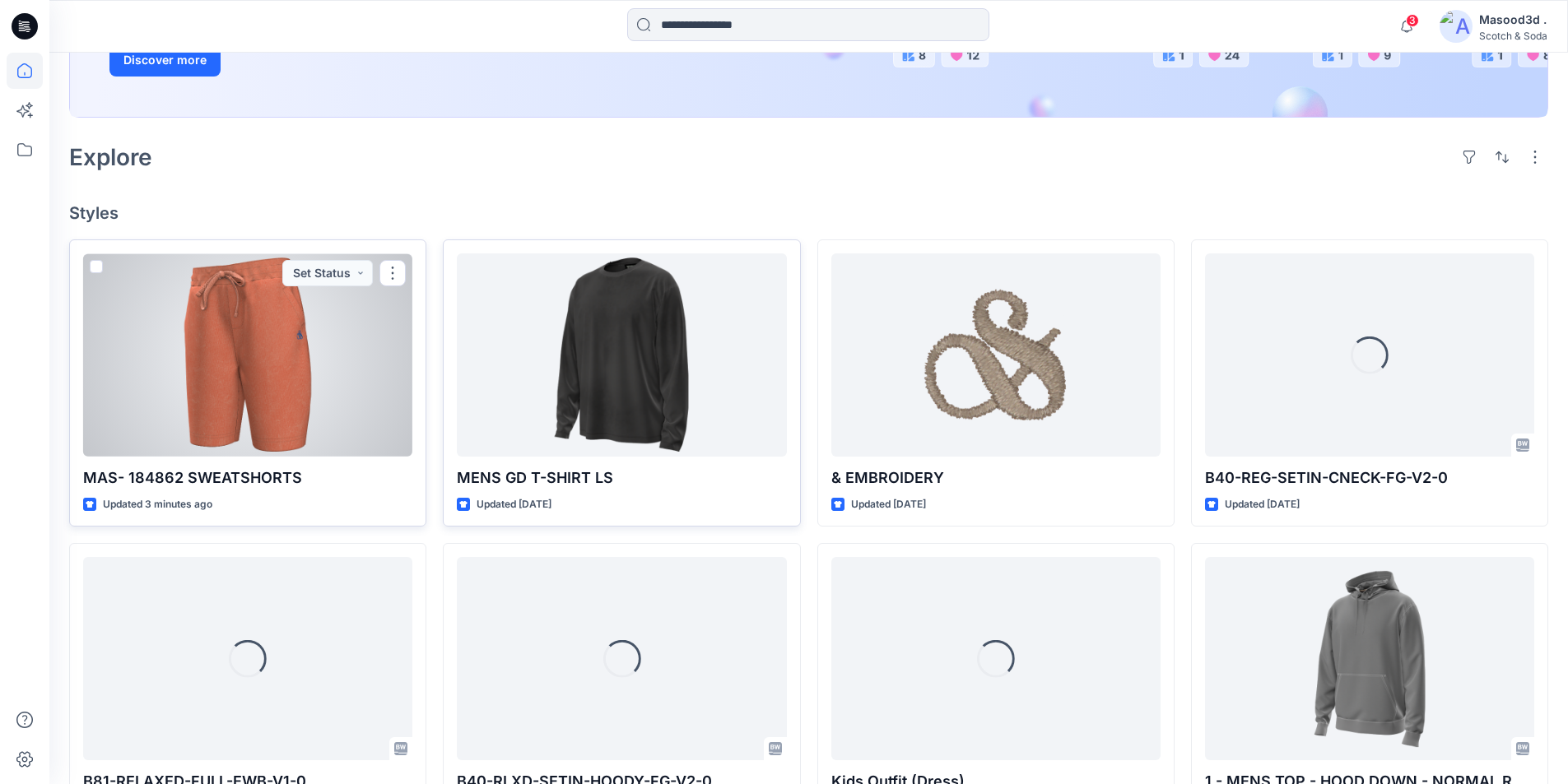
click at [306, 434] on div at bounding box center [247, 355] width 329 height 204
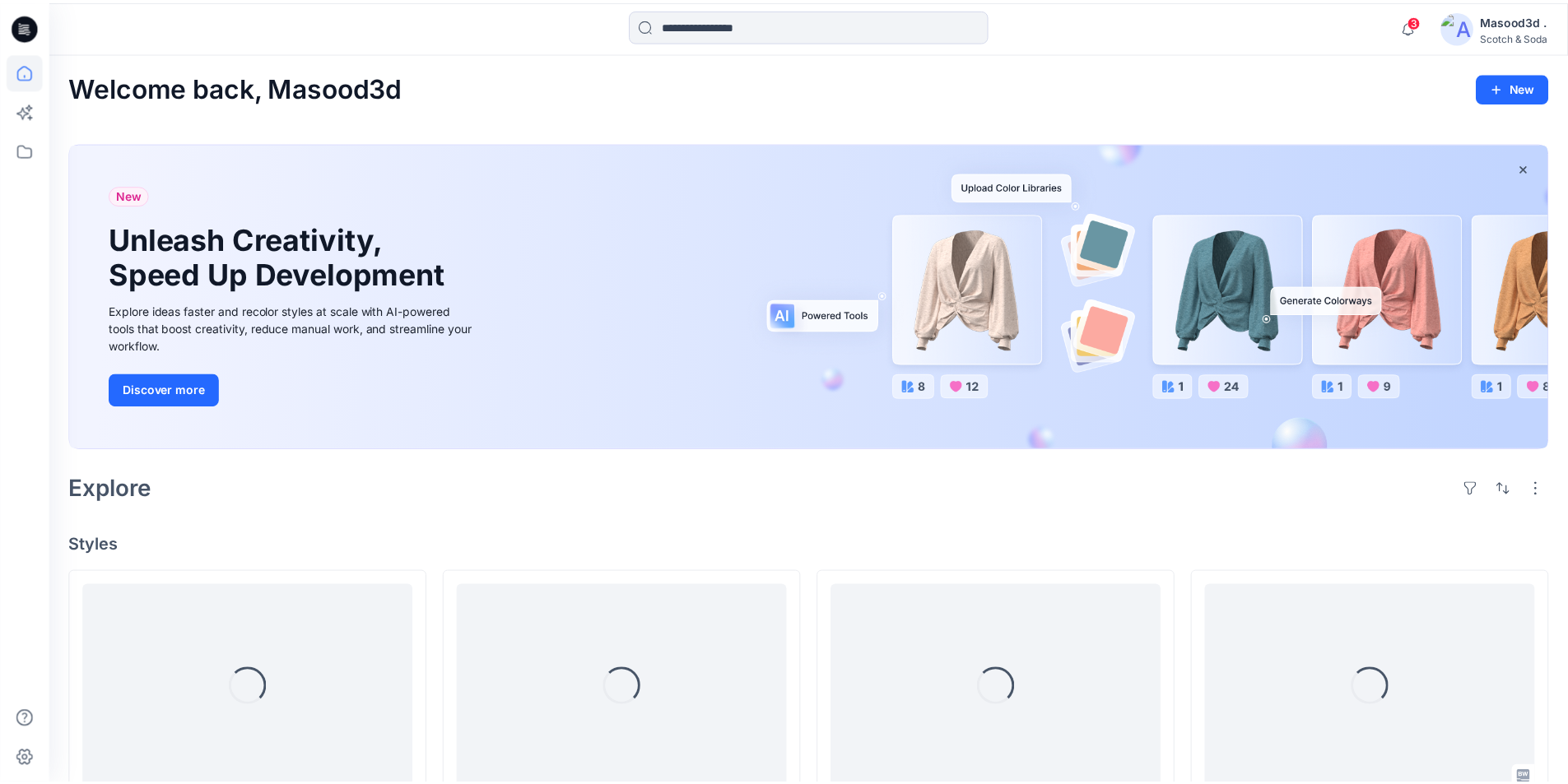
scroll to position [329, 0]
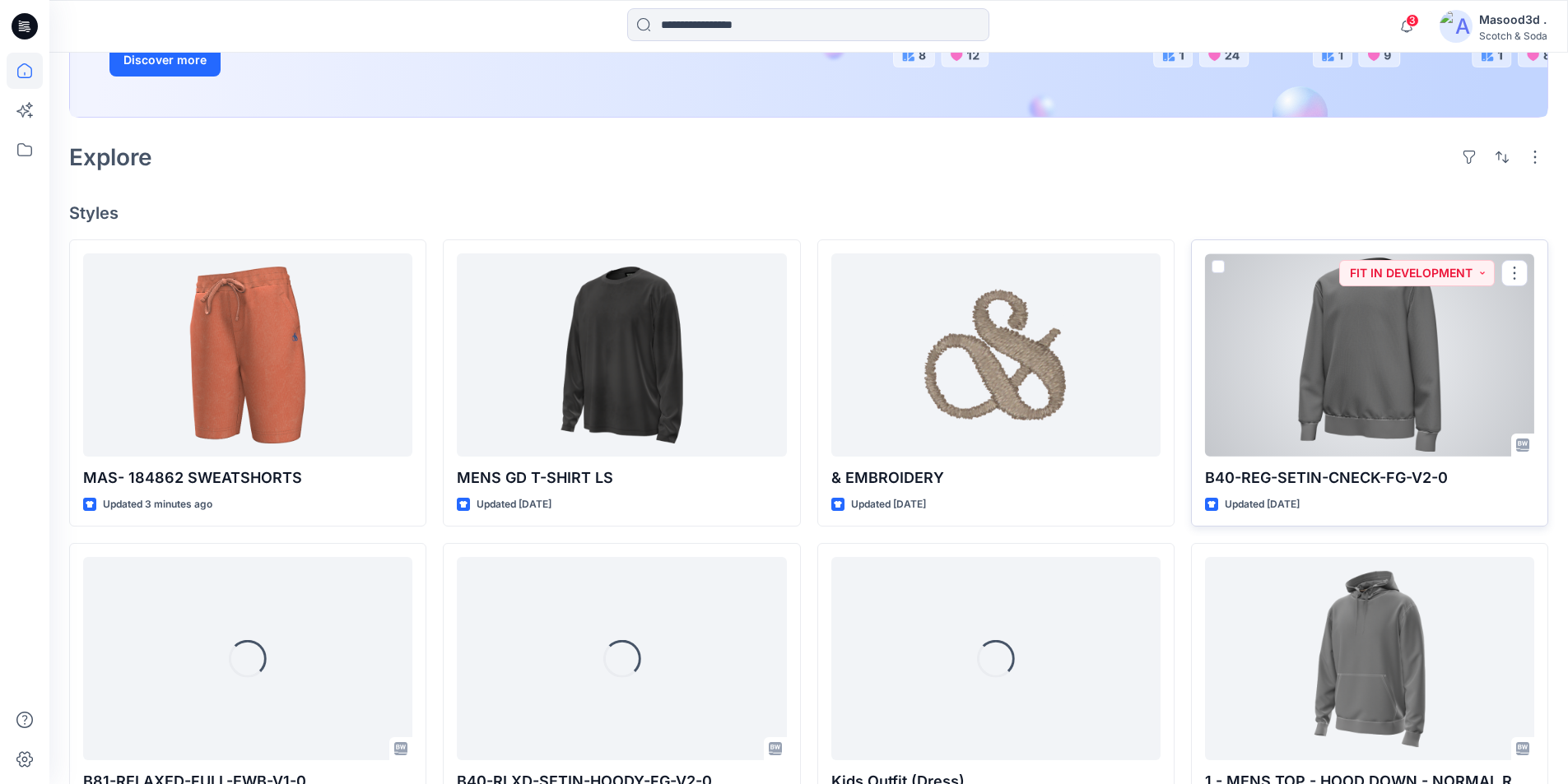
click at [1318, 376] on div at bounding box center [1369, 355] width 329 height 204
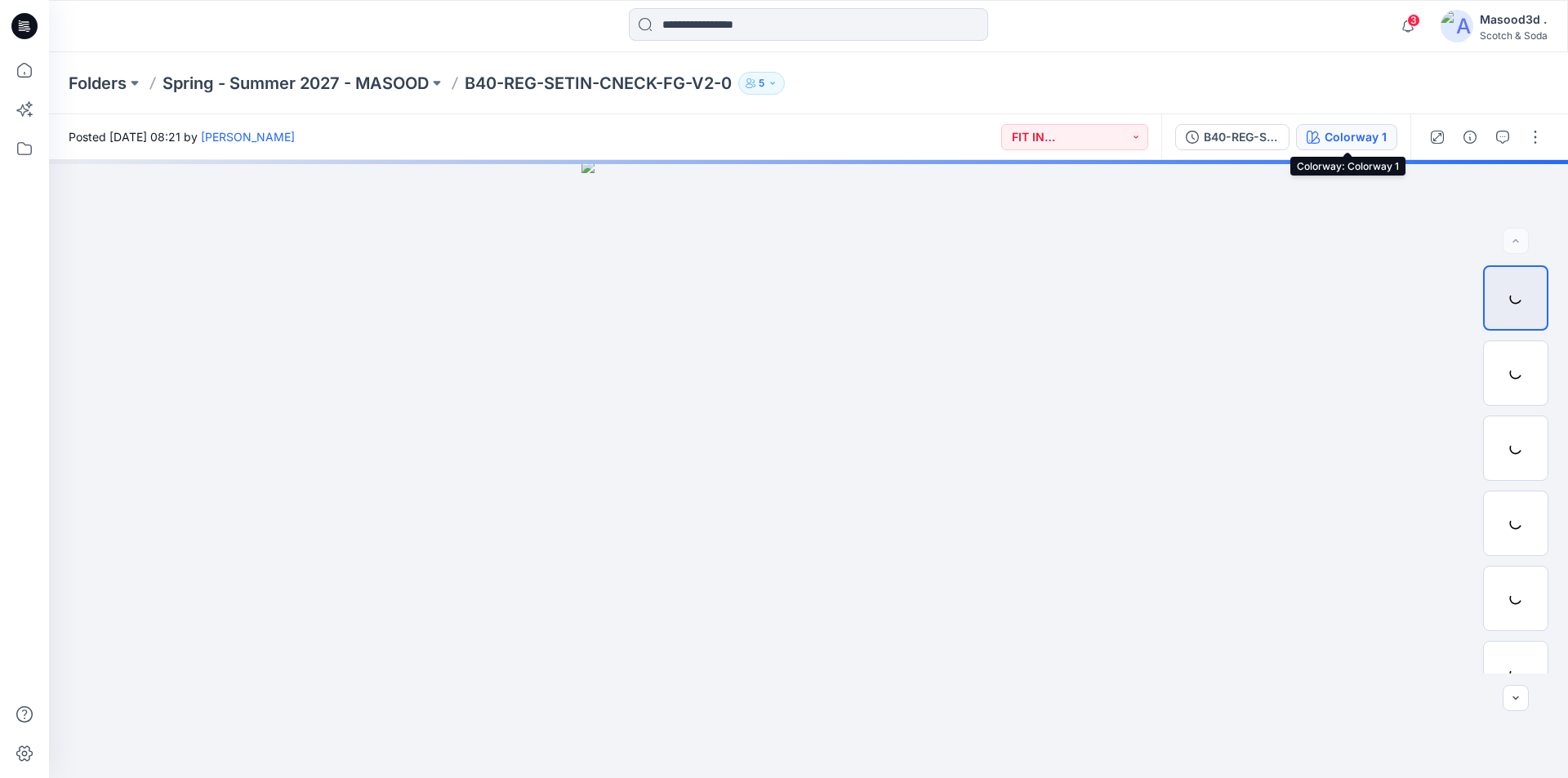
click at [1351, 139] on div "Colorway 1" at bounding box center [1356, 137] width 62 height 18
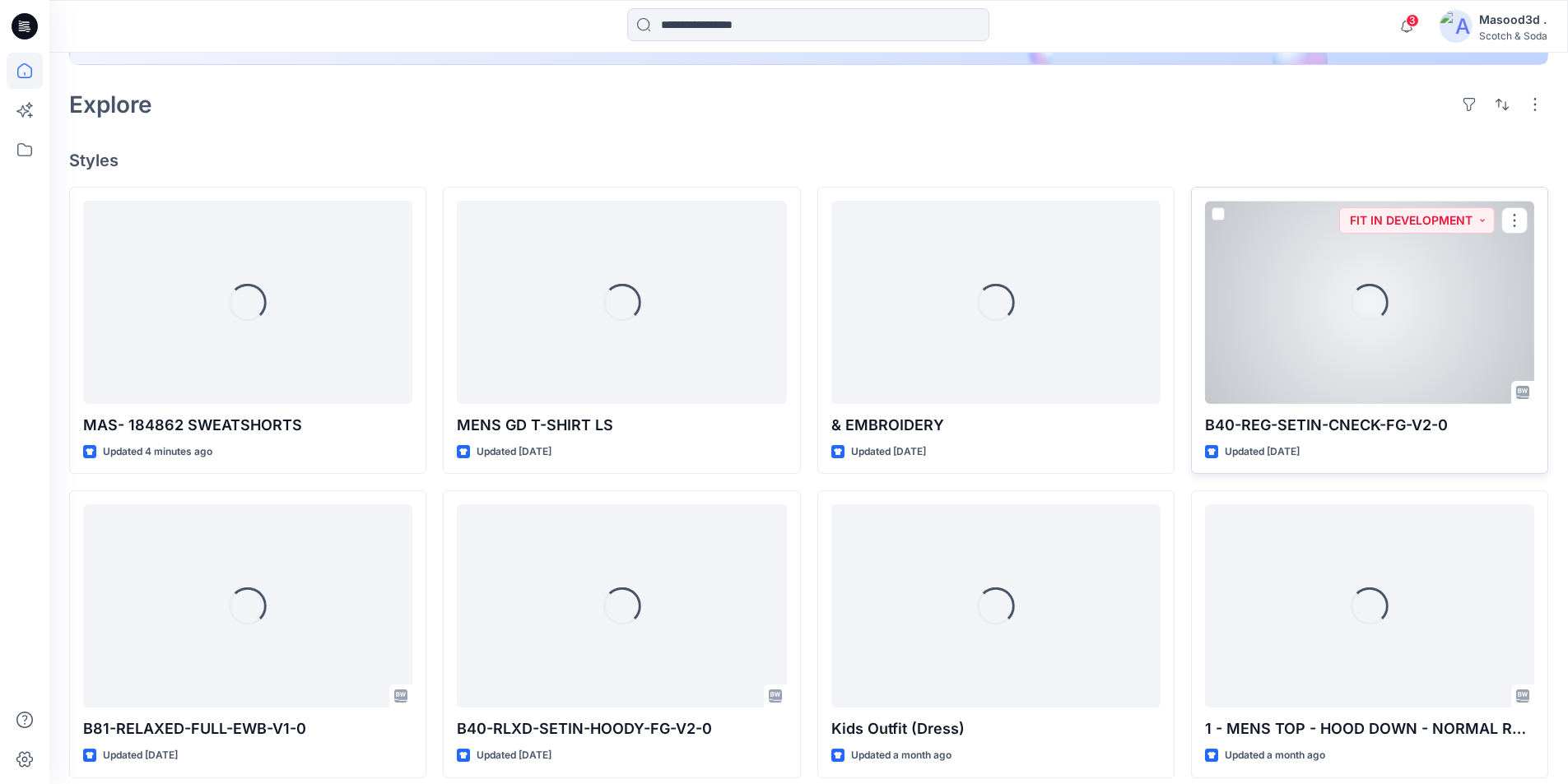
scroll to position [411, 0]
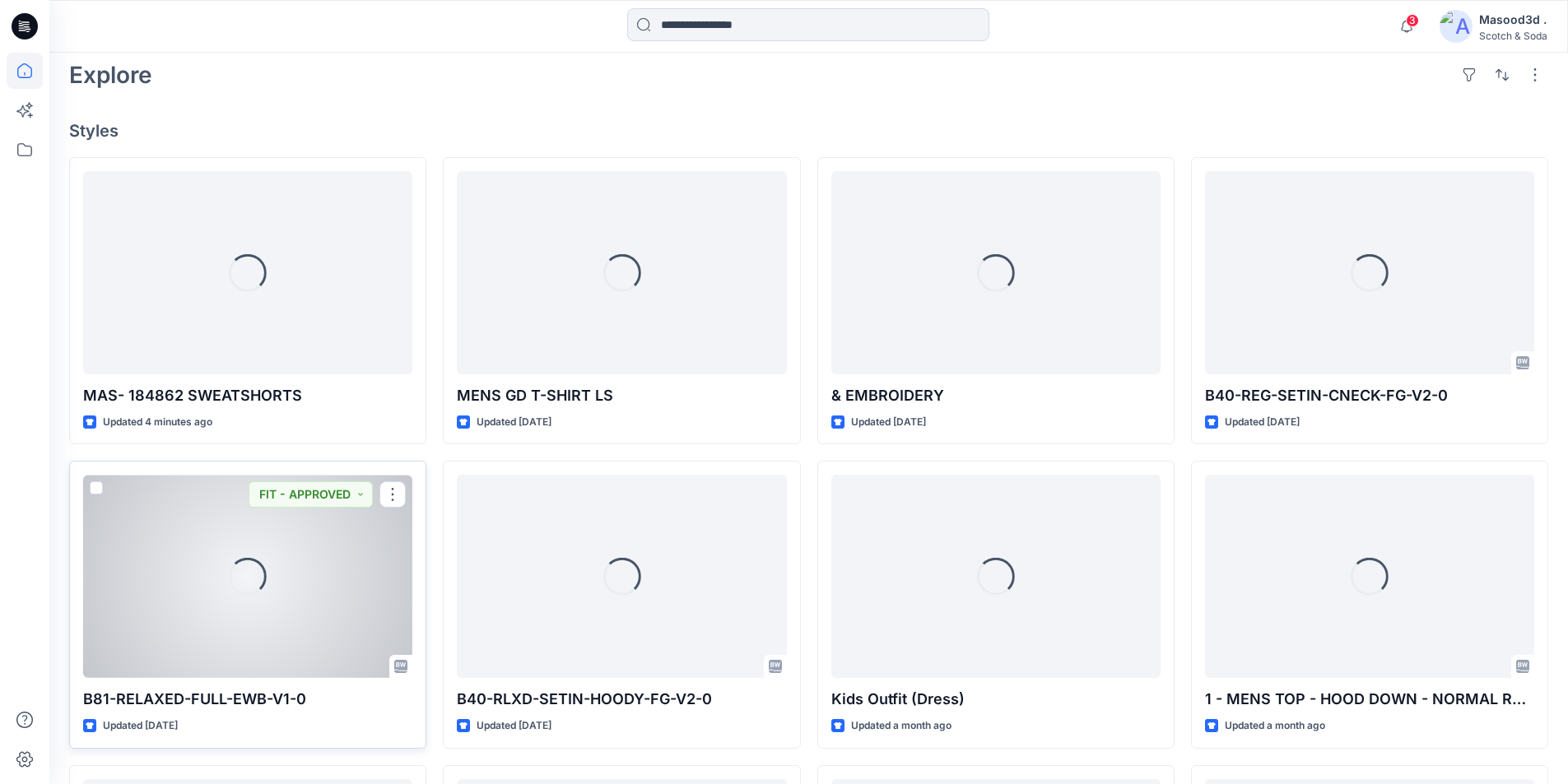
click at [234, 643] on div "Loading..." at bounding box center [247, 576] width 329 height 204
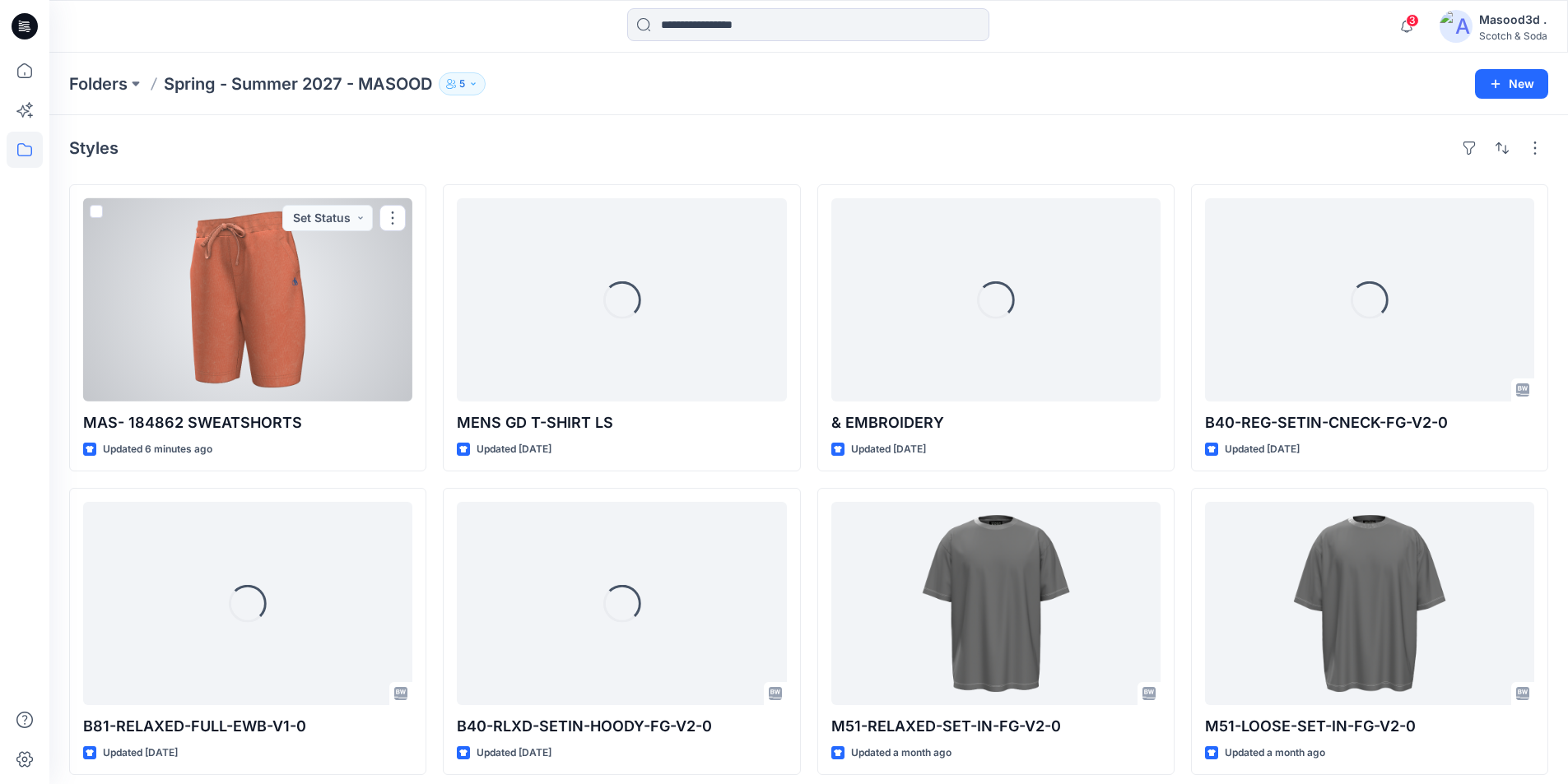
click at [298, 320] on div at bounding box center [247, 300] width 329 height 204
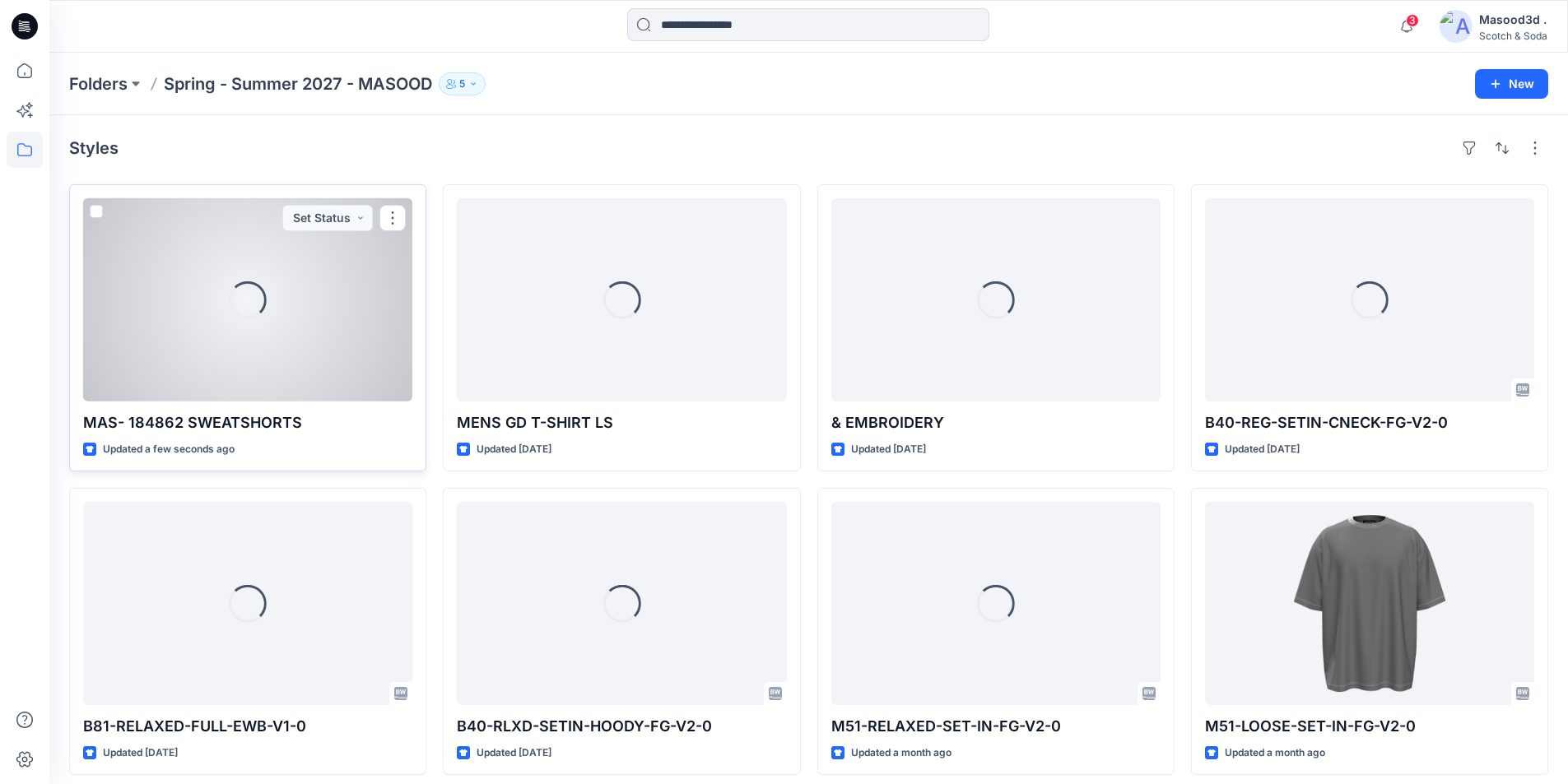
click at [231, 249] on div "Loading..." at bounding box center [247, 300] width 329 height 204
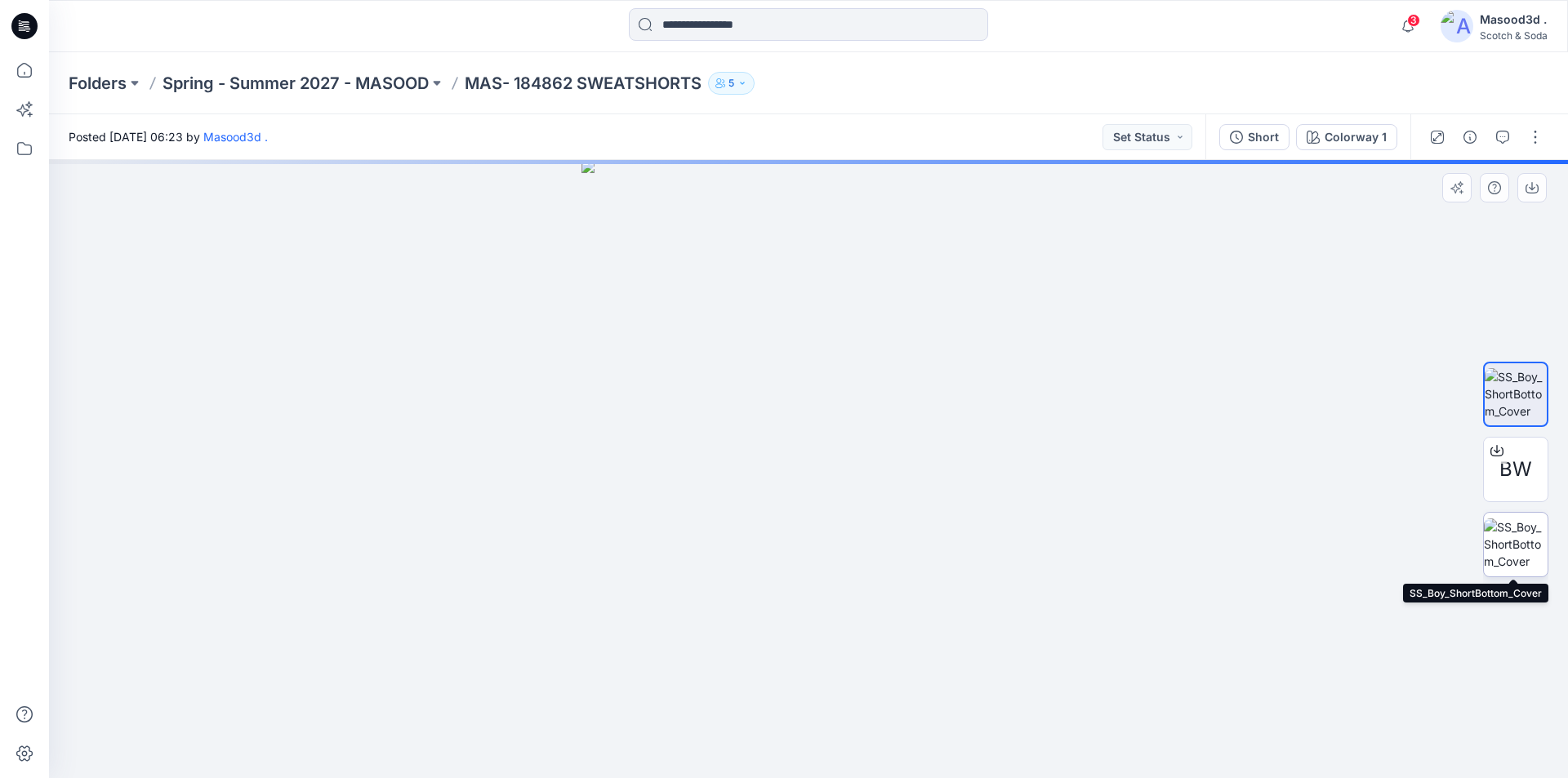
click at [1523, 547] on img at bounding box center [1516, 544] width 63 height 51
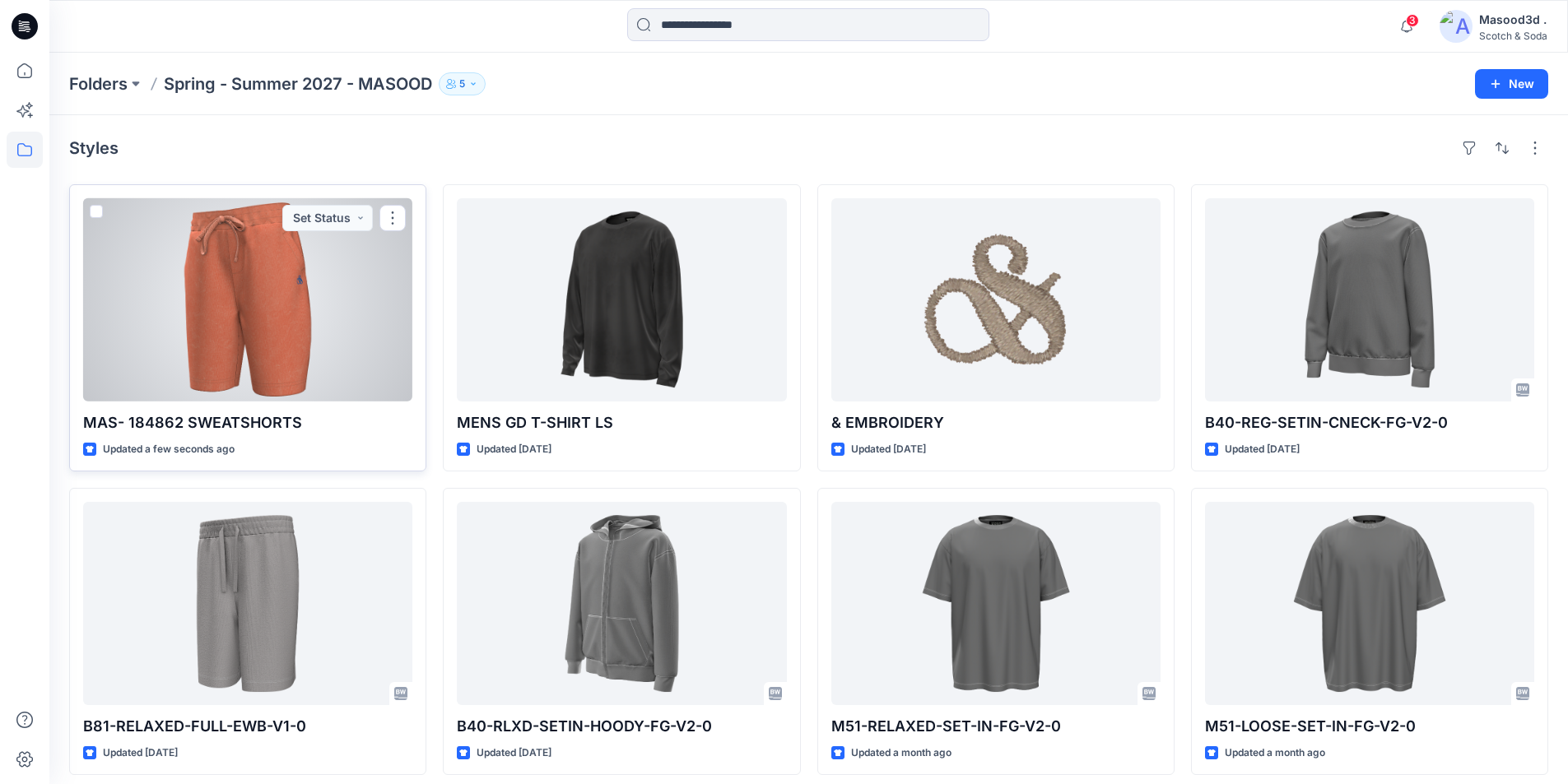
click at [329, 297] on div at bounding box center [247, 300] width 329 height 204
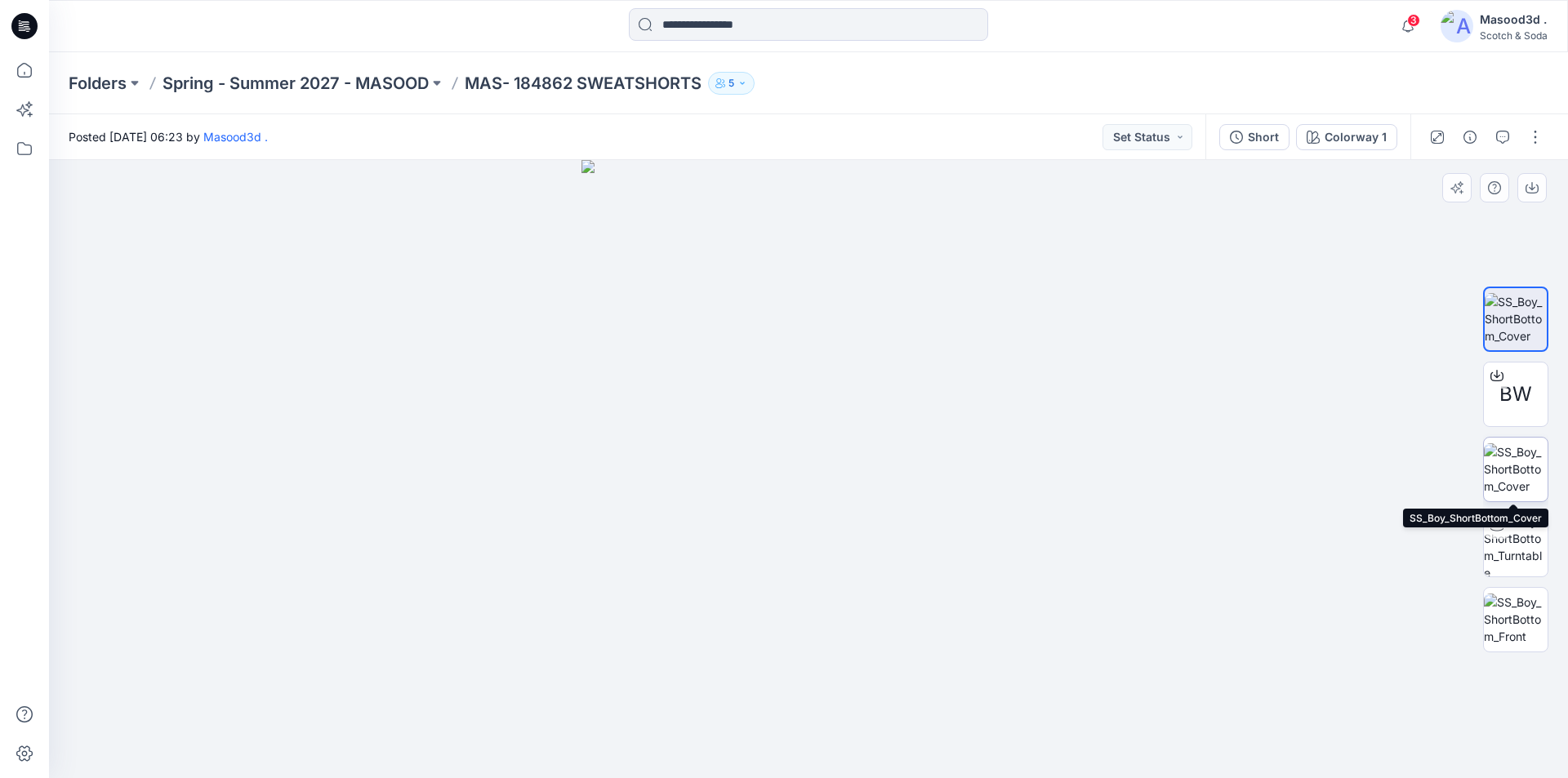
click at [1502, 461] on img at bounding box center [1516, 469] width 63 height 51
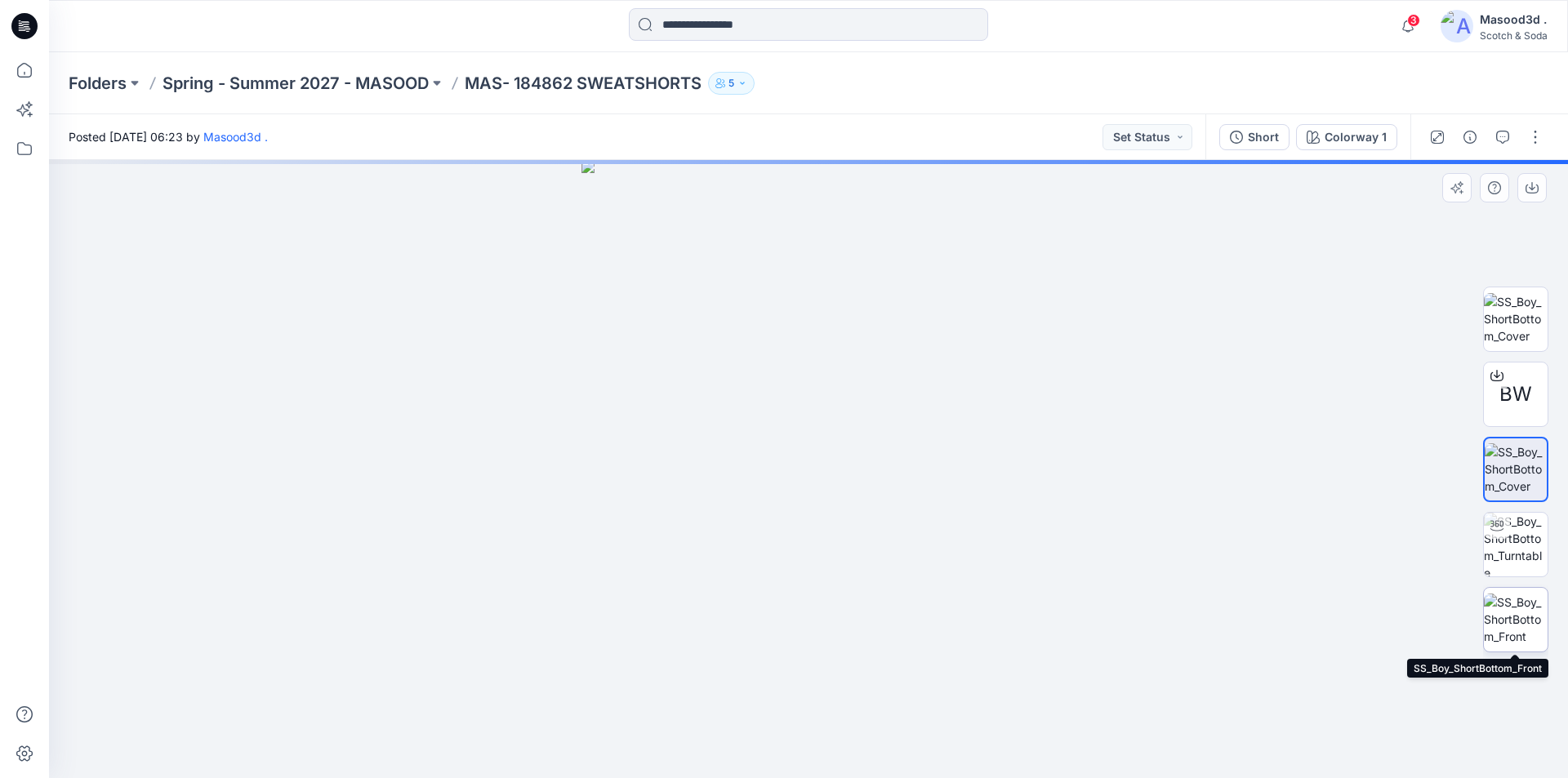
click at [1519, 631] on img at bounding box center [1516, 619] width 63 height 51
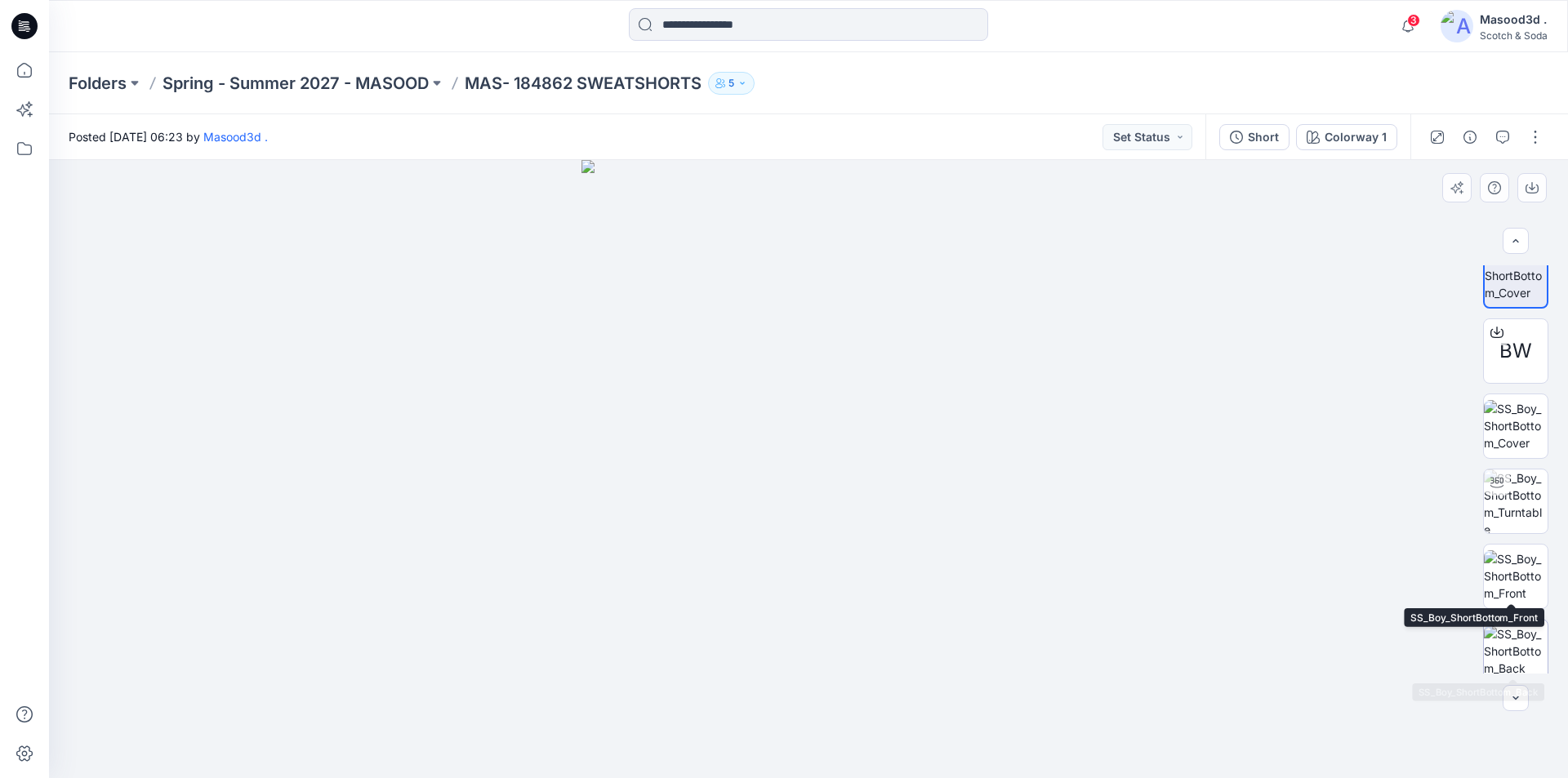
scroll to position [33, 0]
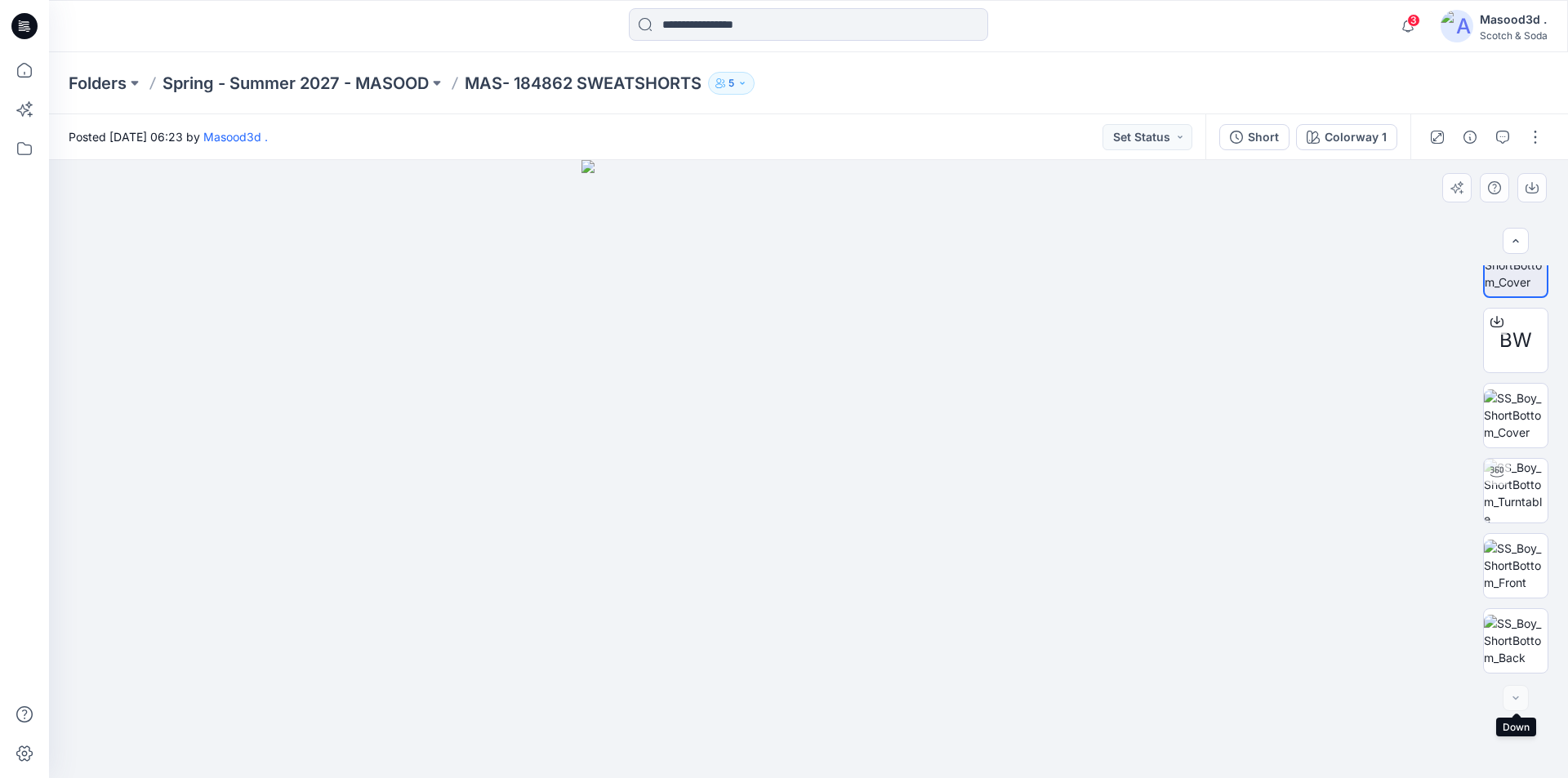
click at [1512, 693] on div at bounding box center [1516, 698] width 27 height 27
click at [1514, 696] on div at bounding box center [1516, 698] width 27 height 27
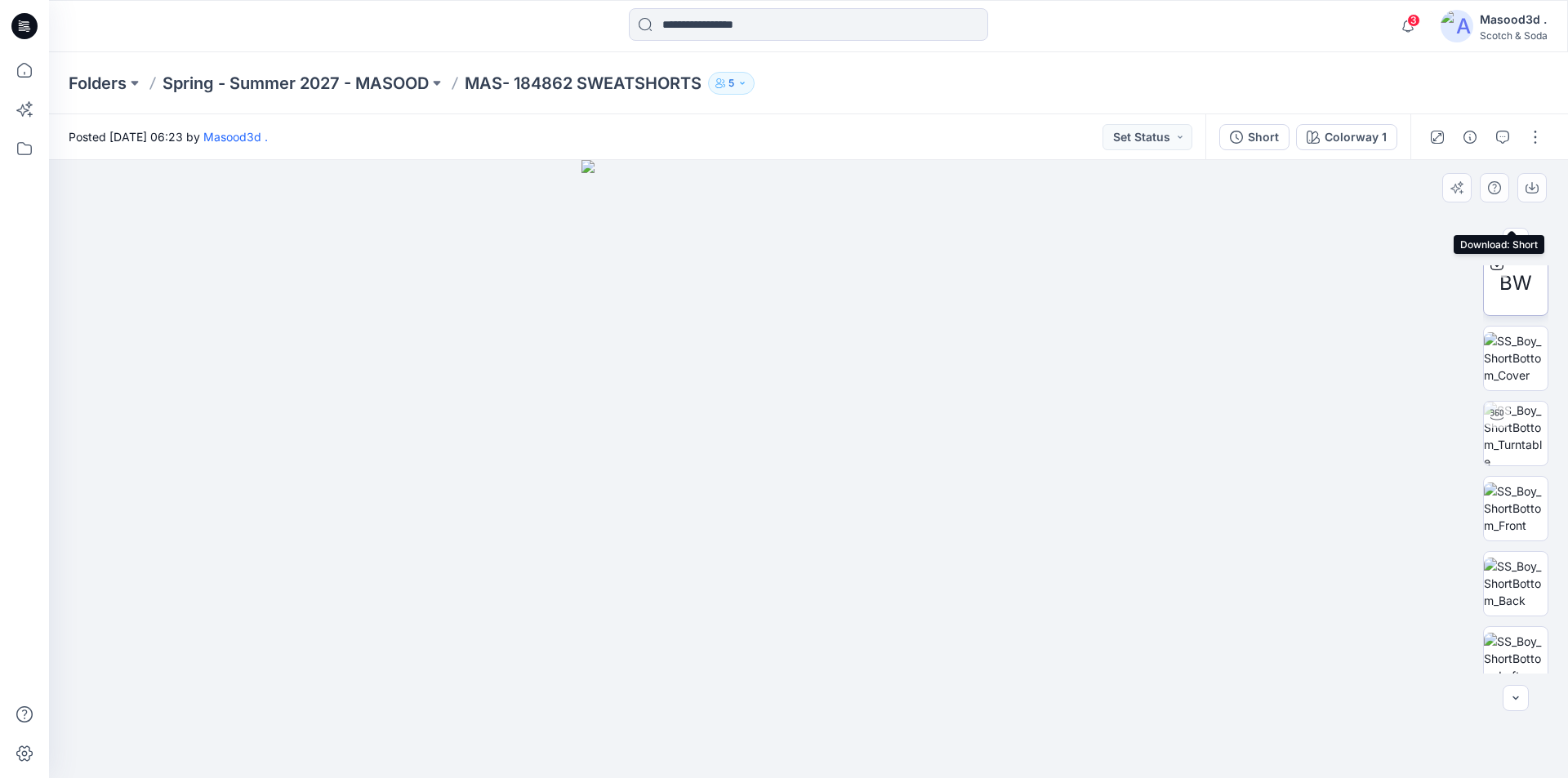
scroll to position [183, 0]
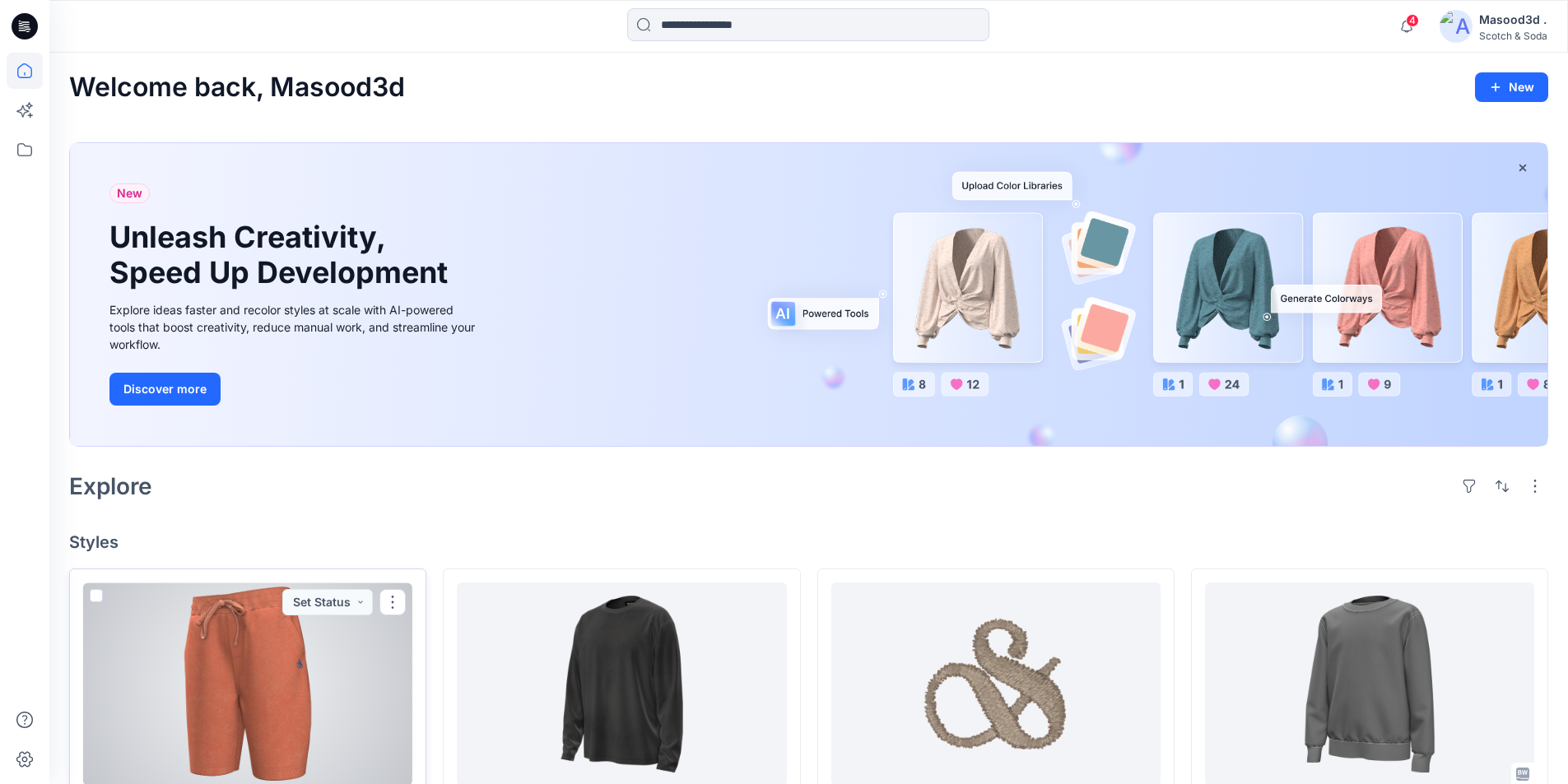
click at [257, 671] on div at bounding box center [247, 684] width 329 height 204
